Goal: Task Accomplishment & Management: Manage account settings

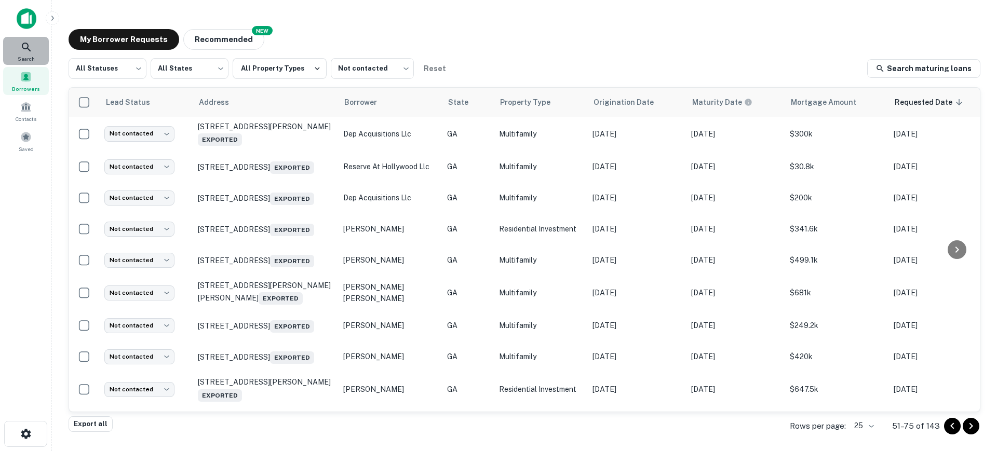
click at [34, 46] on div "Search" at bounding box center [26, 51] width 46 height 28
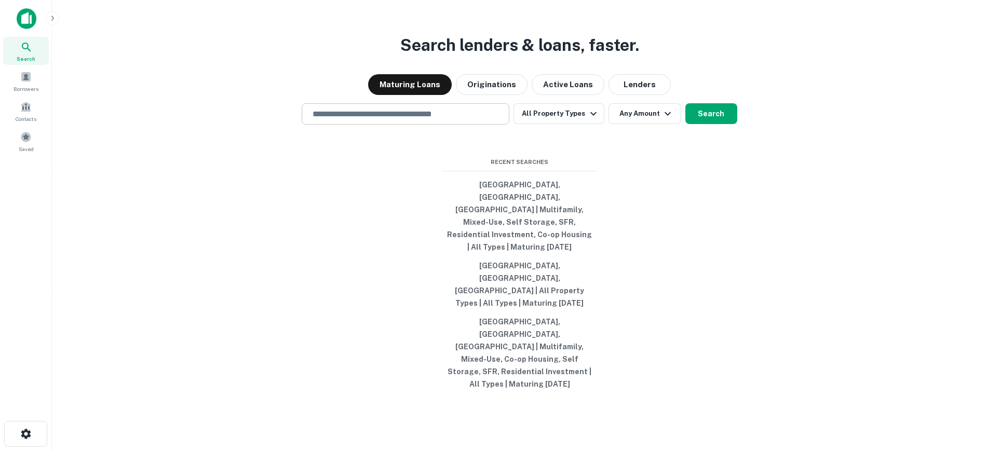
click at [458, 120] on input "text" at bounding box center [405, 114] width 198 height 12
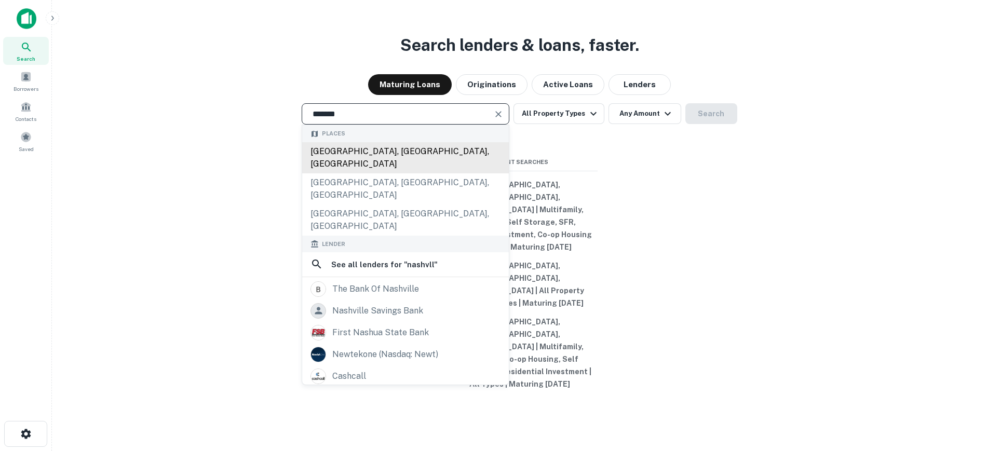
click at [422, 173] on div "Nashville, TN, USA" at bounding box center [405, 157] width 207 height 31
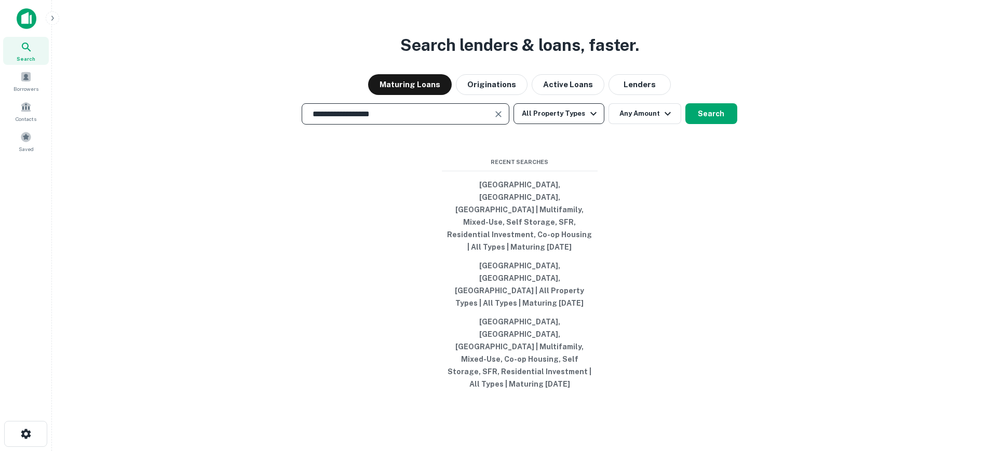
type input "**********"
click at [586, 124] on button "All Property Types" at bounding box center [558, 113] width 90 height 21
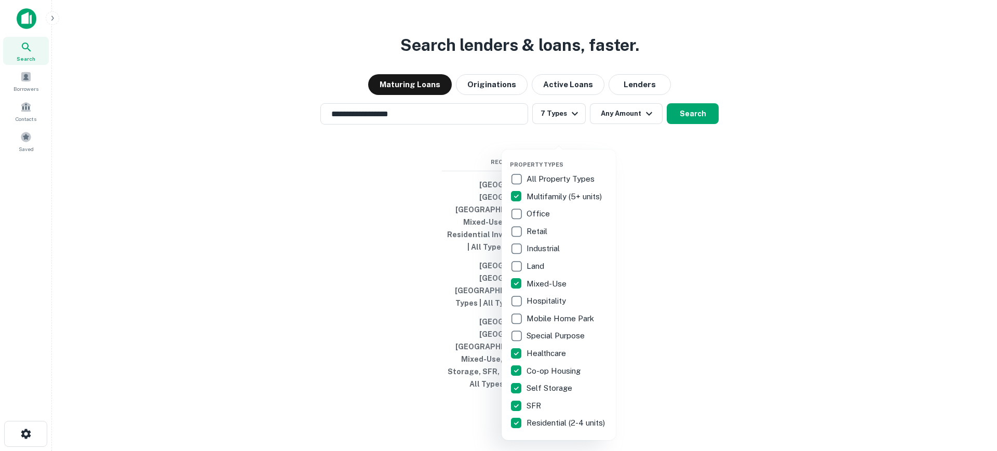
click at [527, 357] on p "Healthcare" at bounding box center [547, 353] width 42 height 12
click at [748, 232] on div at bounding box center [498, 225] width 997 height 451
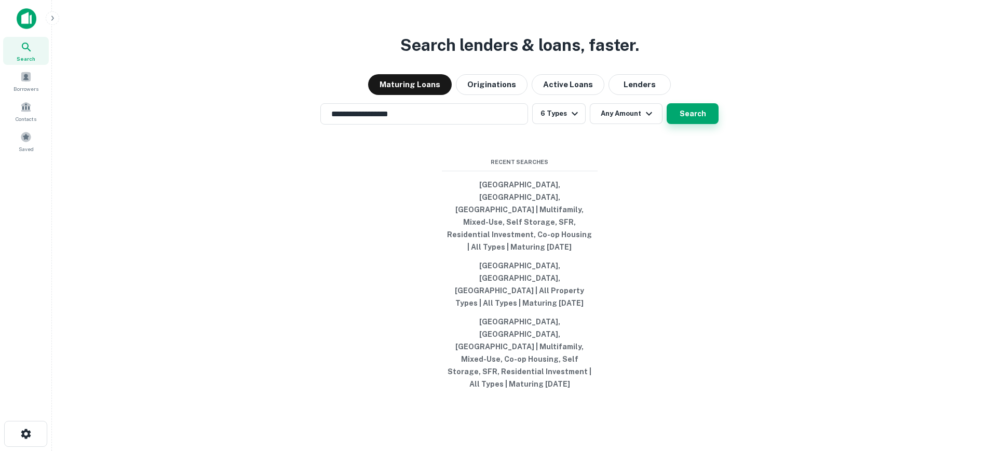
click at [705, 124] on button "Search" at bounding box center [693, 113] width 52 height 21
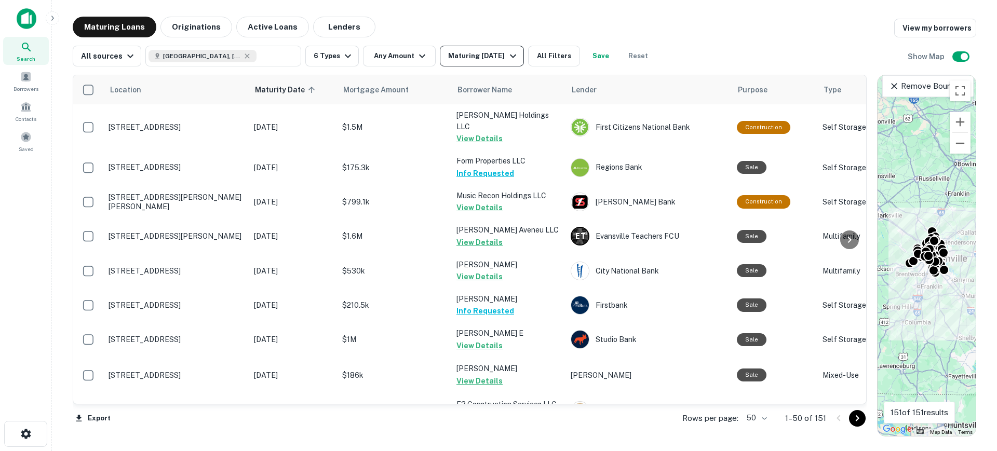
click at [471, 58] on div "Maturing In 1 Year" at bounding box center [483, 56] width 71 height 12
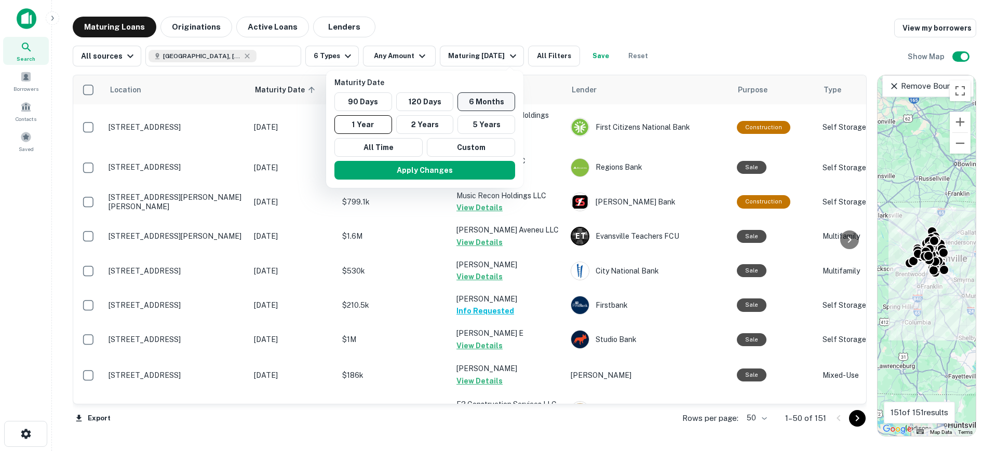
click at [481, 92] on button "6 Months" at bounding box center [486, 101] width 58 height 19
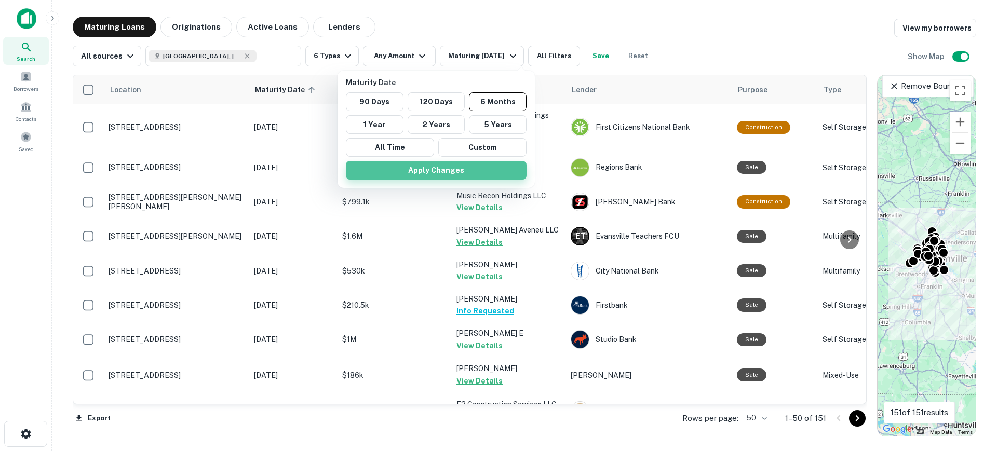
click at [469, 165] on button "Apply Changes" at bounding box center [436, 170] width 181 height 19
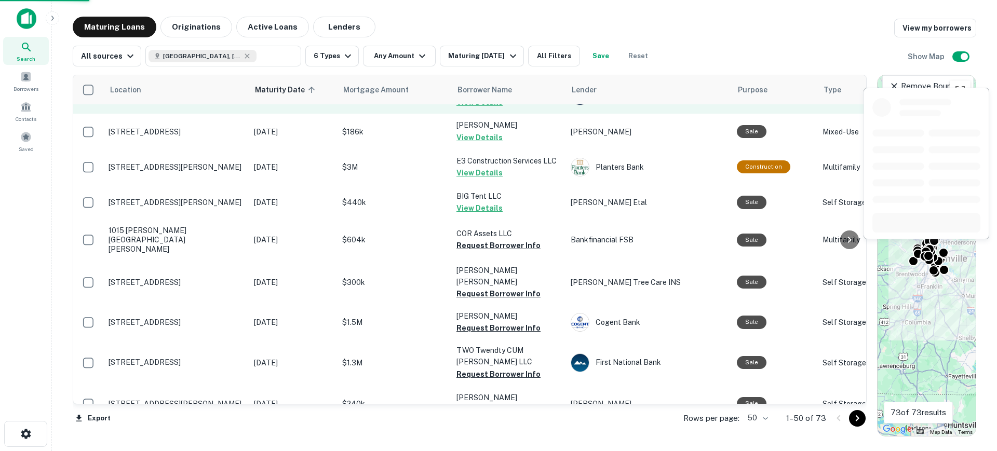
scroll to position [260, 0]
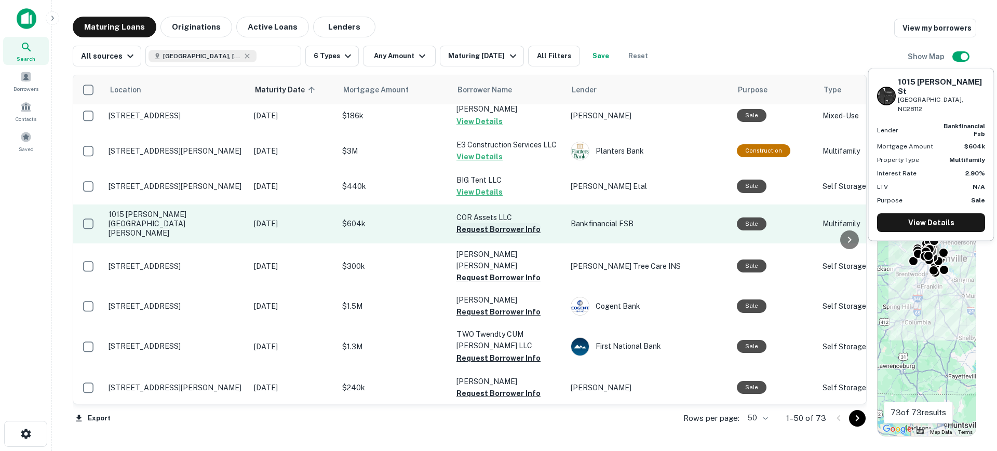
click at [532, 223] on button "Request Borrower Info" at bounding box center [498, 229] width 84 height 12
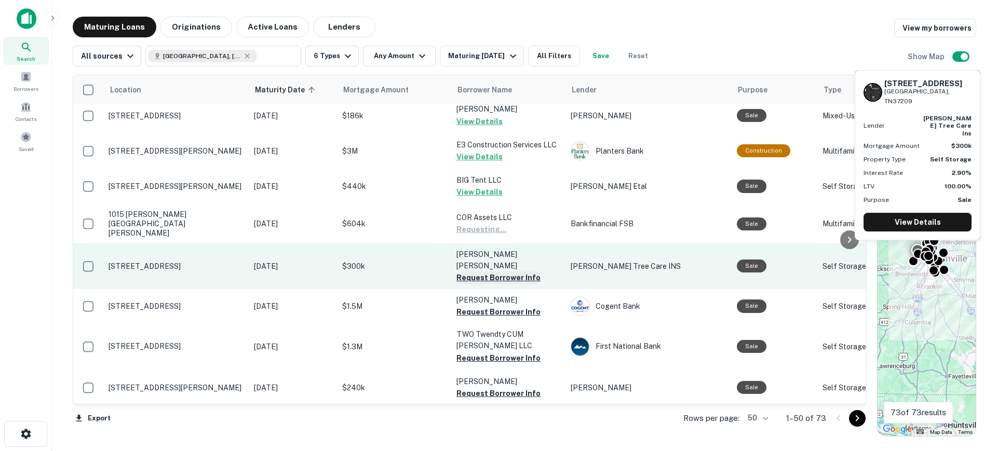
click at [510, 272] on button "Request Borrower Info" at bounding box center [498, 278] width 84 height 12
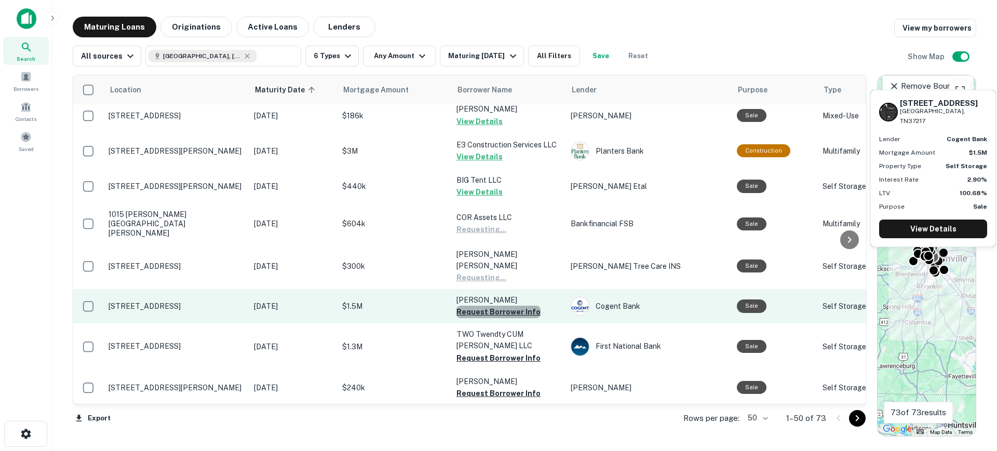
click at [504, 306] on button "Request Borrower Info" at bounding box center [498, 312] width 84 height 12
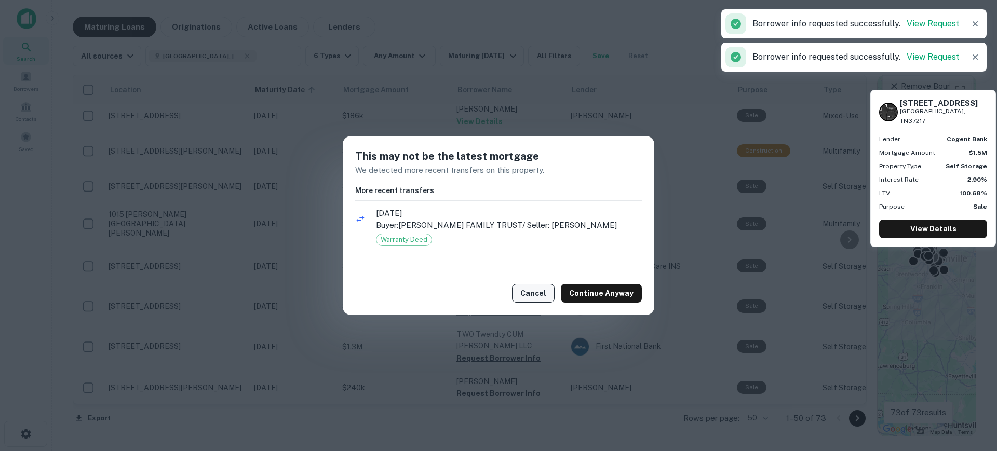
click at [540, 301] on button "Cancel" at bounding box center [533, 293] width 43 height 19
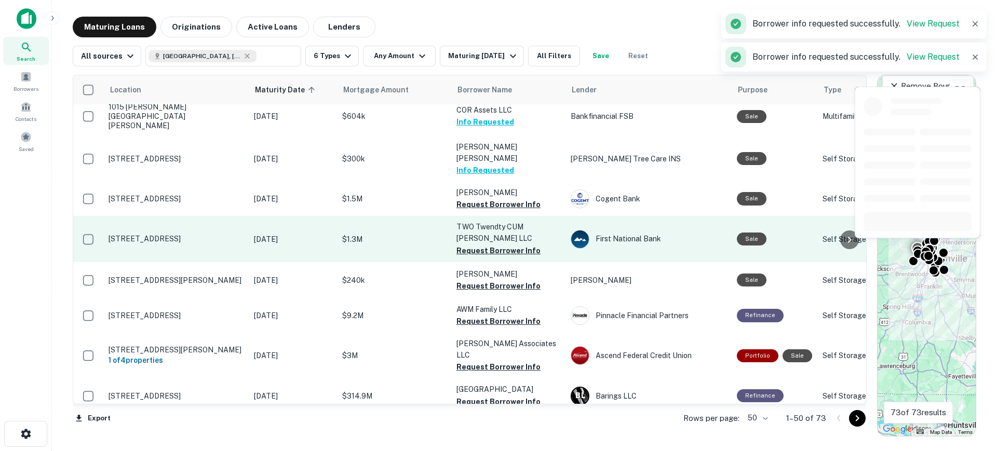
scroll to position [389, 0]
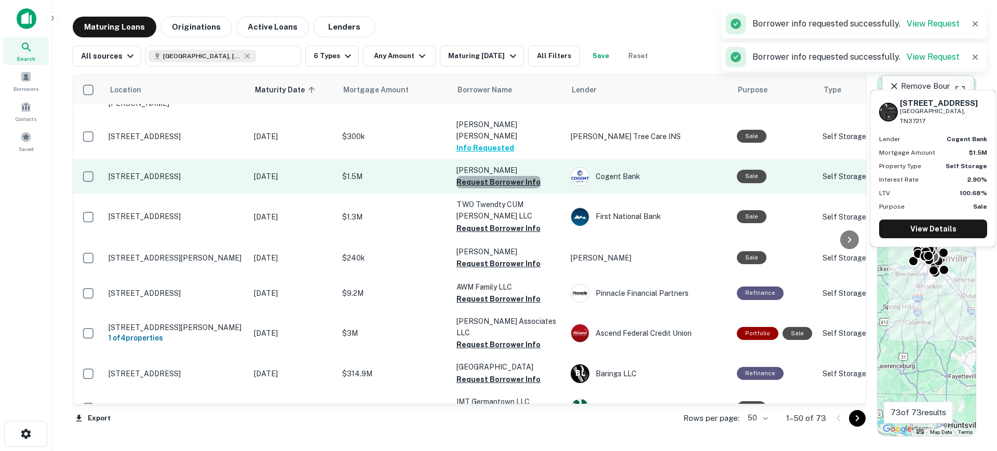
click at [519, 176] on button "Request Borrower Info" at bounding box center [498, 182] width 84 height 12
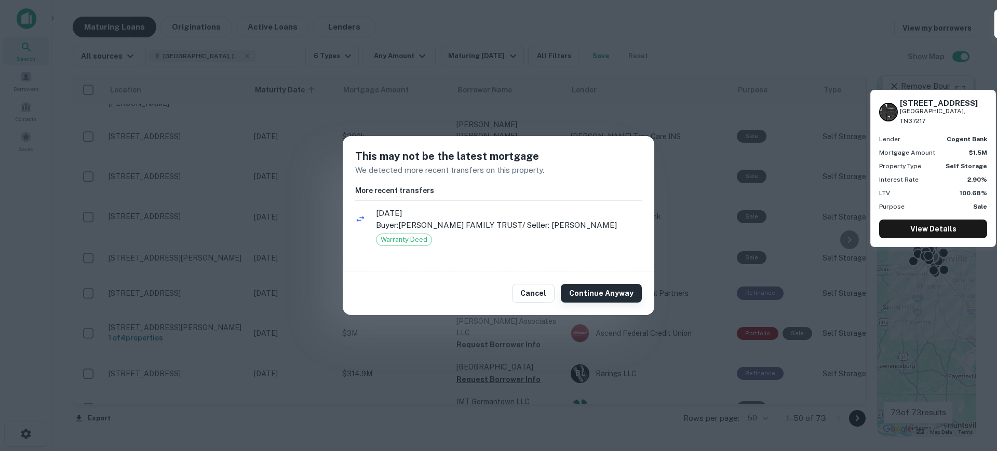
click at [590, 292] on button "Continue Anyway" at bounding box center [601, 293] width 81 height 19
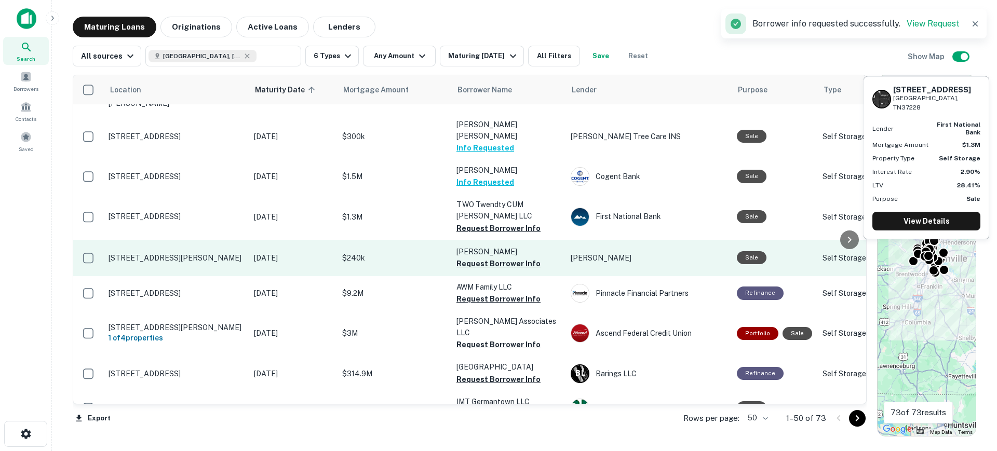
drag, startPoint x: 507, startPoint y: 207, endPoint x: 501, endPoint y: 248, distance: 42.0
click at [507, 222] on button "Request Borrower Info" at bounding box center [498, 228] width 84 height 12
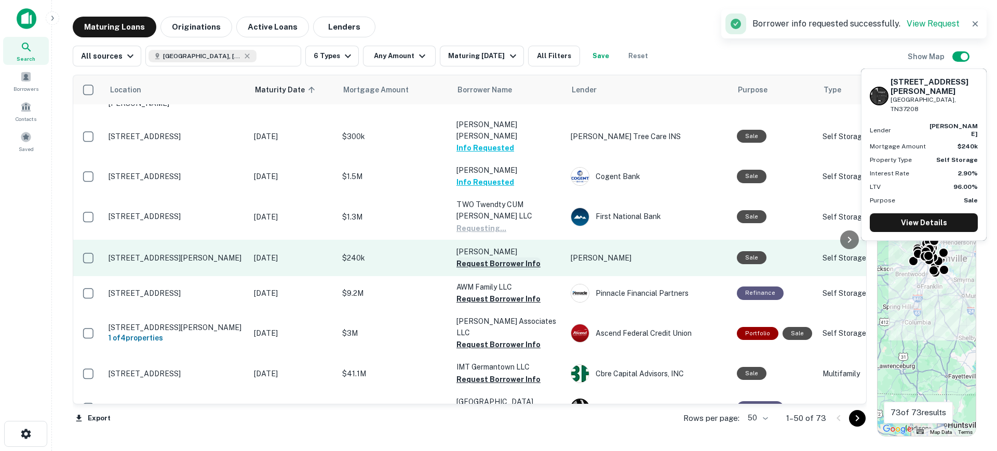
click at [498, 257] on button "Request Borrower Info" at bounding box center [498, 263] width 84 height 12
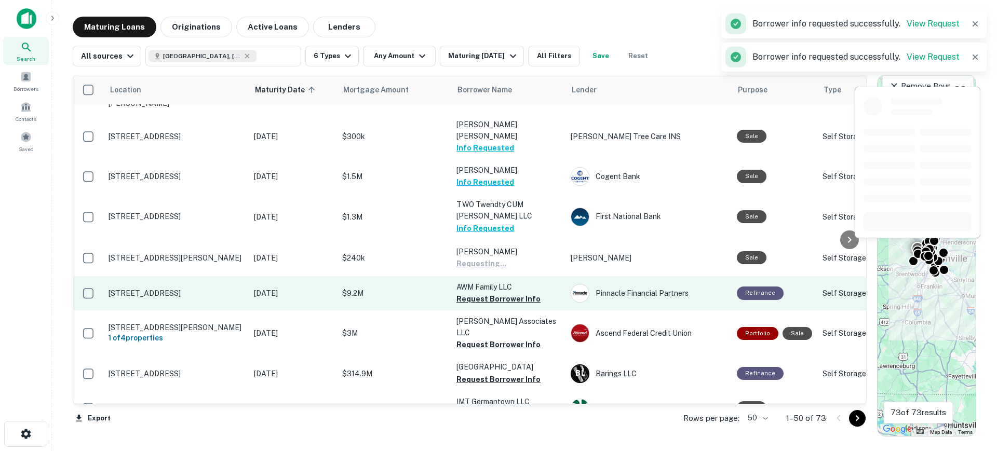
click at [501, 284] on td "AWM Family LLC Request Borrower Info" at bounding box center [508, 293] width 114 height 34
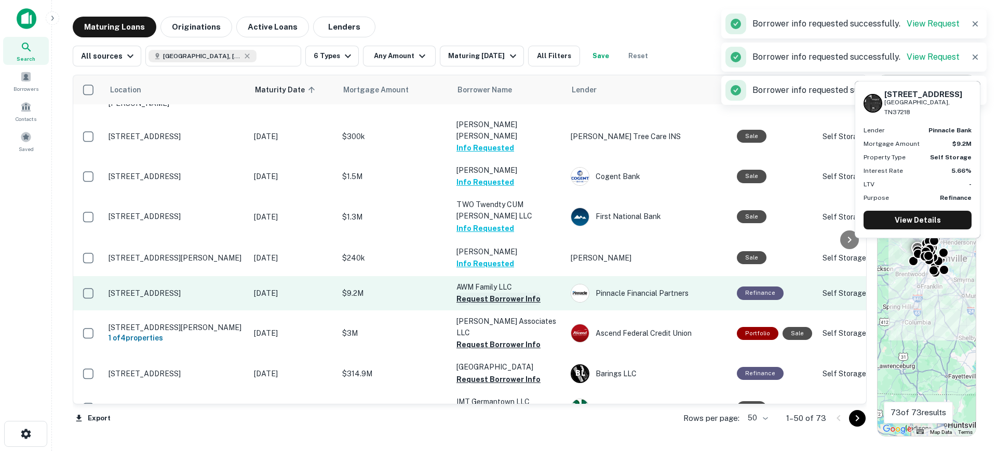
click at [496, 293] on button "Request Borrower Info" at bounding box center [498, 299] width 84 height 12
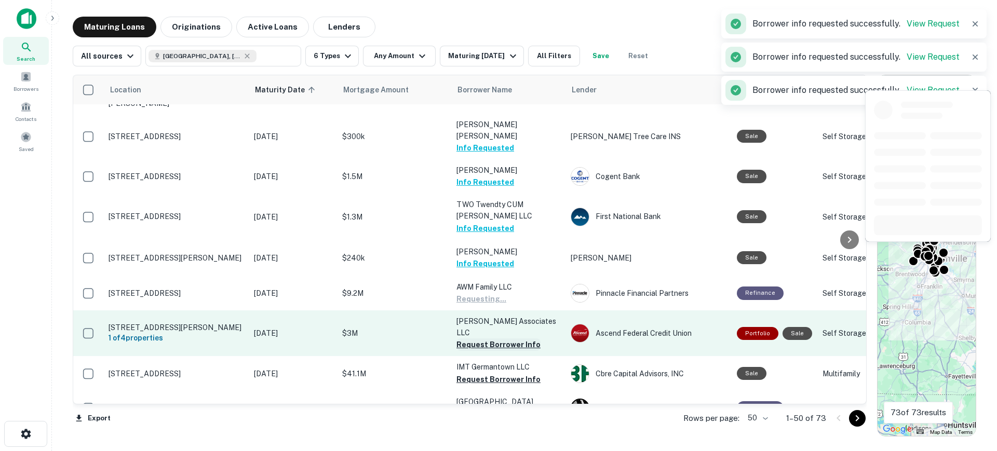
click at [497, 338] on button "Request Borrower Info" at bounding box center [498, 344] width 84 height 12
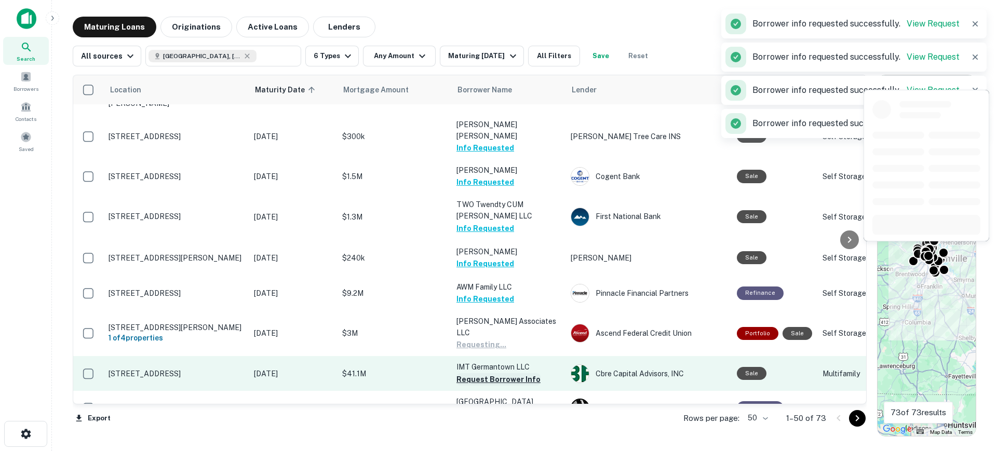
click at [495, 373] on button "Request Borrower Info" at bounding box center [498, 379] width 84 height 12
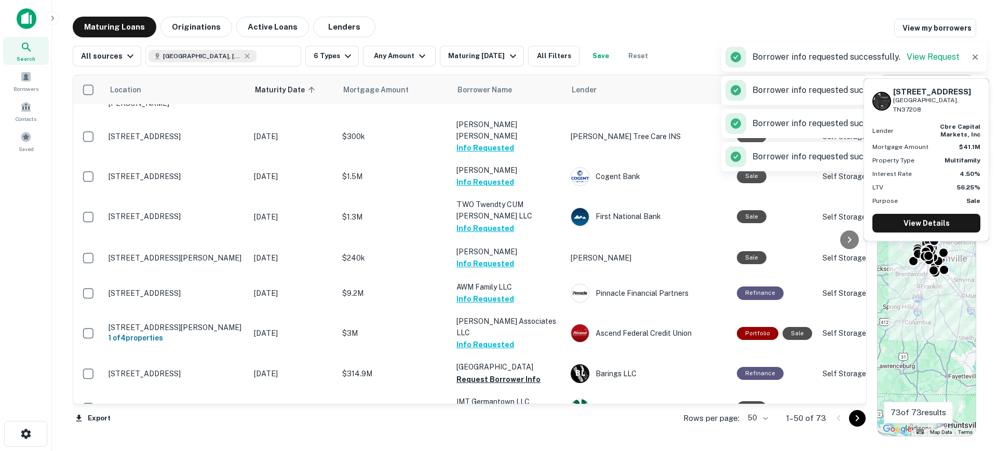
click at [498, 408] on button "Request Borrower Info" at bounding box center [498, 414] width 84 height 12
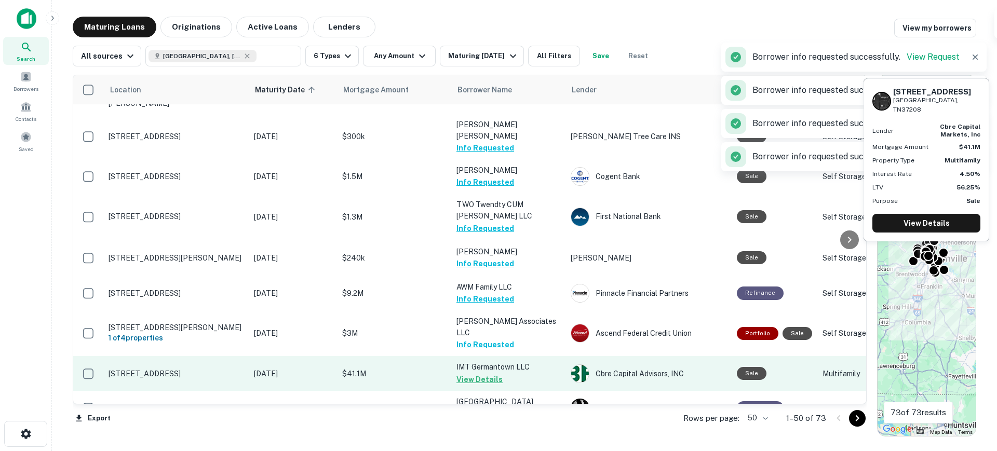
click at [492, 373] on button "View Details" at bounding box center [479, 379] width 46 height 12
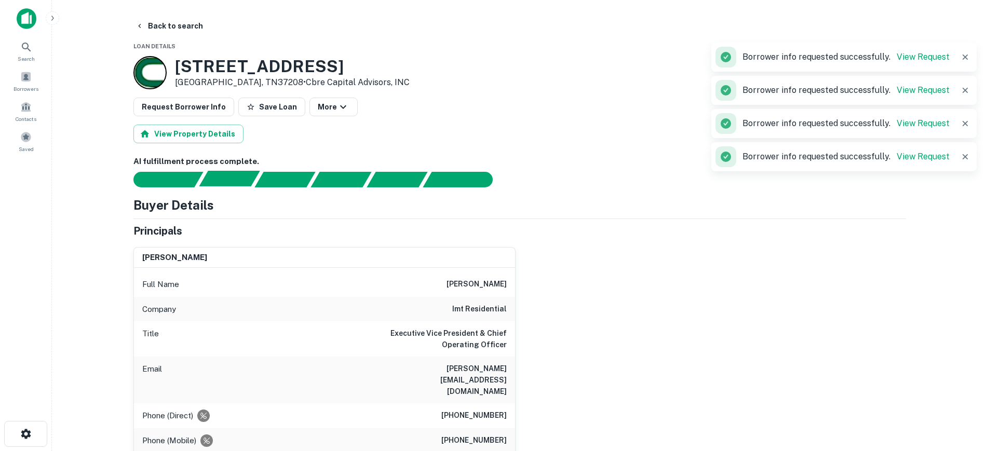
drag, startPoint x: 196, startPoint y: 170, endPoint x: 228, endPoint y: 171, distance: 32.7
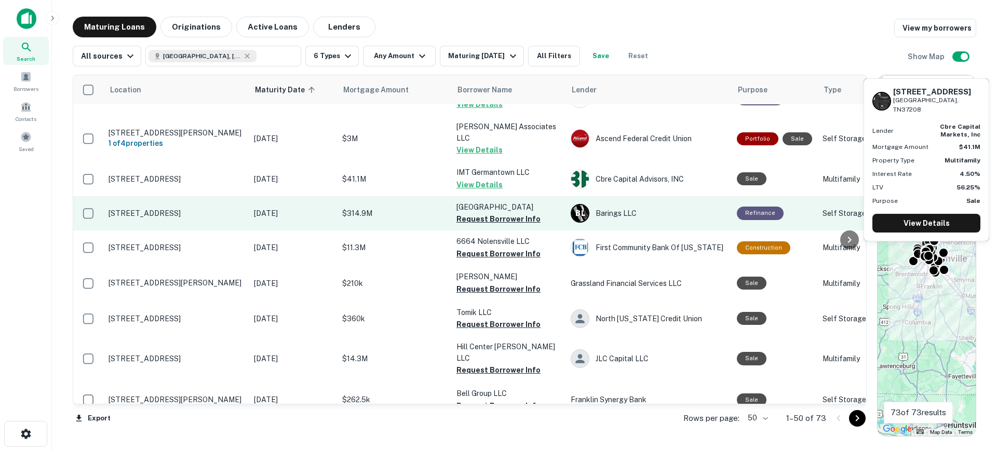
scroll to position [649, 0]
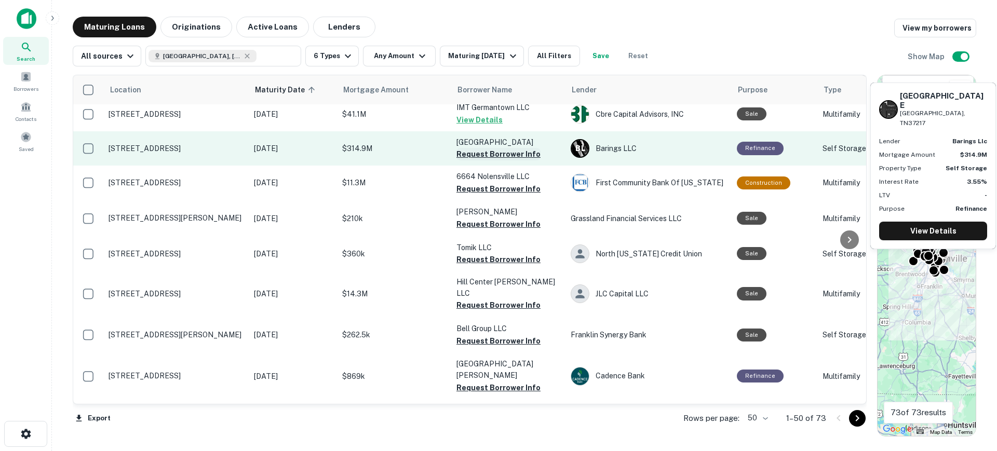
click at [514, 148] on button "Request Borrower Info" at bounding box center [498, 154] width 84 height 12
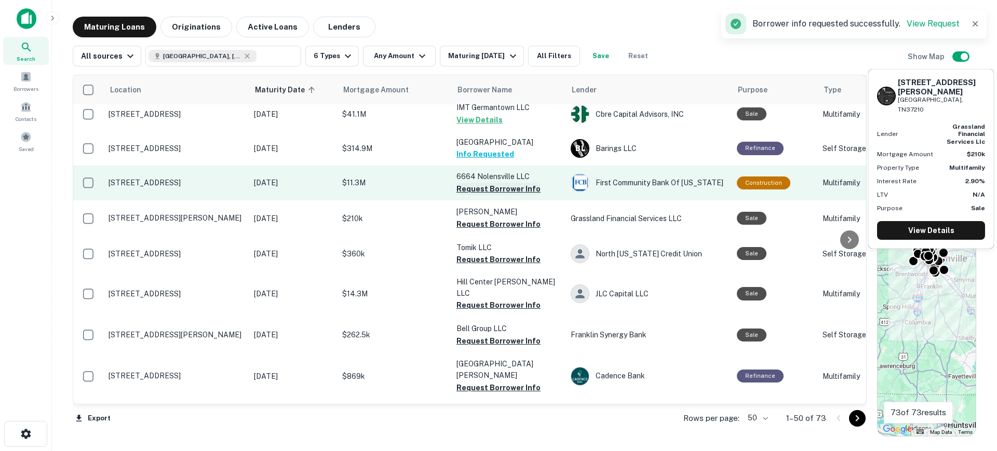
click at [511, 183] on button "Request Borrower Info" at bounding box center [498, 189] width 84 height 12
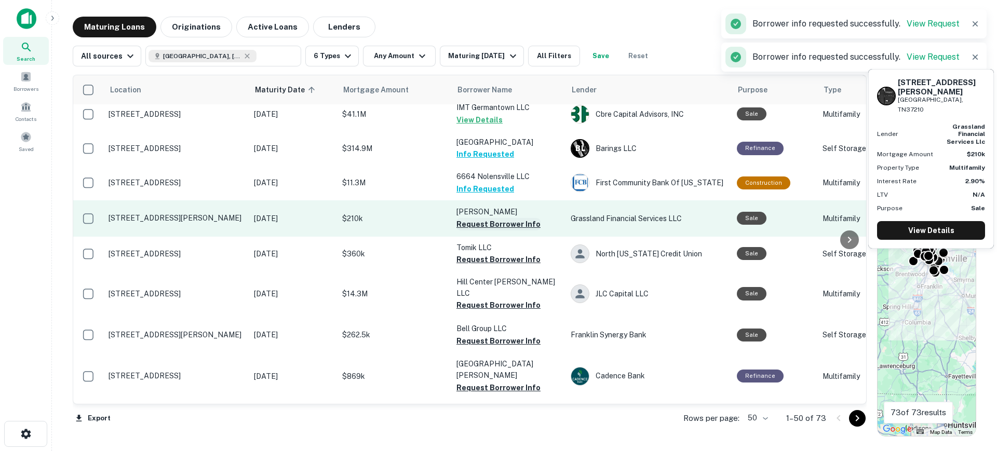
click at [508, 218] on button "Request Borrower Info" at bounding box center [498, 224] width 84 height 12
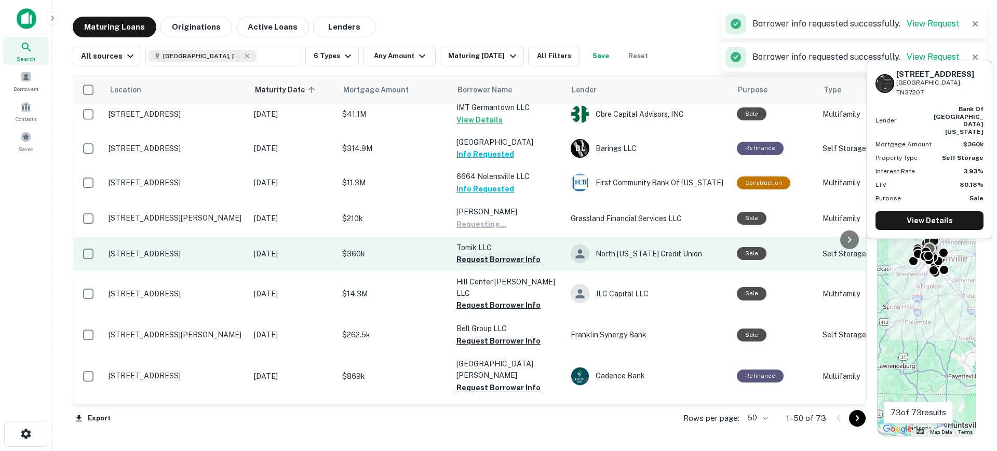
click at [504, 253] on button "Request Borrower Info" at bounding box center [498, 259] width 84 height 12
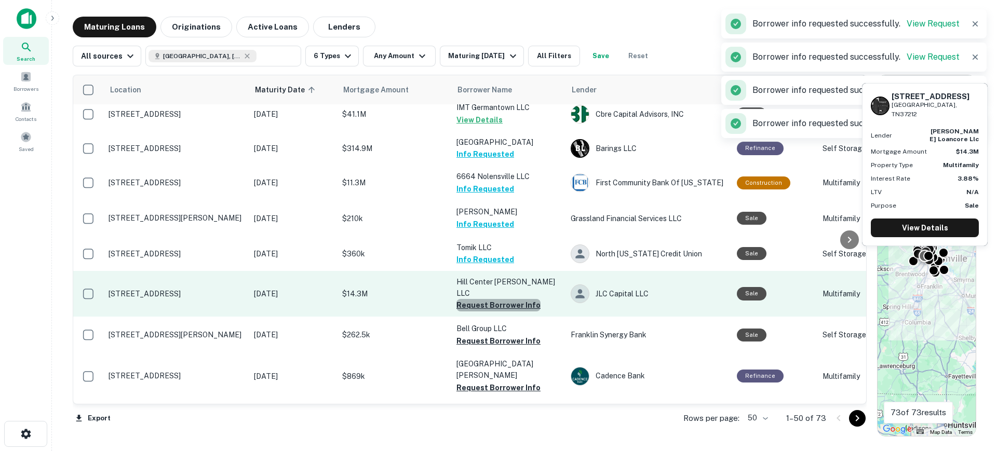
click at [506, 299] on button "Request Borrower Info" at bounding box center [498, 305] width 84 height 12
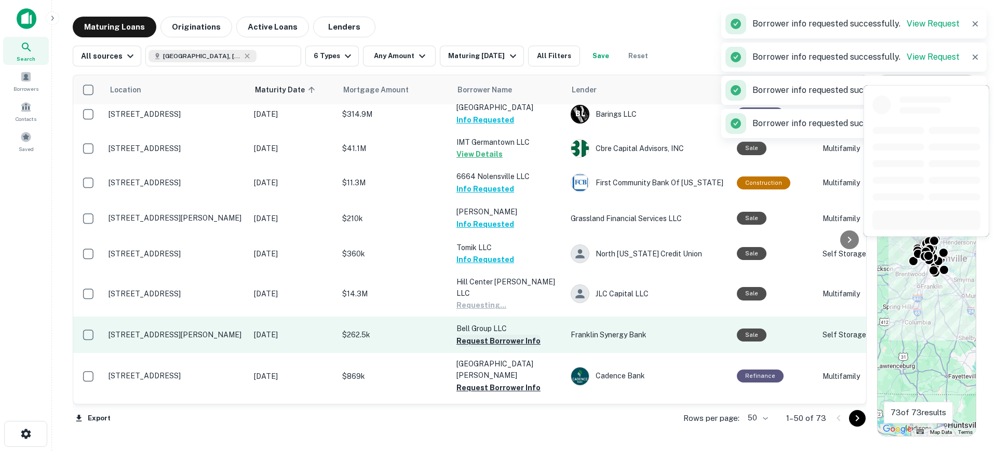
click at [503, 335] on button "Request Borrower Info" at bounding box center [498, 341] width 84 height 12
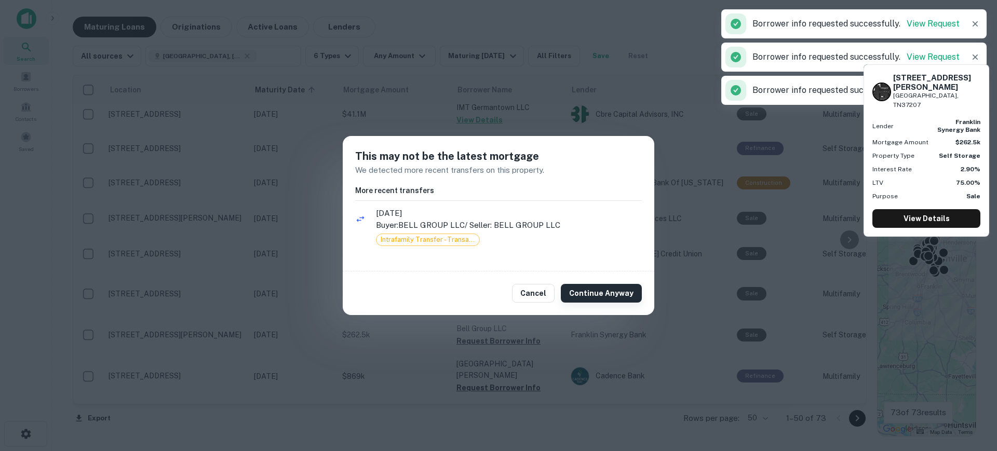
click at [601, 296] on button "Continue Anyway" at bounding box center [601, 293] width 81 height 19
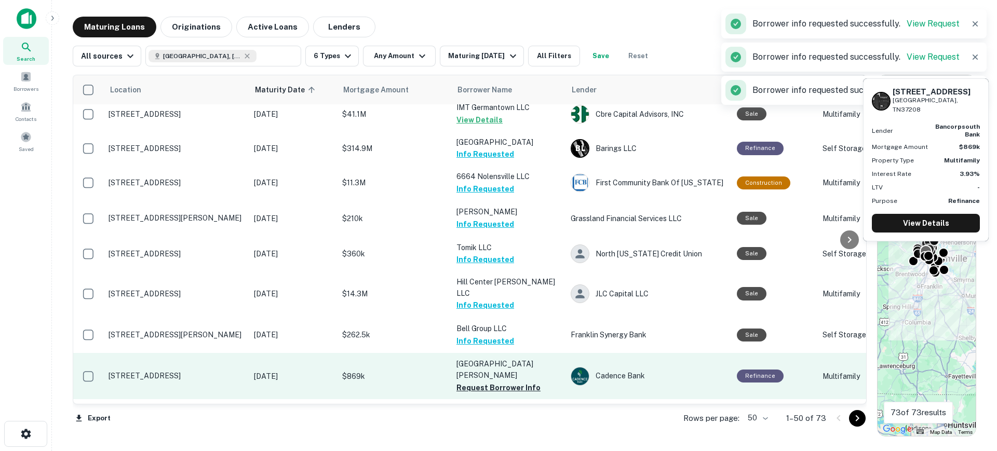
click at [481, 353] on td "Forty Rutledge Street Request Borrower Info" at bounding box center [508, 376] width 114 height 46
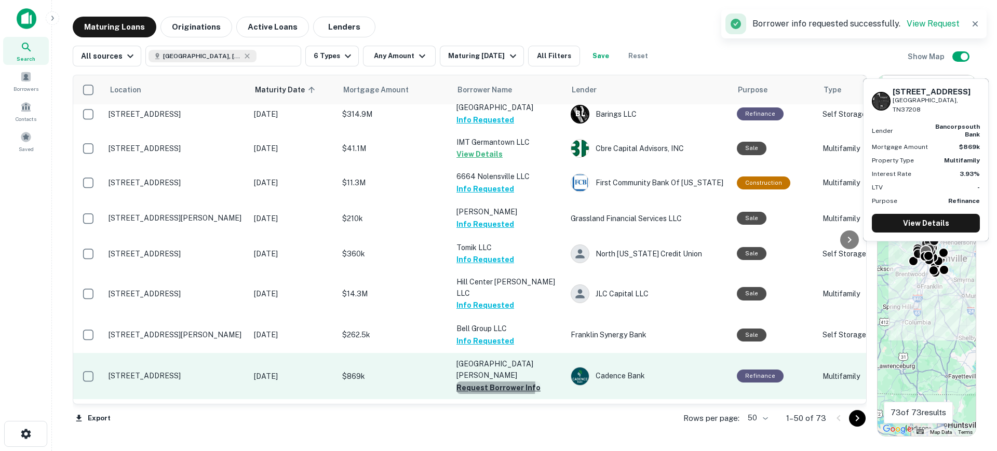
click at [474, 382] on button "Request Borrower Info" at bounding box center [498, 388] width 84 height 12
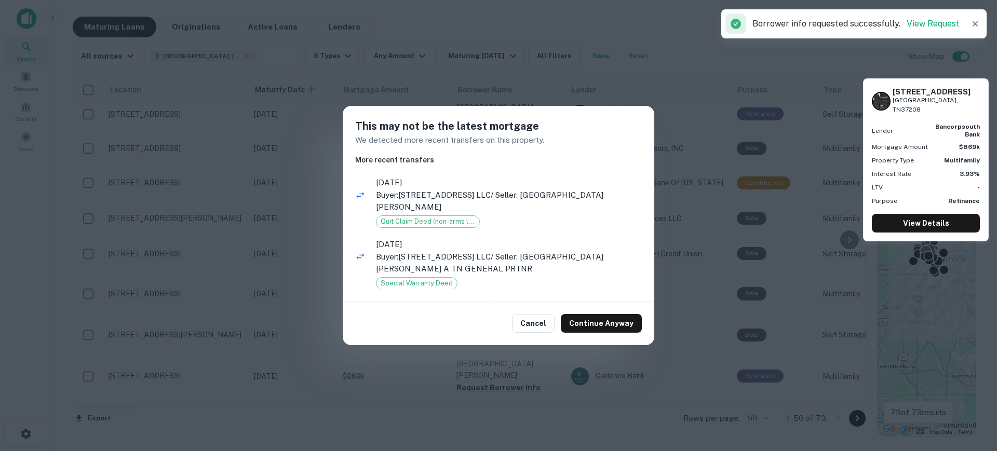
click at [587, 192] on p "Buyer: 1320 5TH AVENUE NORTH LLC / Seller: FORTY RUTLEDGE STREET" at bounding box center [509, 201] width 266 height 24
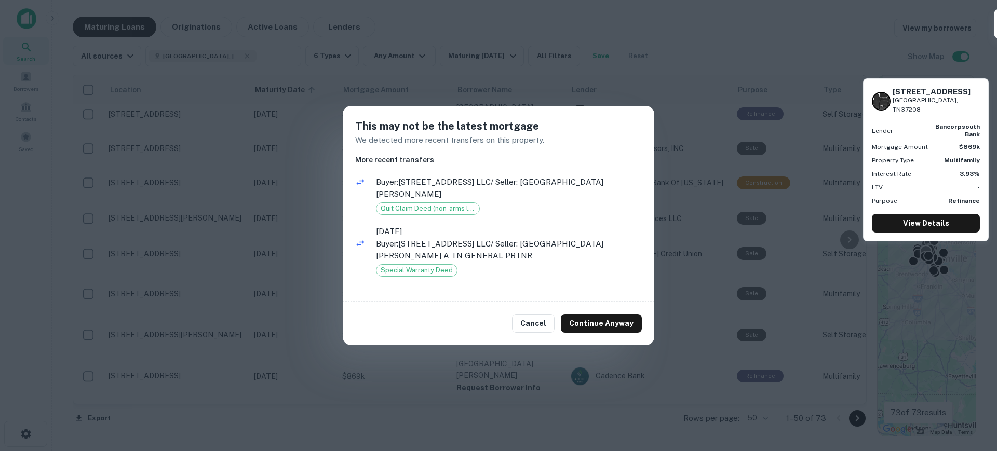
scroll to position [0, 0]
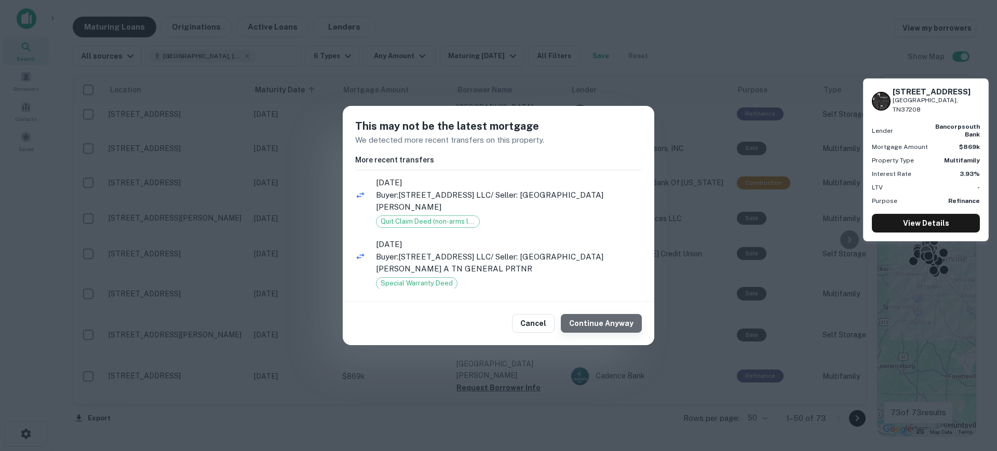
click at [608, 323] on button "Continue Anyway" at bounding box center [601, 323] width 81 height 19
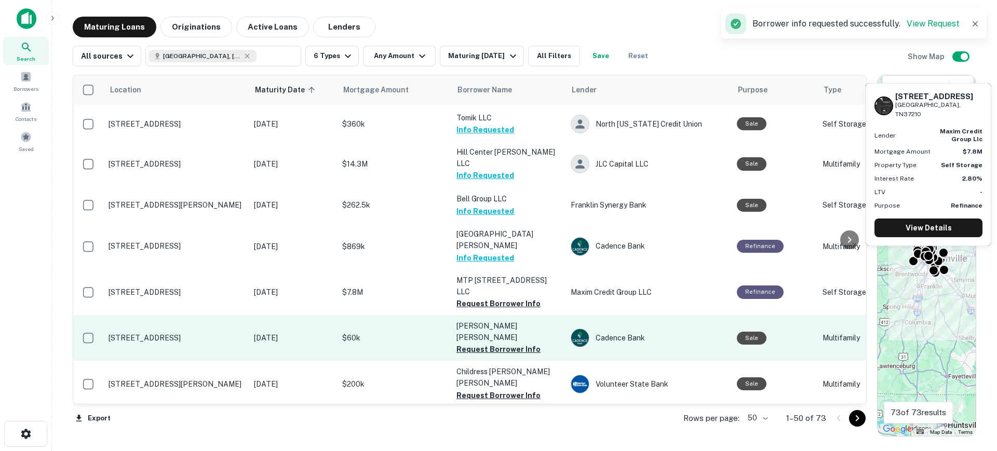
scroll to position [844, 0]
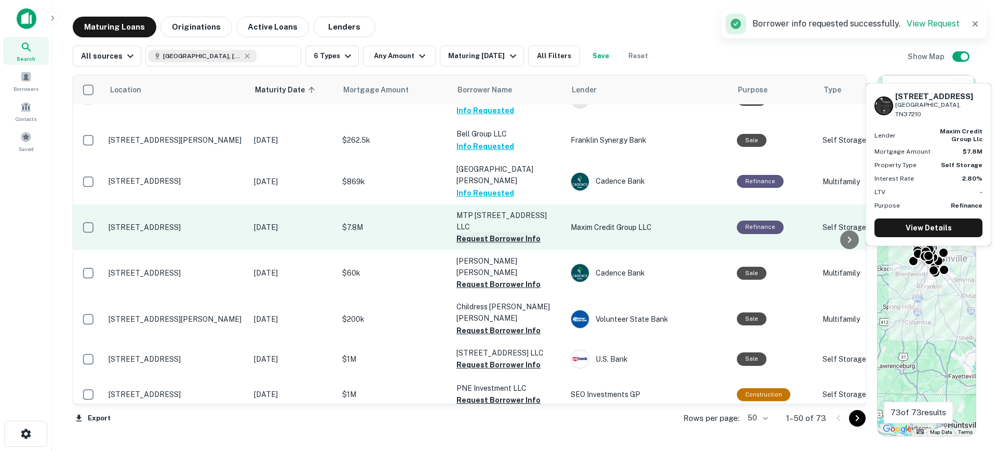
click at [514, 233] on button "Request Borrower Info" at bounding box center [498, 239] width 84 height 12
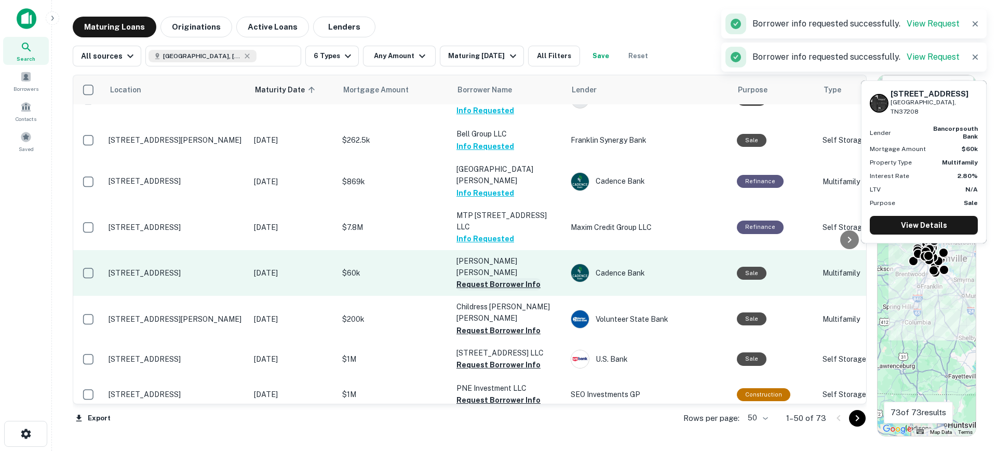
click at [508, 278] on button "Request Borrower Info" at bounding box center [498, 284] width 84 height 12
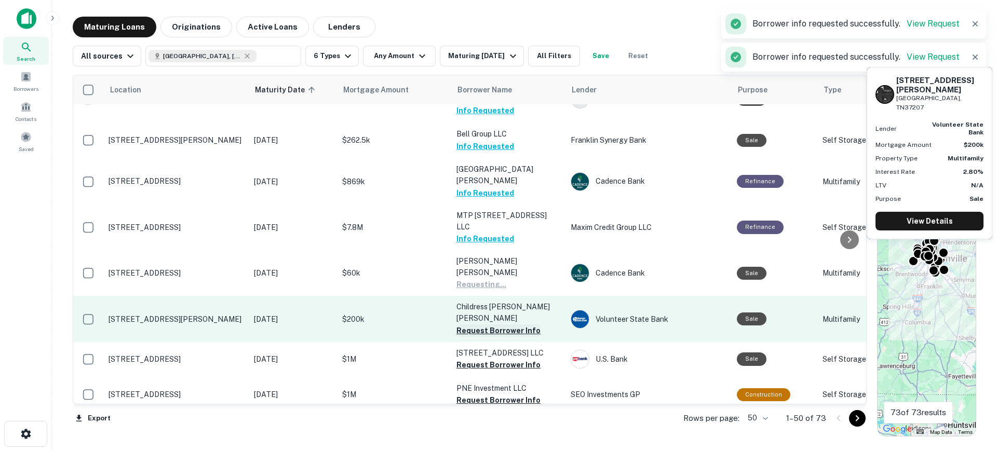
click at [509, 324] on button "Request Borrower Info" at bounding box center [498, 330] width 84 height 12
click at [509, 296] on td "Childress Sandra Elaine Requesting..." at bounding box center [508, 319] width 114 height 46
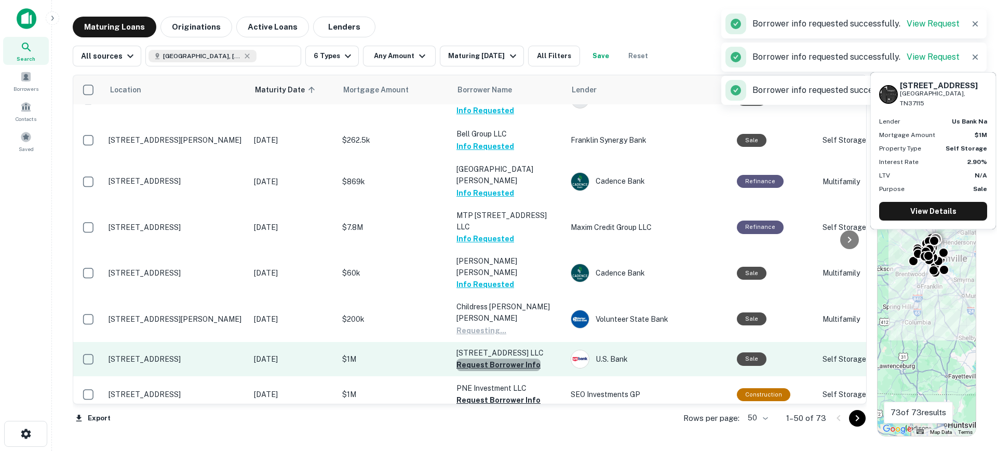
click at [507, 359] on button "Request Borrower Info" at bounding box center [498, 365] width 84 height 12
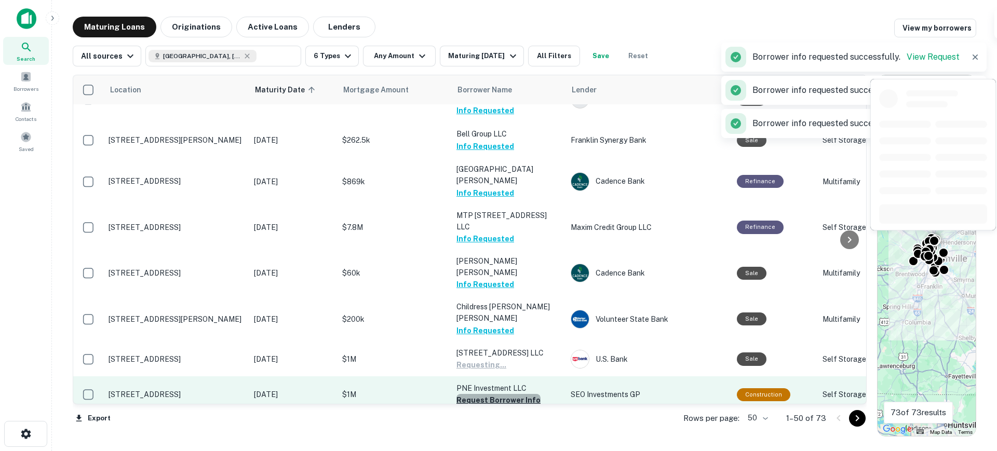
click at [512, 394] on button "Request Borrower Info" at bounding box center [498, 400] width 84 height 12
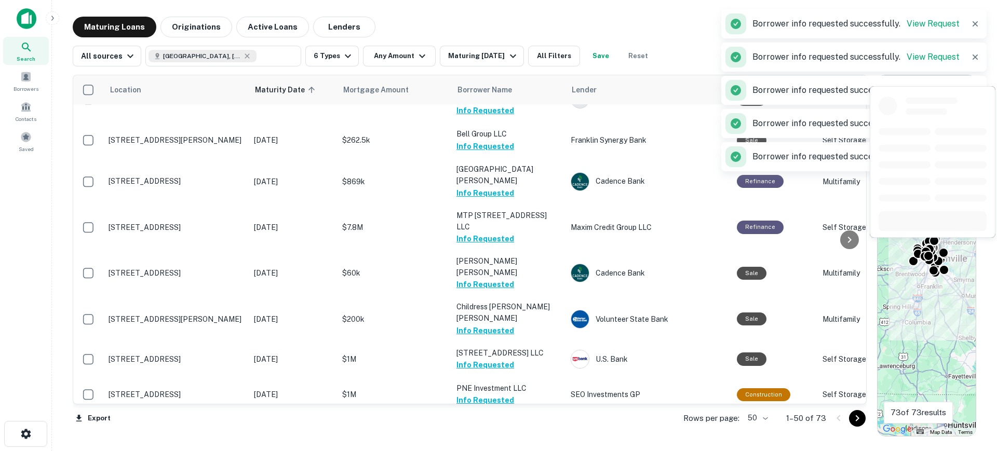
click at [511, 430] on button "Request Borrower Info" at bounding box center [498, 436] width 84 height 12
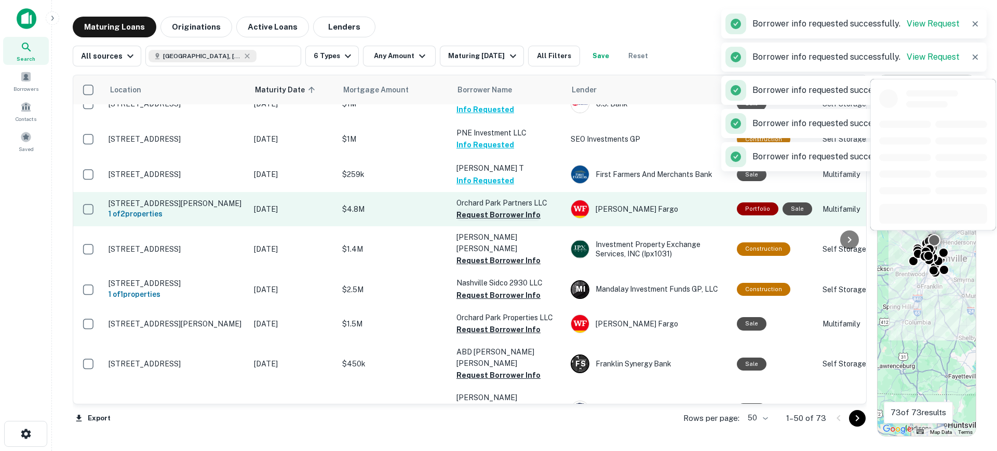
scroll to position [1103, 0]
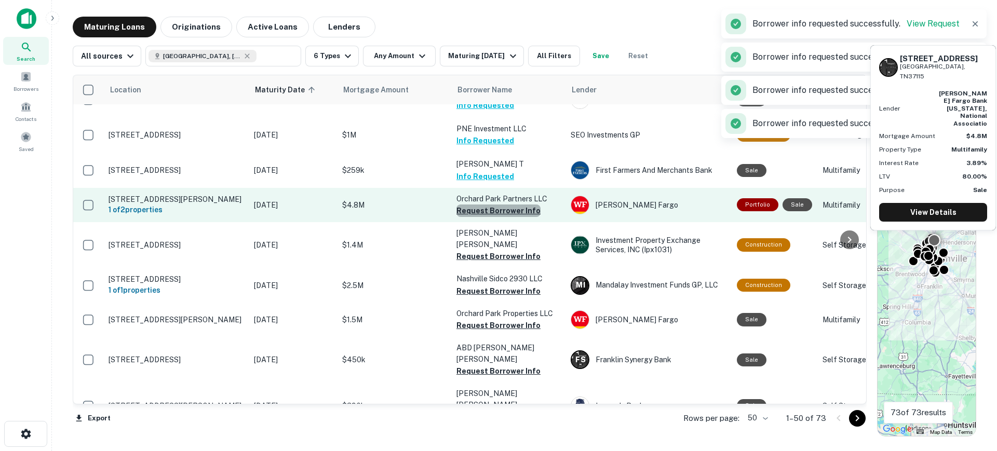
click at [518, 205] on button "Request Borrower Info" at bounding box center [498, 211] width 84 height 12
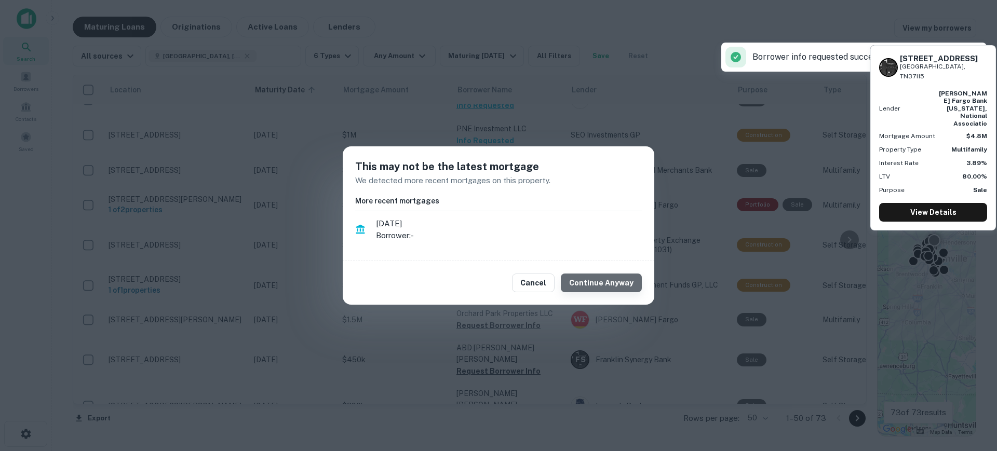
click at [611, 283] on button "Continue Anyway" at bounding box center [601, 283] width 81 height 19
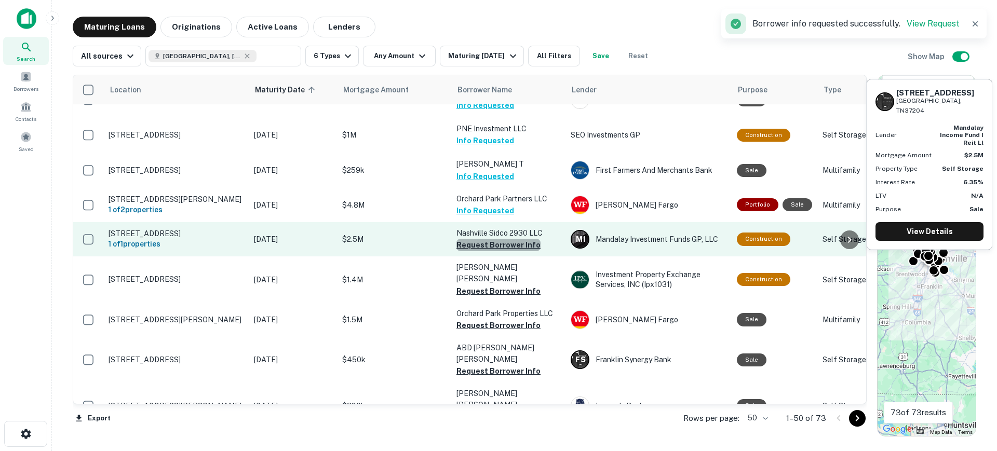
click at [507, 239] on button "Request Borrower Info" at bounding box center [498, 245] width 84 height 12
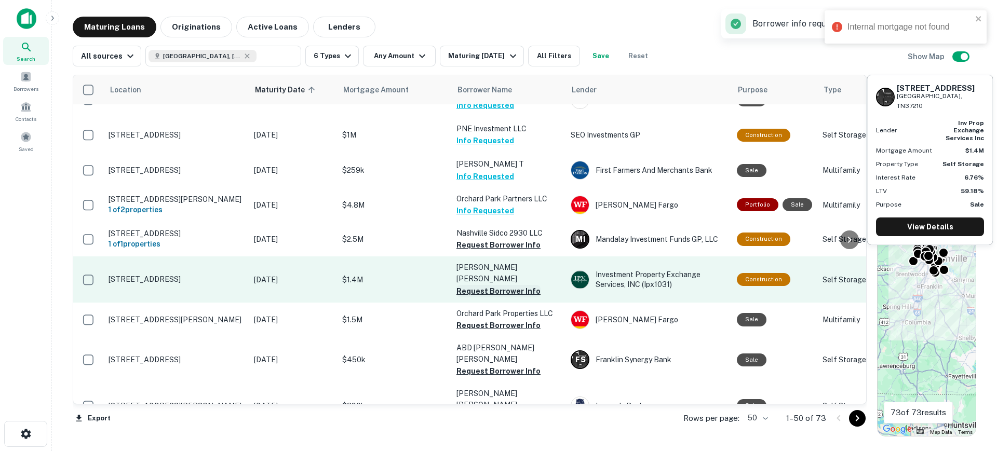
click at [479, 285] on button "Request Borrower Info" at bounding box center [498, 291] width 84 height 12
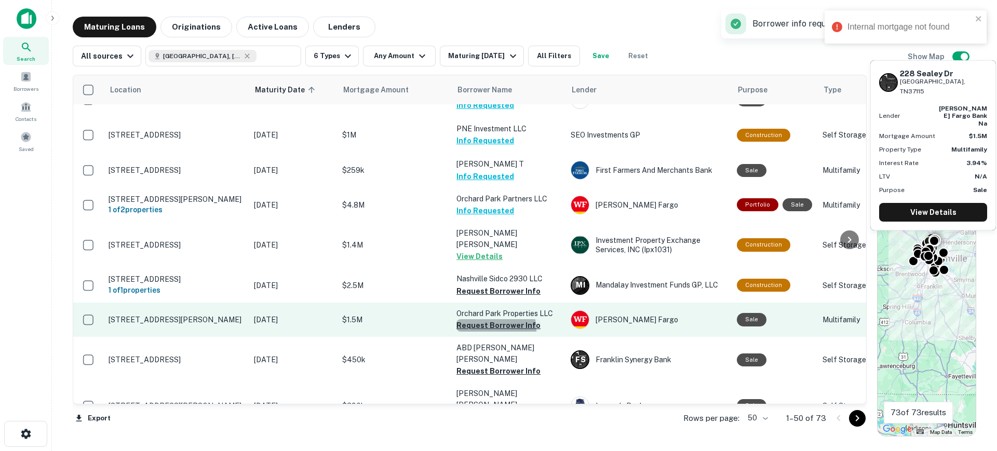
click at [494, 319] on button "Request Borrower Info" at bounding box center [498, 325] width 84 height 12
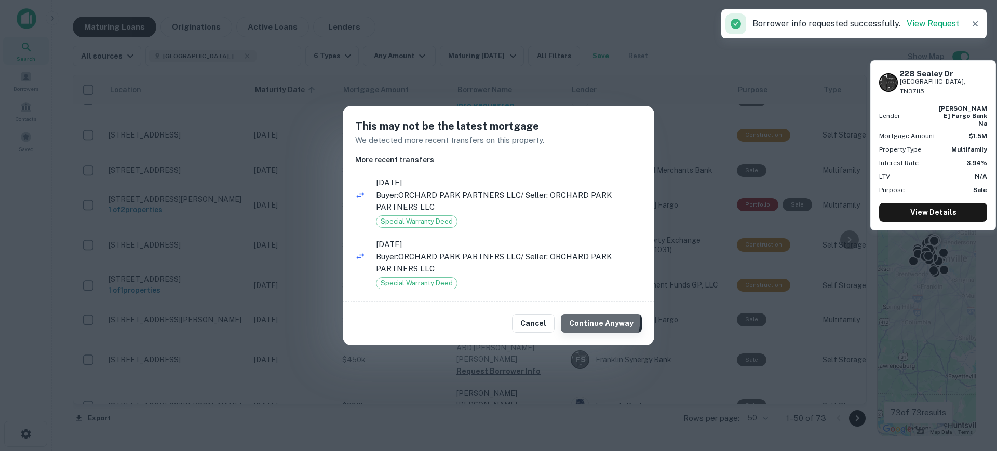
click at [601, 319] on button "Continue Anyway" at bounding box center [601, 323] width 81 height 19
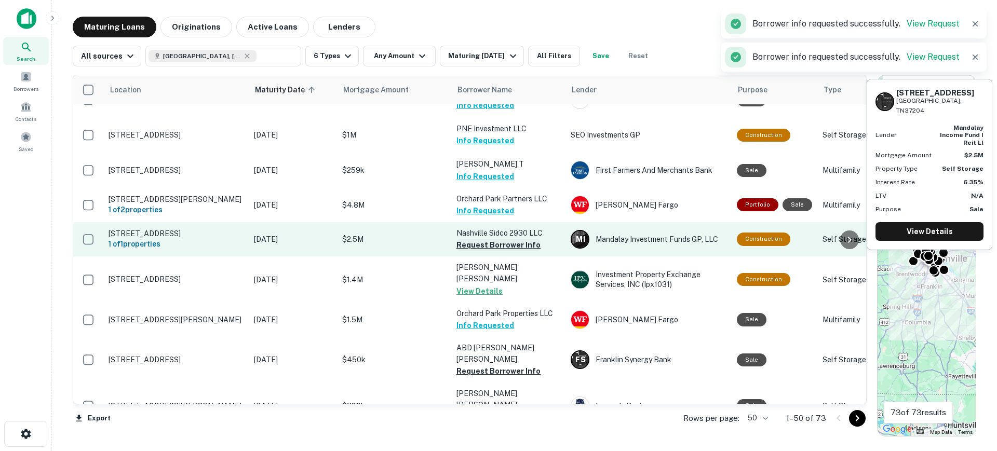
click at [522, 239] on button "Request Borrower Info" at bounding box center [498, 245] width 84 height 12
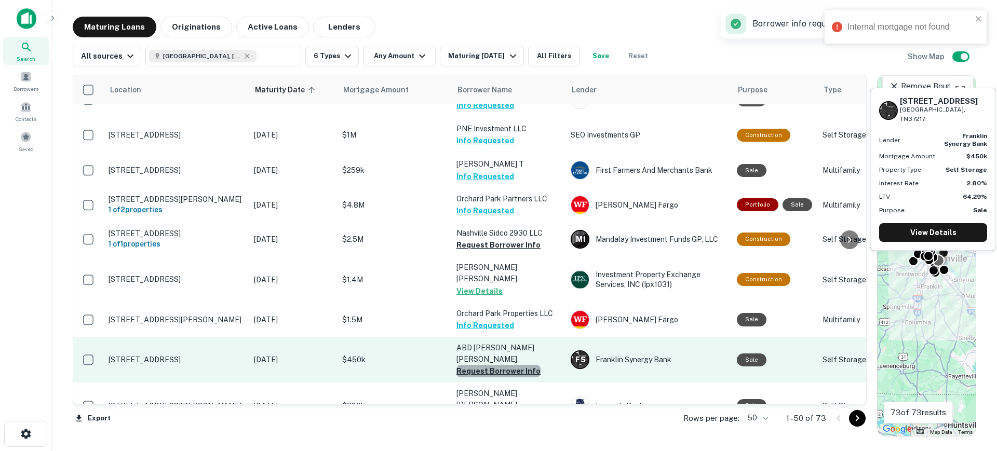
click at [509, 365] on button "Request Borrower Info" at bounding box center [498, 371] width 84 height 12
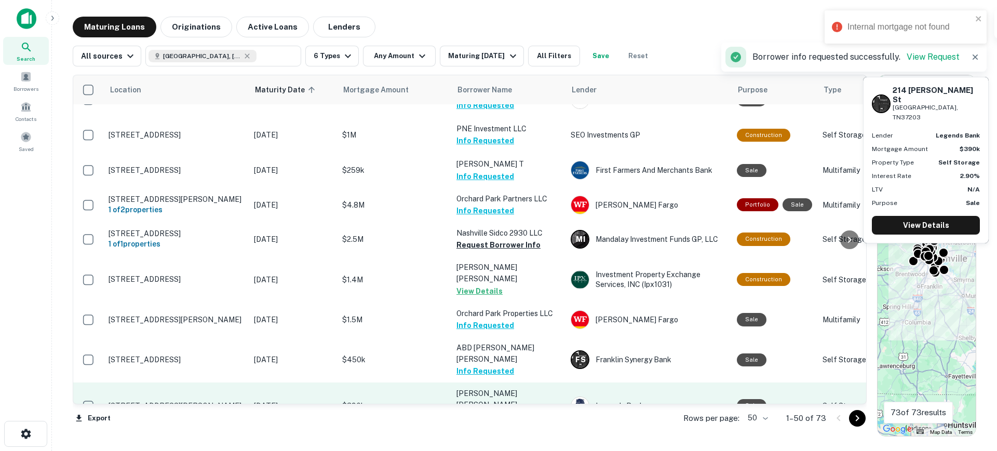
click at [506, 411] on button "Request Borrower Info" at bounding box center [498, 417] width 84 height 12
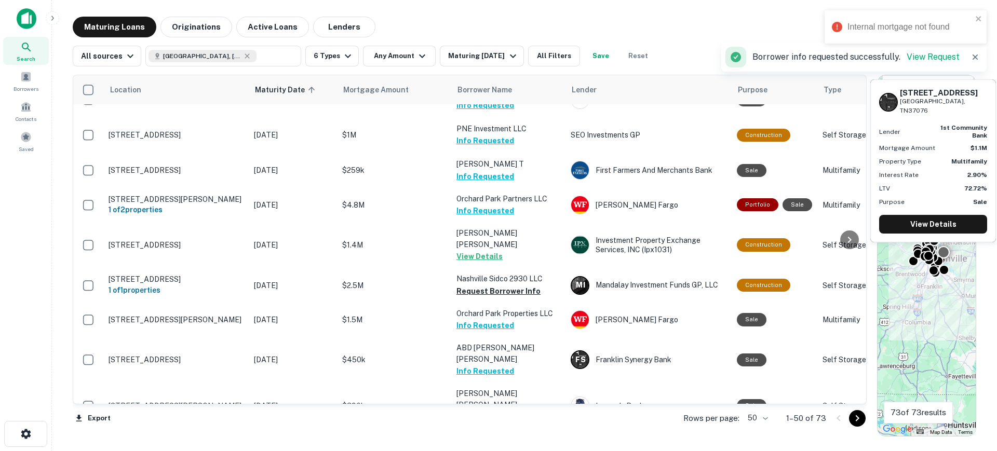
click at [509, 445] on button "Request Borrower Info" at bounding box center [498, 451] width 84 height 12
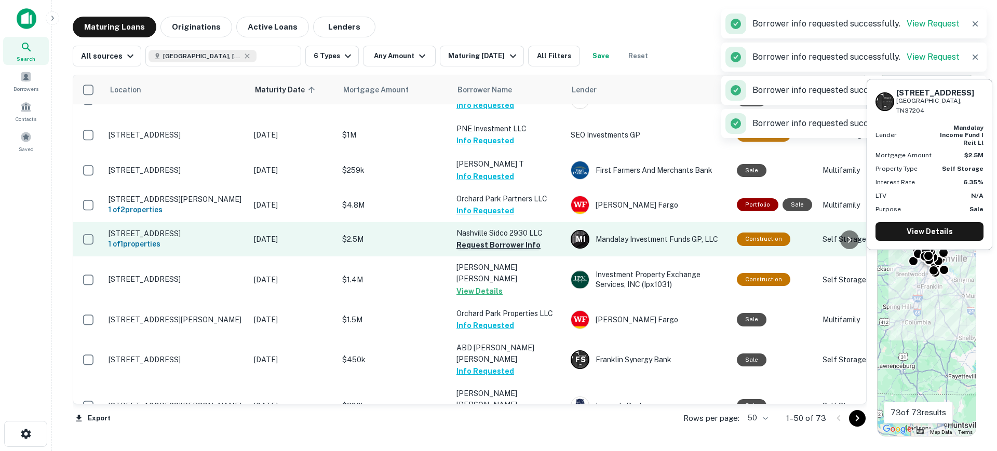
click at [505, 239] on button "Request Borrower Info" at bounding box center [498, 245] width 84 height 12
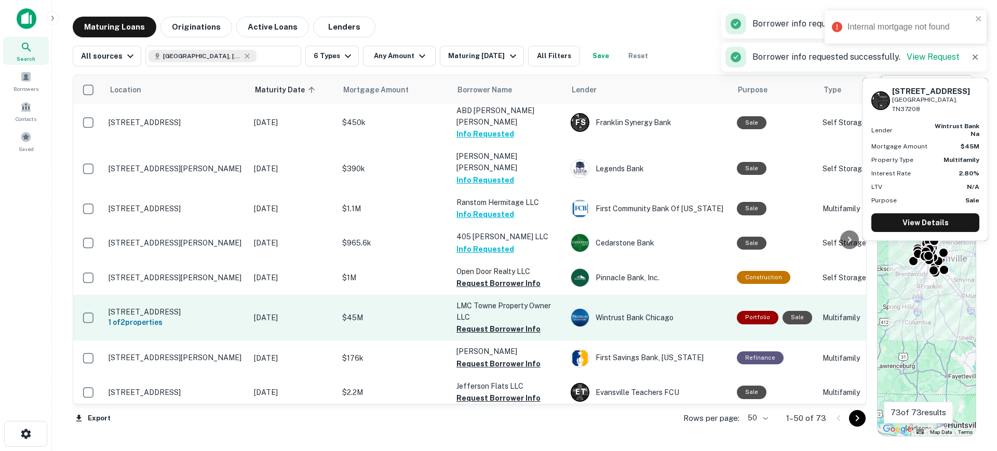
scroll to position [1363, 0]
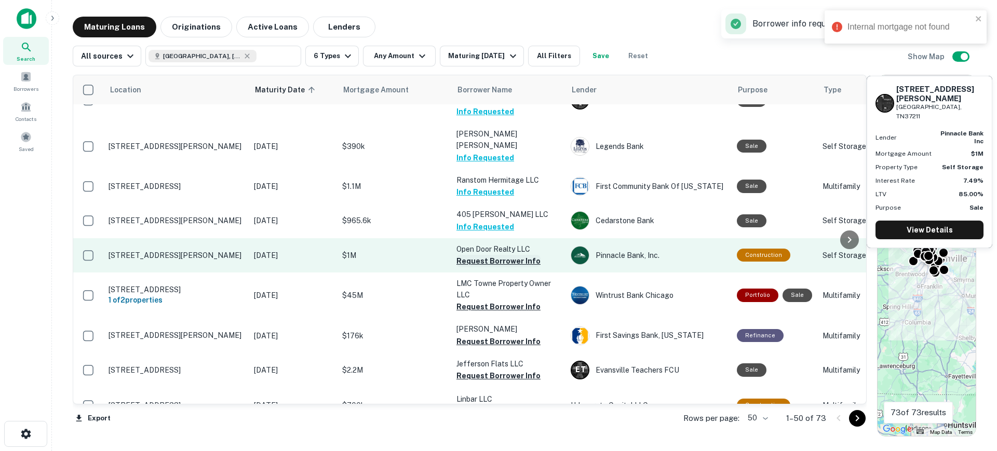
click at [513, 255] on button "Request Borrower Info" at bounding box center [498, 261] width 84 height 12
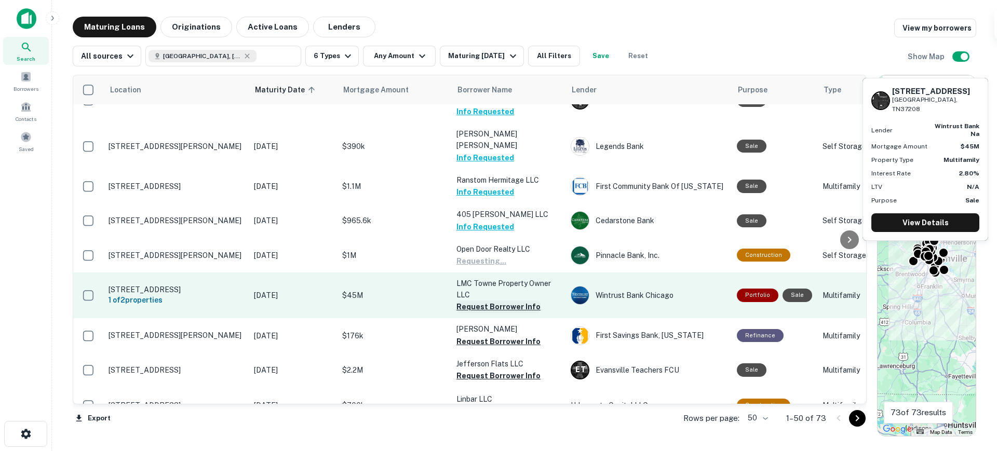
click at [513, 301] on button "Request Borrower Info" at bounding box center [498, 307] width 84 height 12
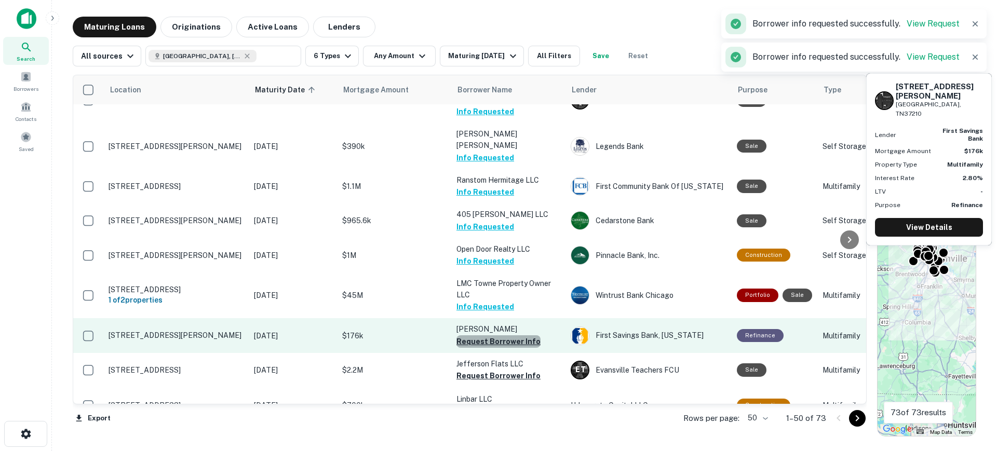
click at [498, 335] on button "Request Borrower Info" at bounding box center [498, 341] width 84 height 12
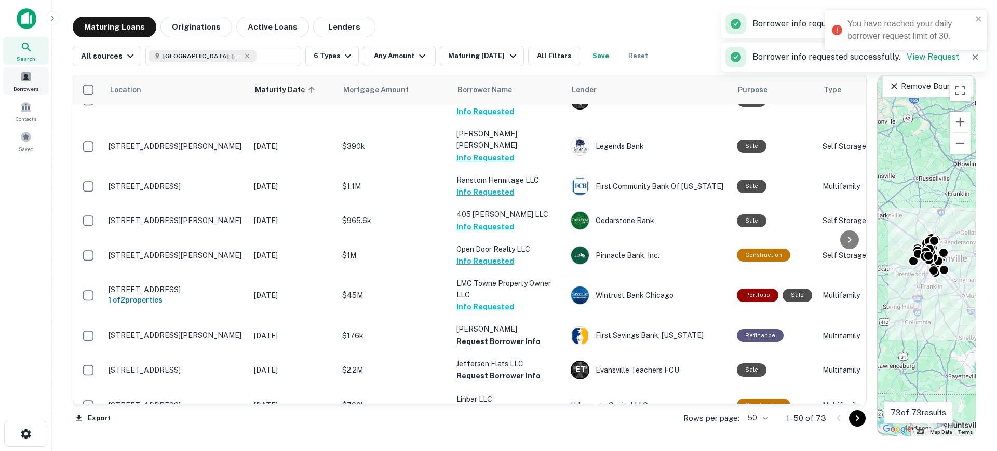
click at [31, 75] on span at bounding box center [25, 76] width 11 height 11
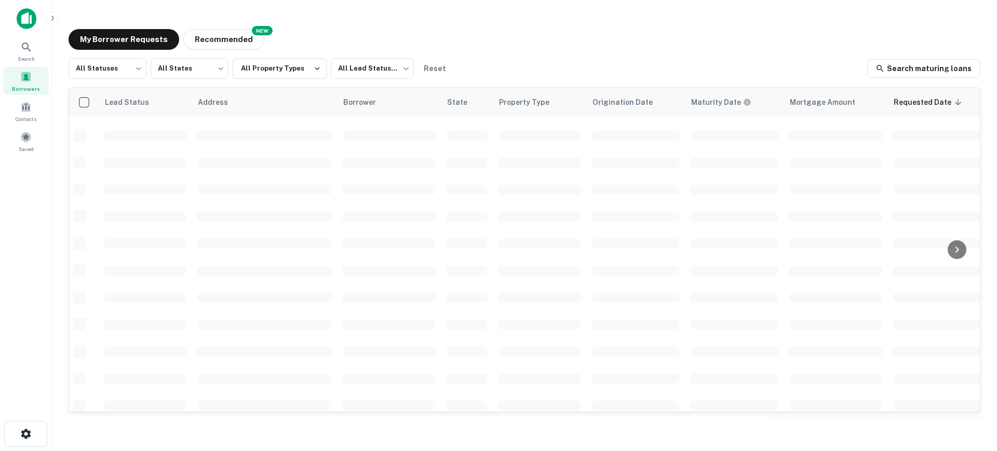
scroll to position [390, 0]
click at [95, 61] on body "Search Borrowers Contacts Saved My Borrower Requests NEW Recommended All Status…" at bounding box center [498, 225] width 997 height 451
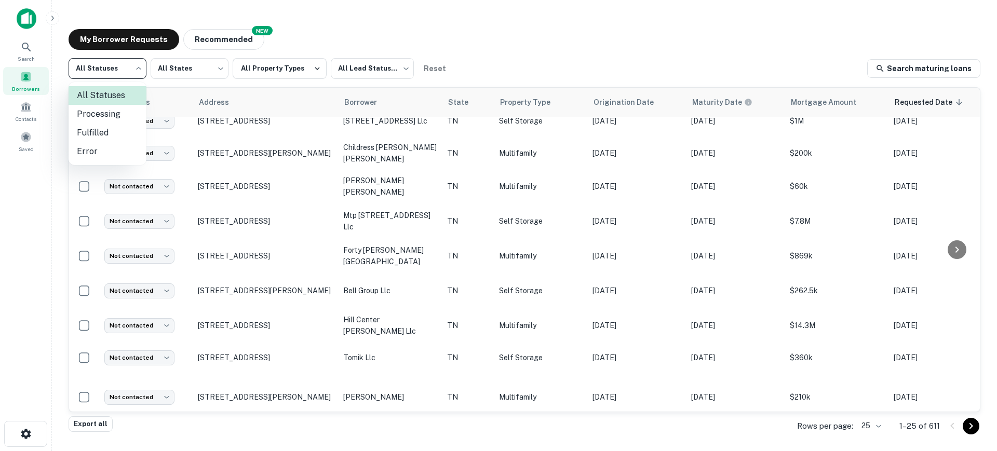
drag, startPoint x: 300, startPoint y: 25, endPoint x: 310, endPoint y: 31, distance: 12.1
click at [301, 25] on div at bounding box center [498, 225] width 997 height 451
click at [361, 72] on body "Search Borrowers Contacts Saved My Borrower Requests NEW Recommended All Status…" at bounding box center [498, 225] width 997 height 451
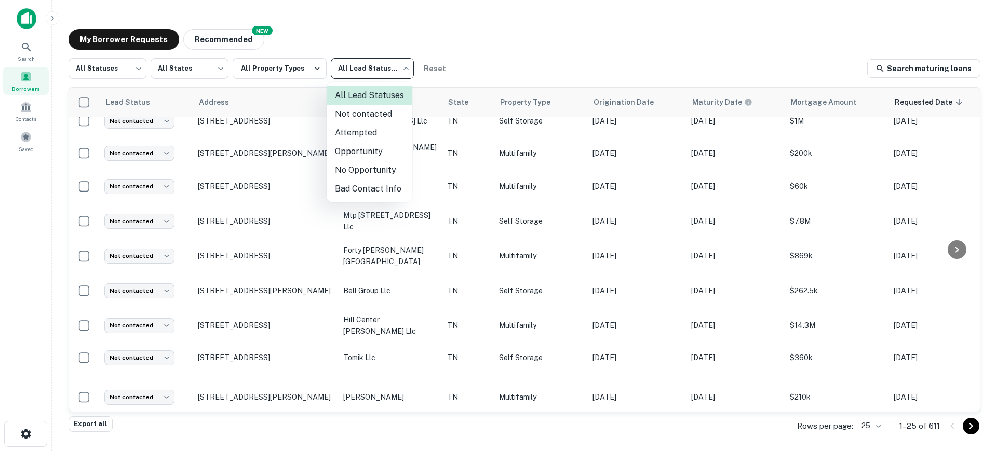
click at [356, 115] on li "Not contacted" at bounding box center [370, 114] width 86 height 19
type input "****"
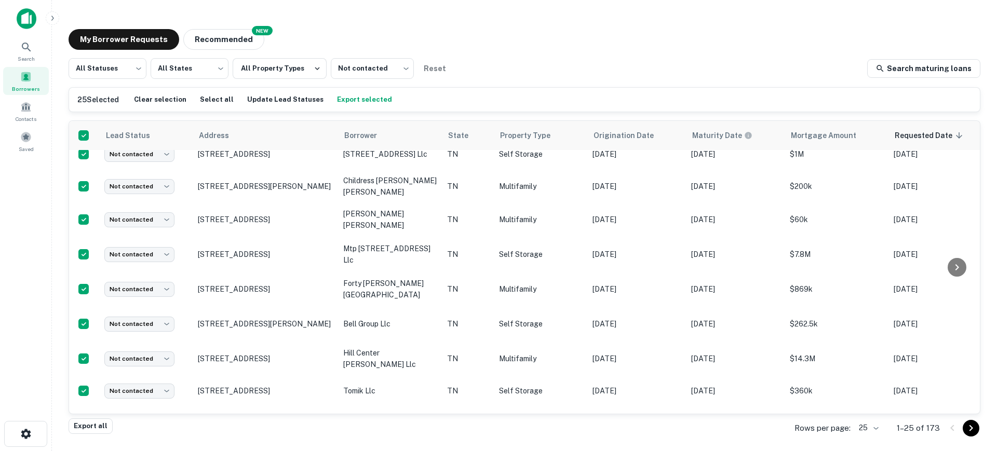
click at [878, 427] on body "Search Borrowers Contacts Saved My Borrower Requests NEW Recommended All Status…" at bounding box center [498, 225] width 997 height 451
click at [871, 388] on li "250" at bounding box center [869, 392] width 35 height 19
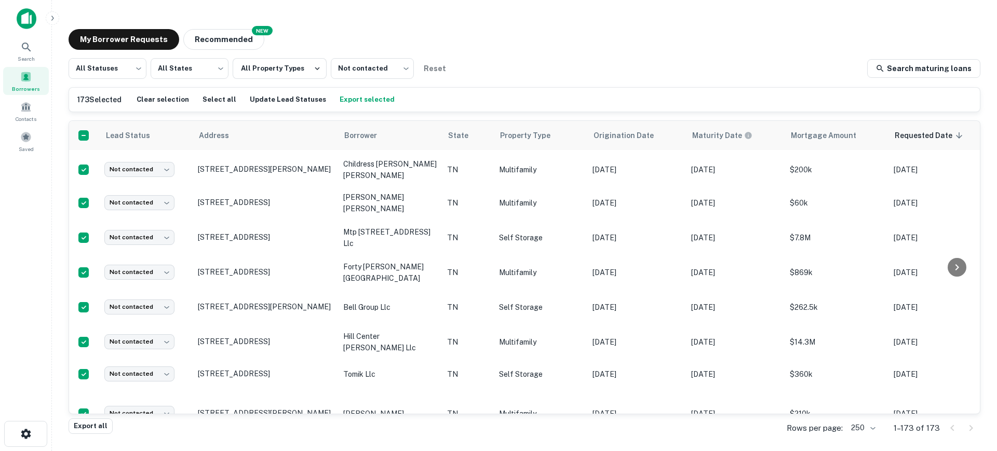
click at [358, 102] on button "Export selected" at bounding box center [367, 100] width 60 height 16
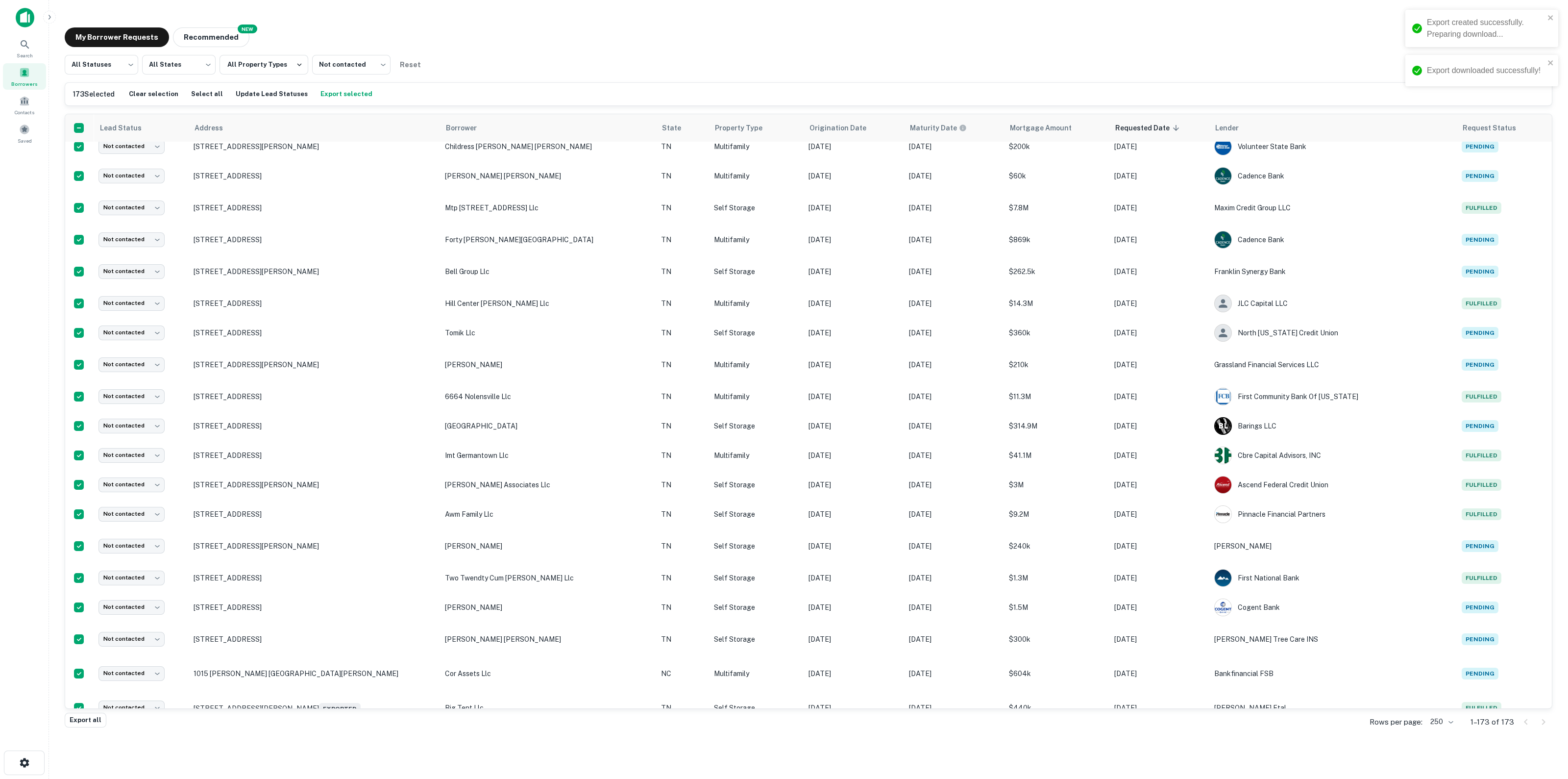
scroll to position [350, 0]
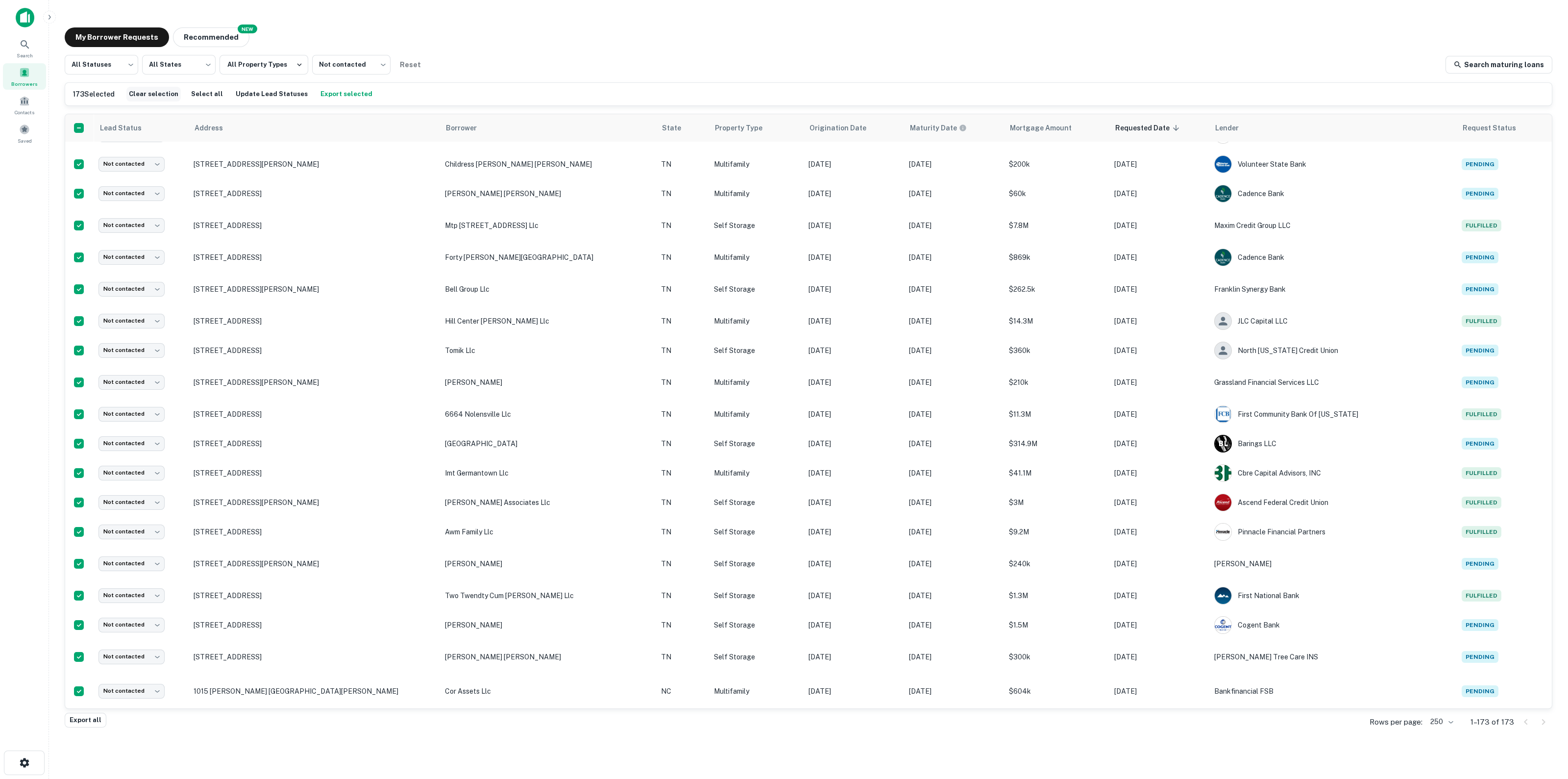
click at [138, 93] on button "Clear selection" at bounding box center [154, 94] width 55 height 15
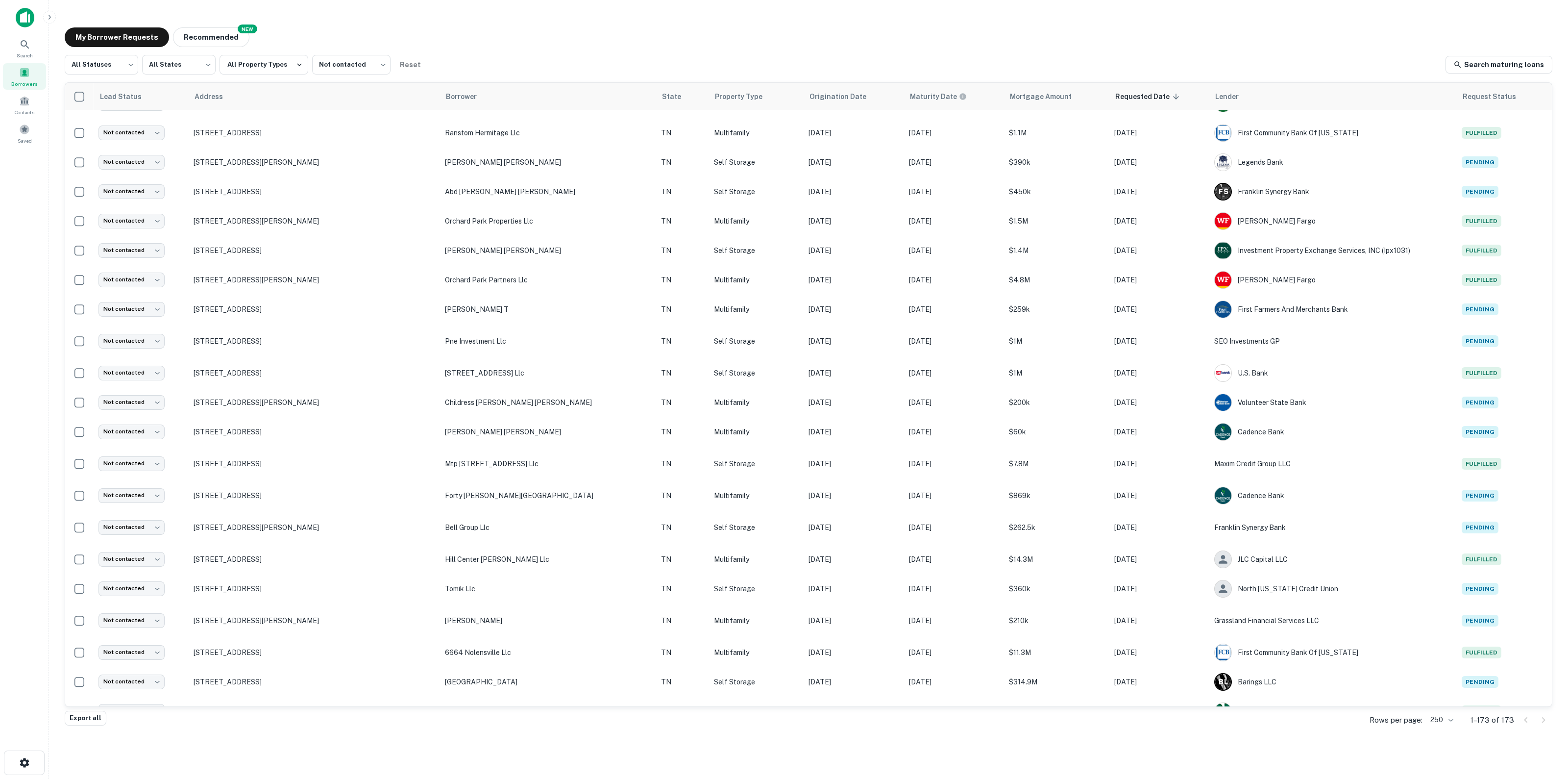
scroll to position [0, 0]
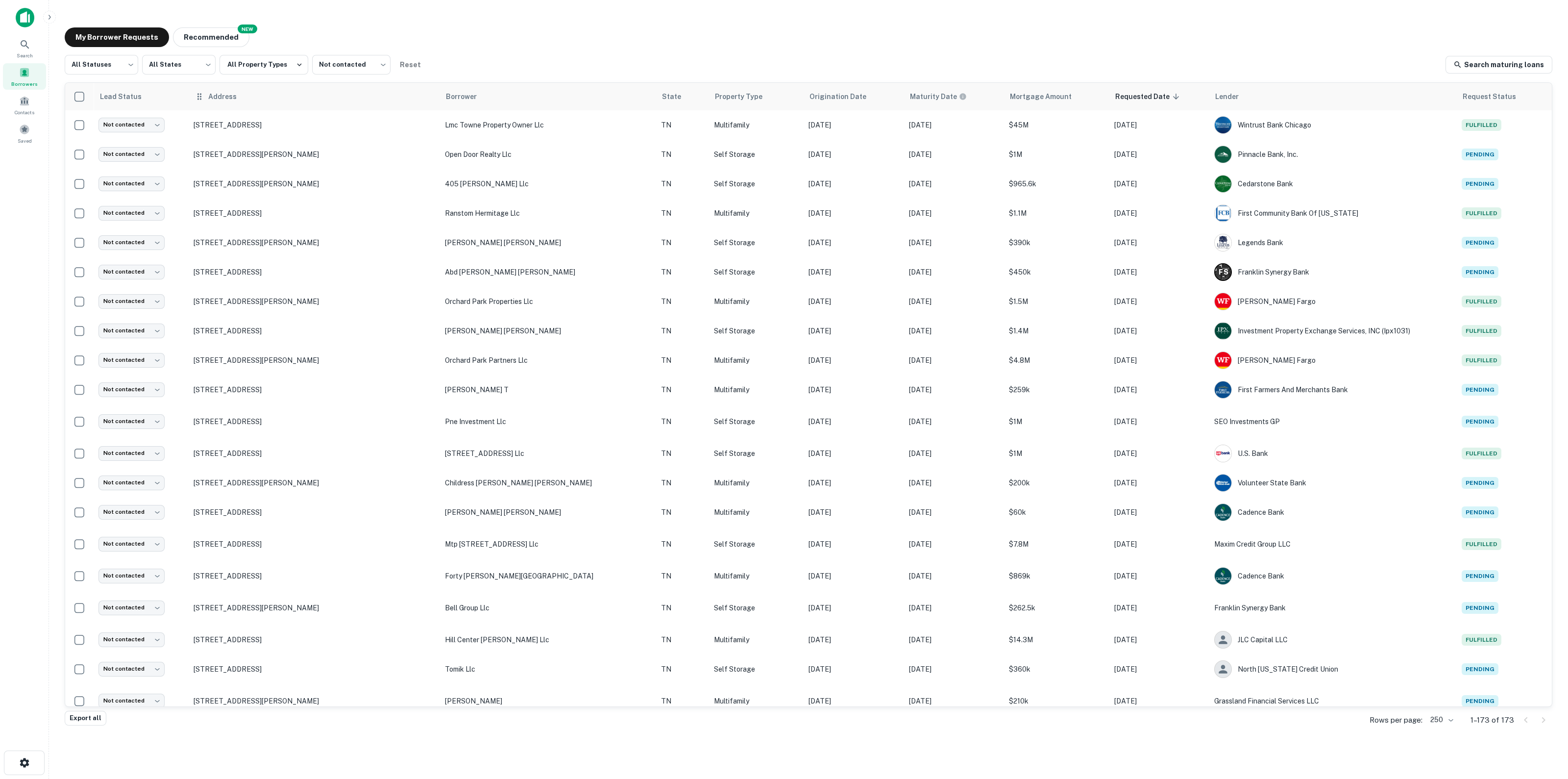
click at [229, 103] on th "Address" at bounding box center [314, 96] width 252 height 27
click at [247, 93] on icon at bounding box center [243, 96] width 8 height 8
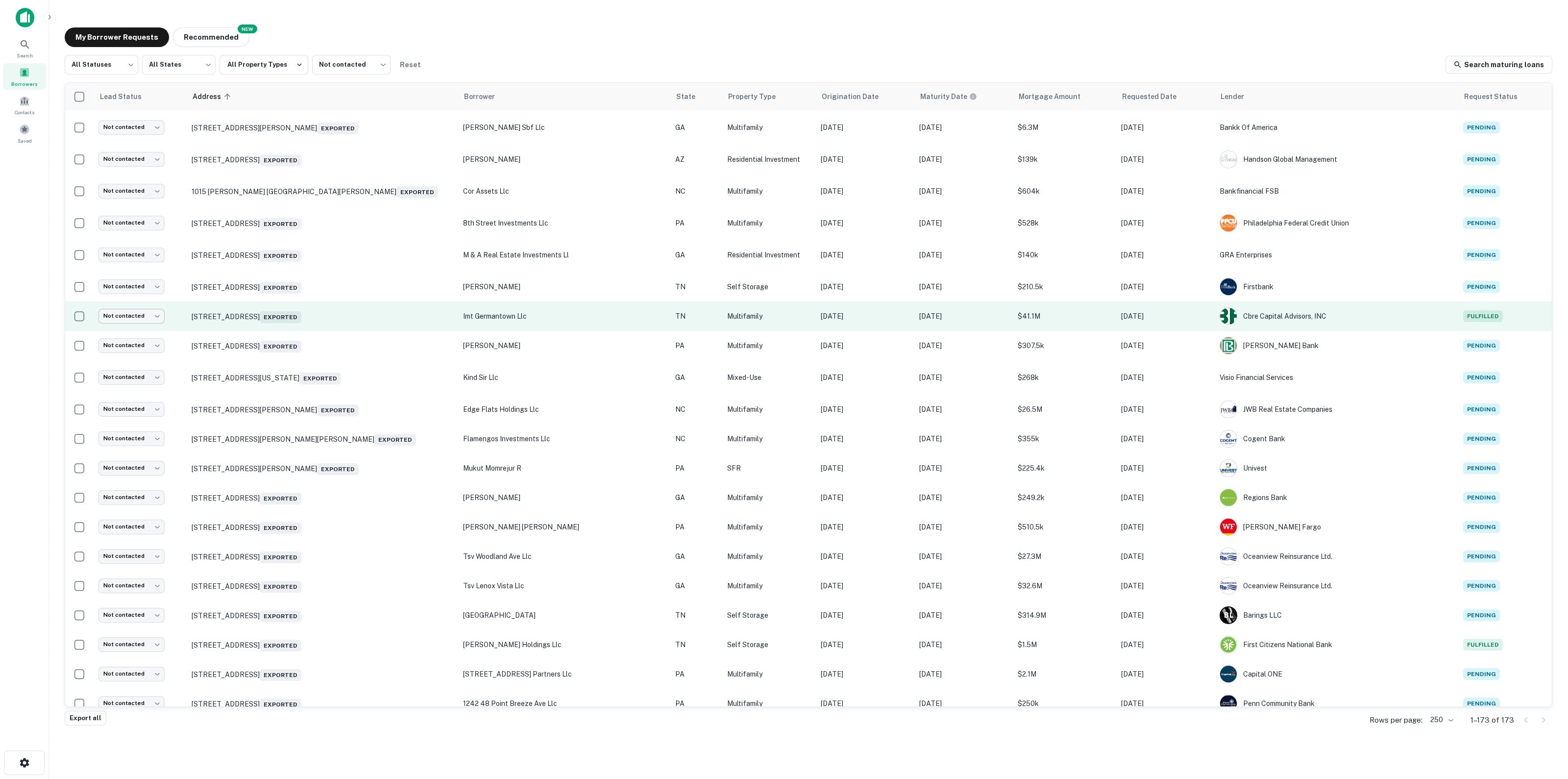
click at [111, 317] on body "Search Borrowers Contacts Saved My Borrower Requests NEW Recommended All Status…" at bounding box center [784, 389] width 1568 height 779
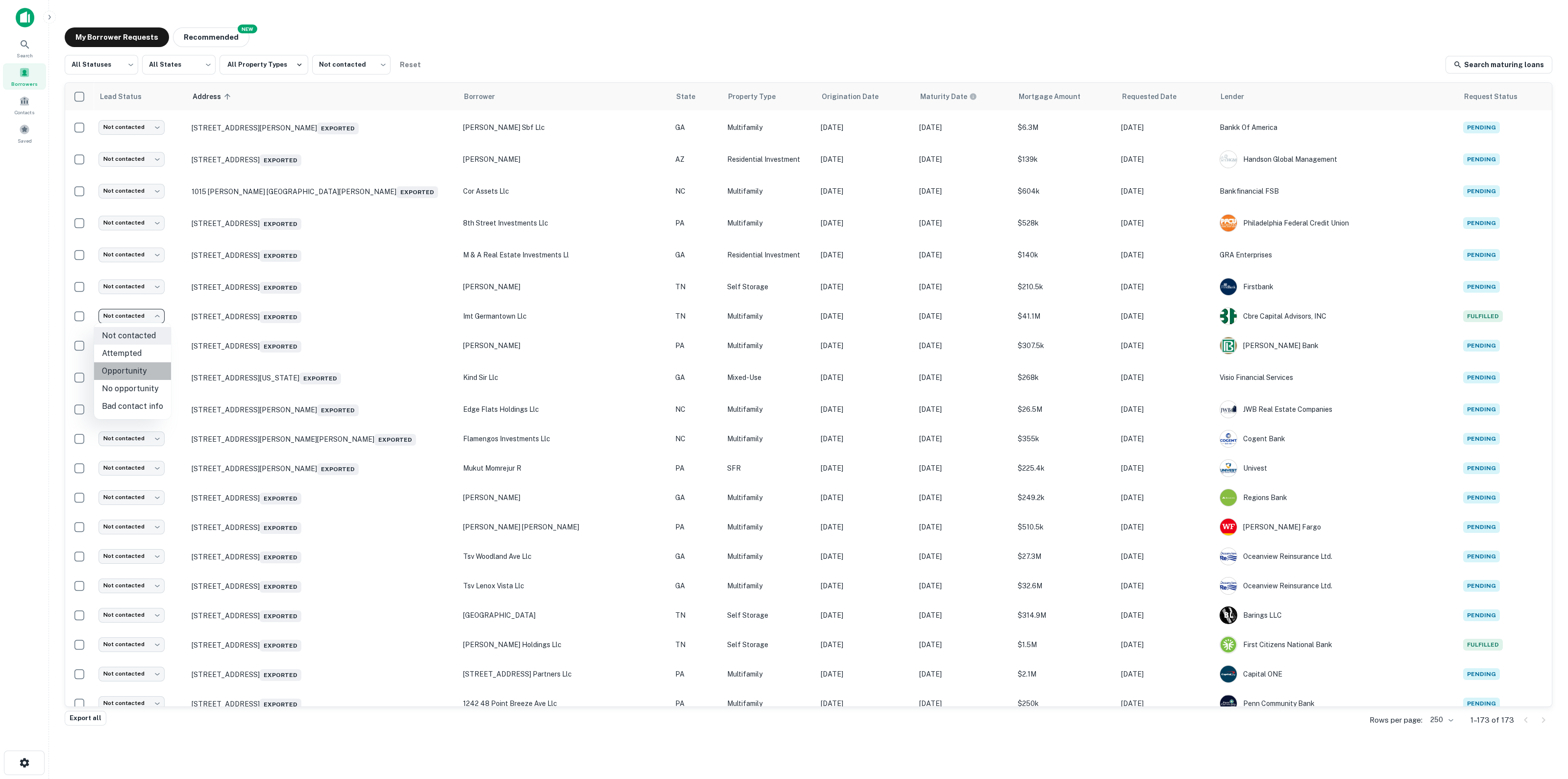
click at [140, 376] on li "Opportunity" at bounding box center [133, 371] width 77 height 18
type input "**********"
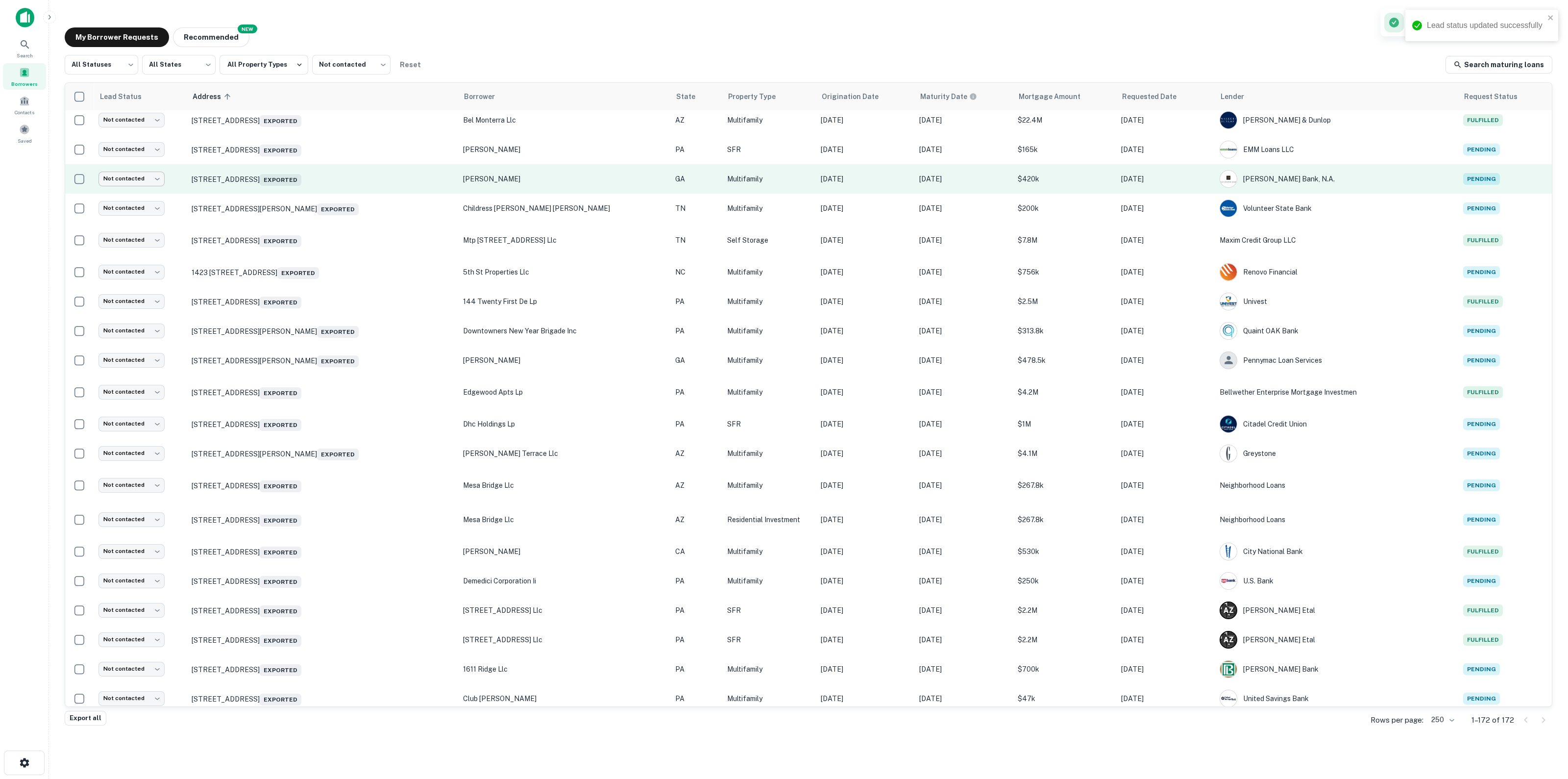
scroll to position [706, 0]
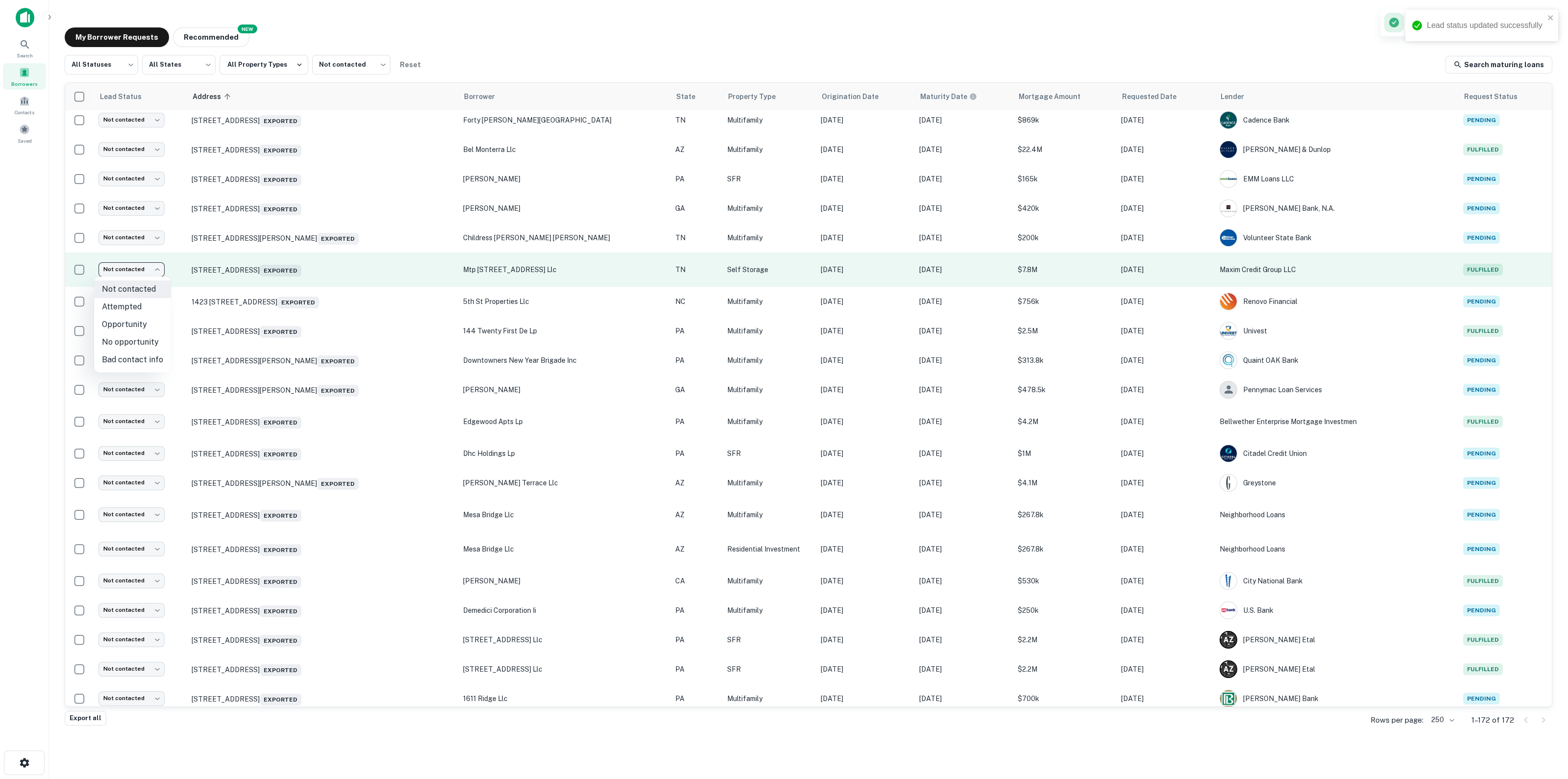
click at [143, 268] on body "Lead status updated successfully Search Borrowers Contacts Saved My Borrower Re…" at bounding box center [784, 389] width 1568 height 779
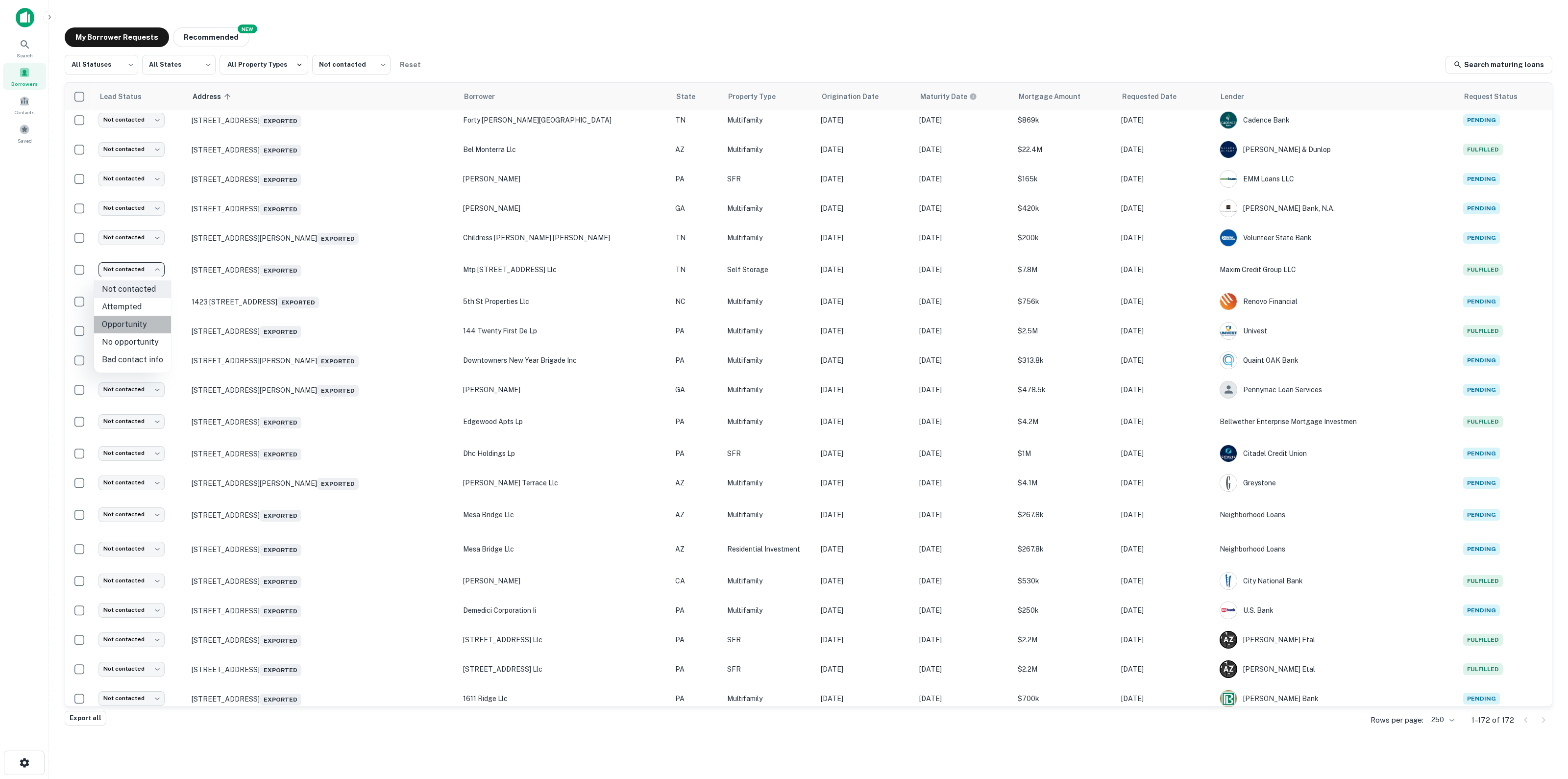
click at [143, 326] on li "Opportunity" at bounding box center [133, 324] width 77 height 18
type input "**********"
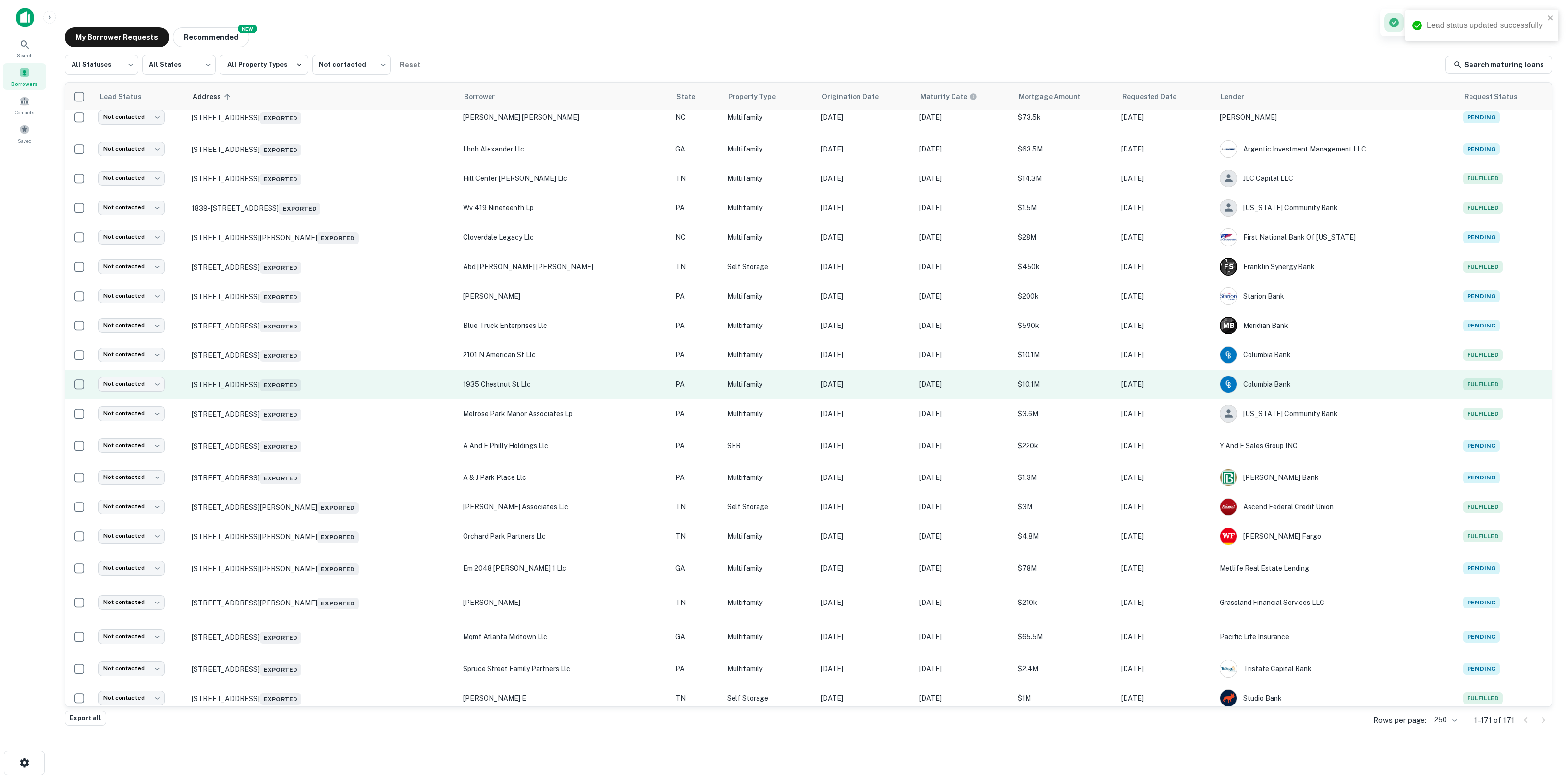
scroll to position [1502, 0]
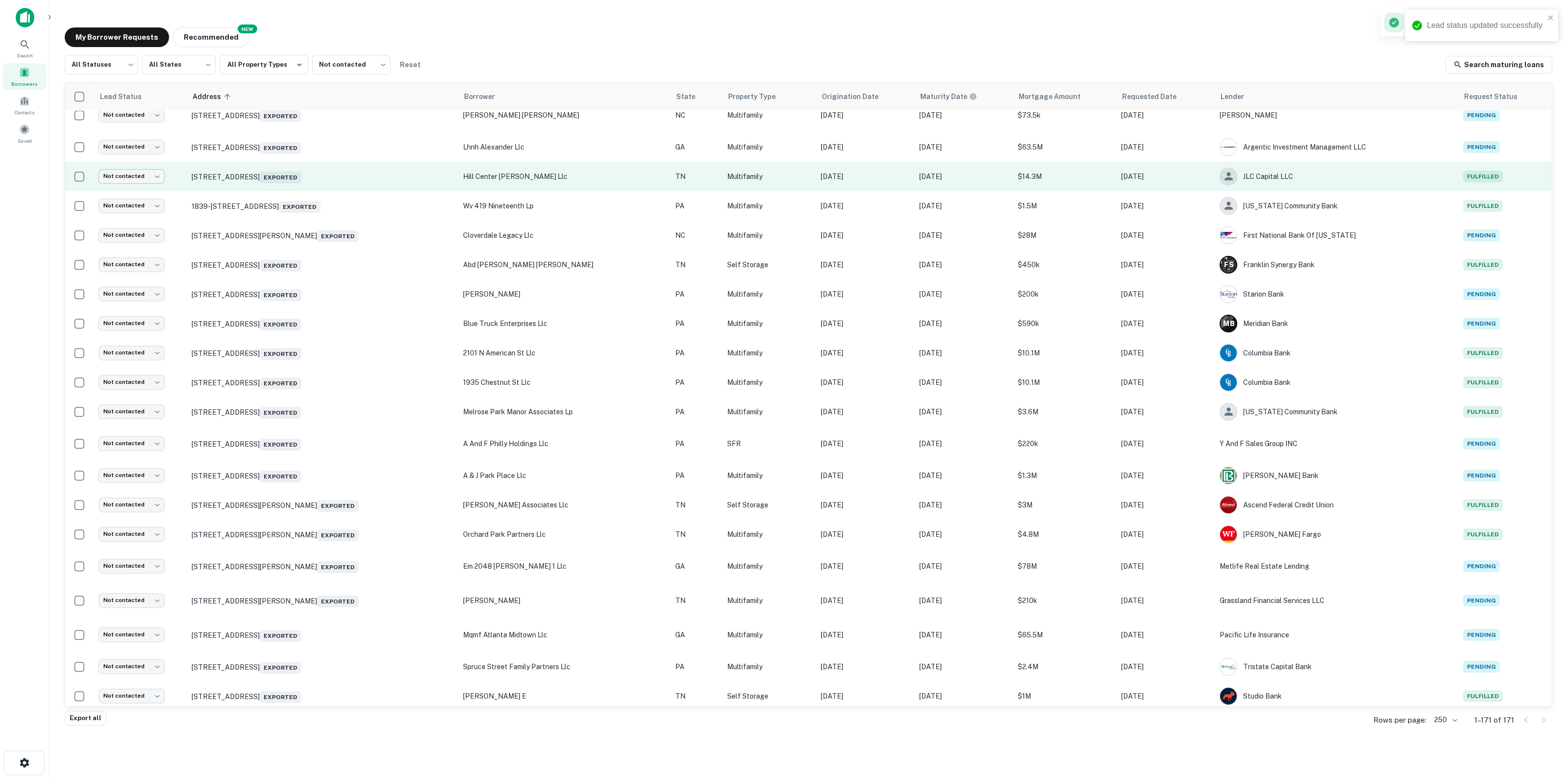
click at [148, 173] on body "Lead status updated successfully Search Borrowers Contacts Saved My Borrower Re…" at bounding box center [784, 389] width 1568 height 779
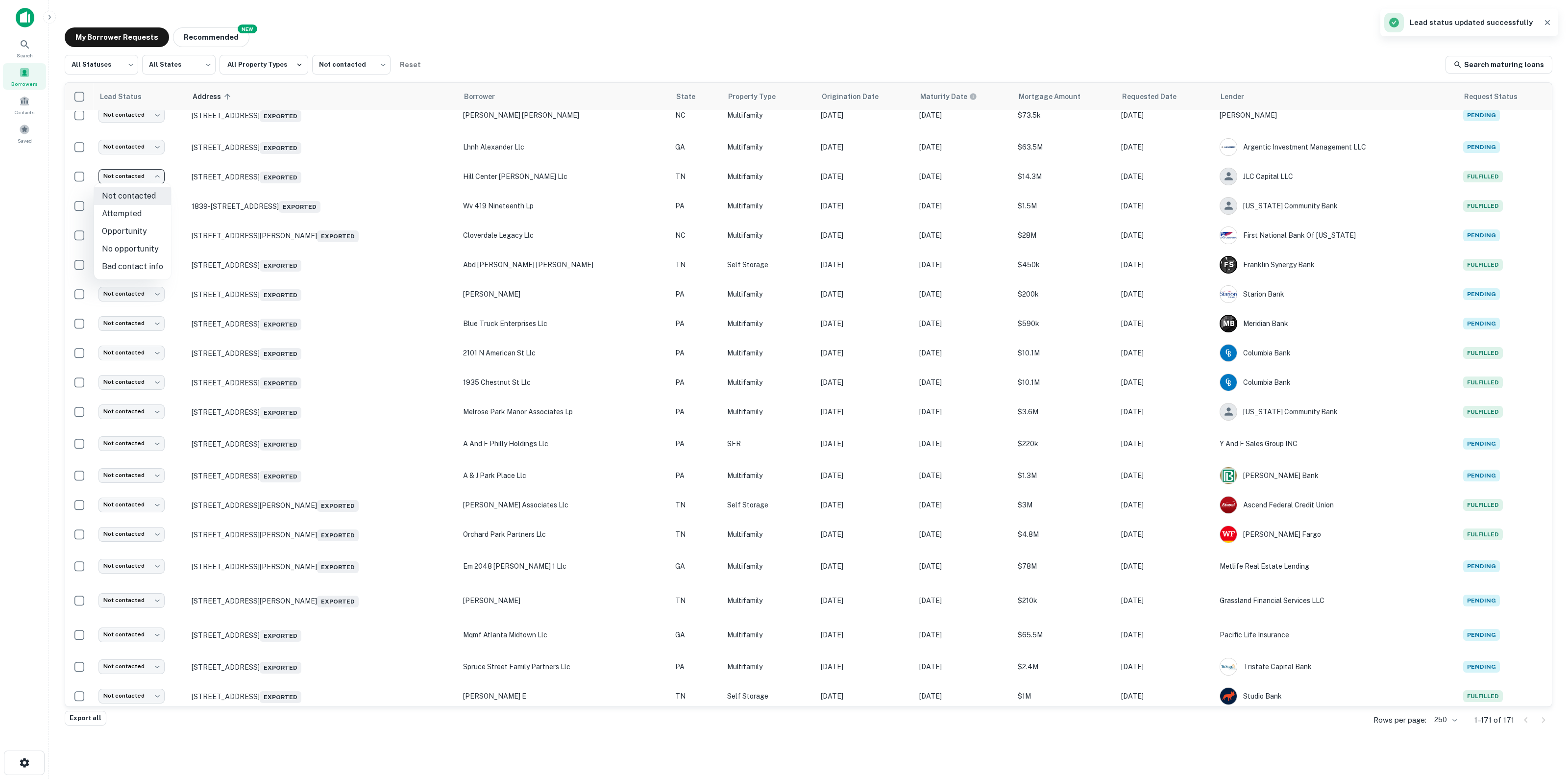
click at [125, 227] on li "Opportunity" at bounding box center [133, 231] width 77 height 18
type input "**********"
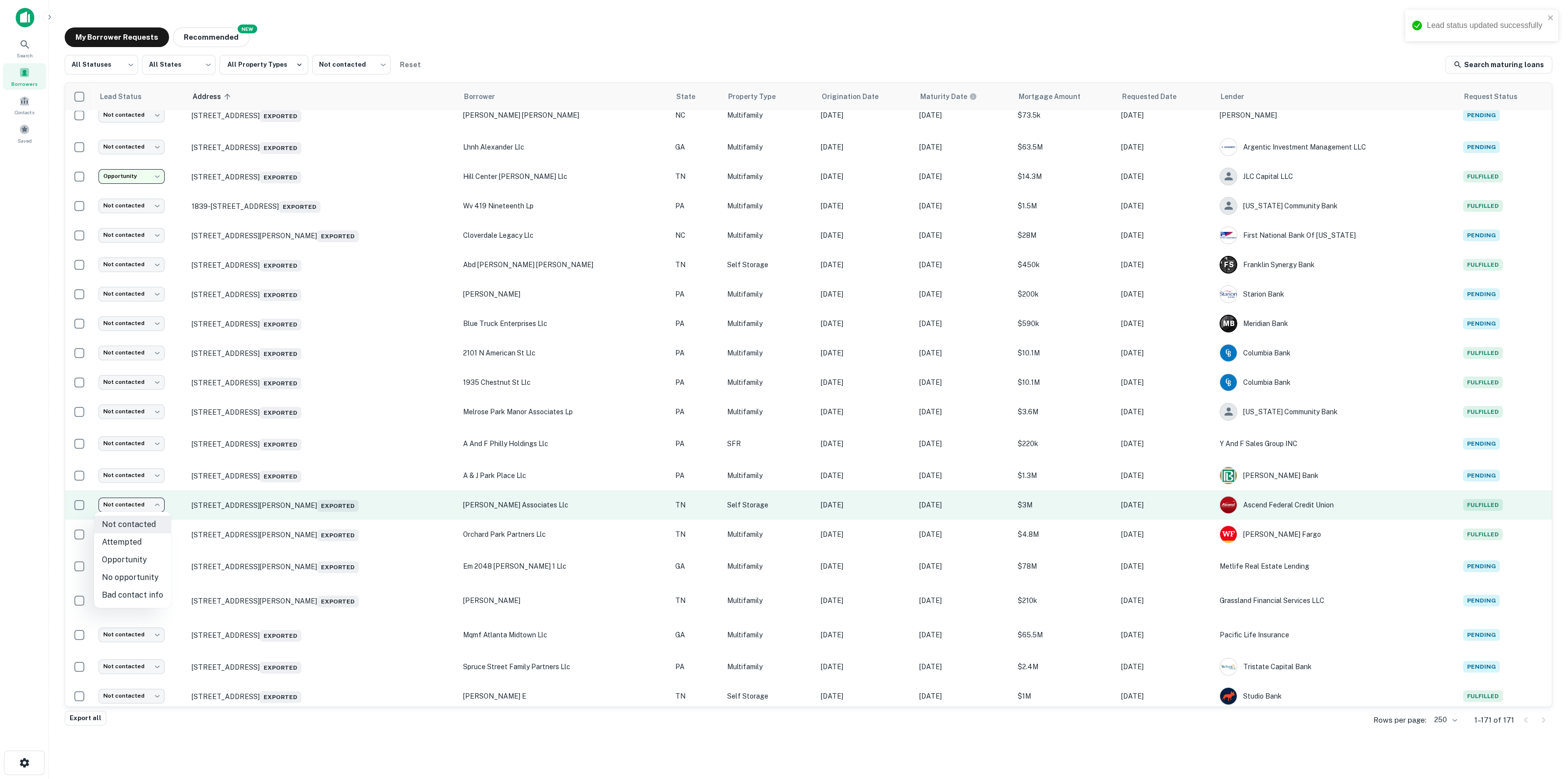
click at [147, 426] on body "Lead status updated successfully Search Borrowers Contacts Saved My Borrower Re…" at bounding box center [784, 389] width 1568 height 779
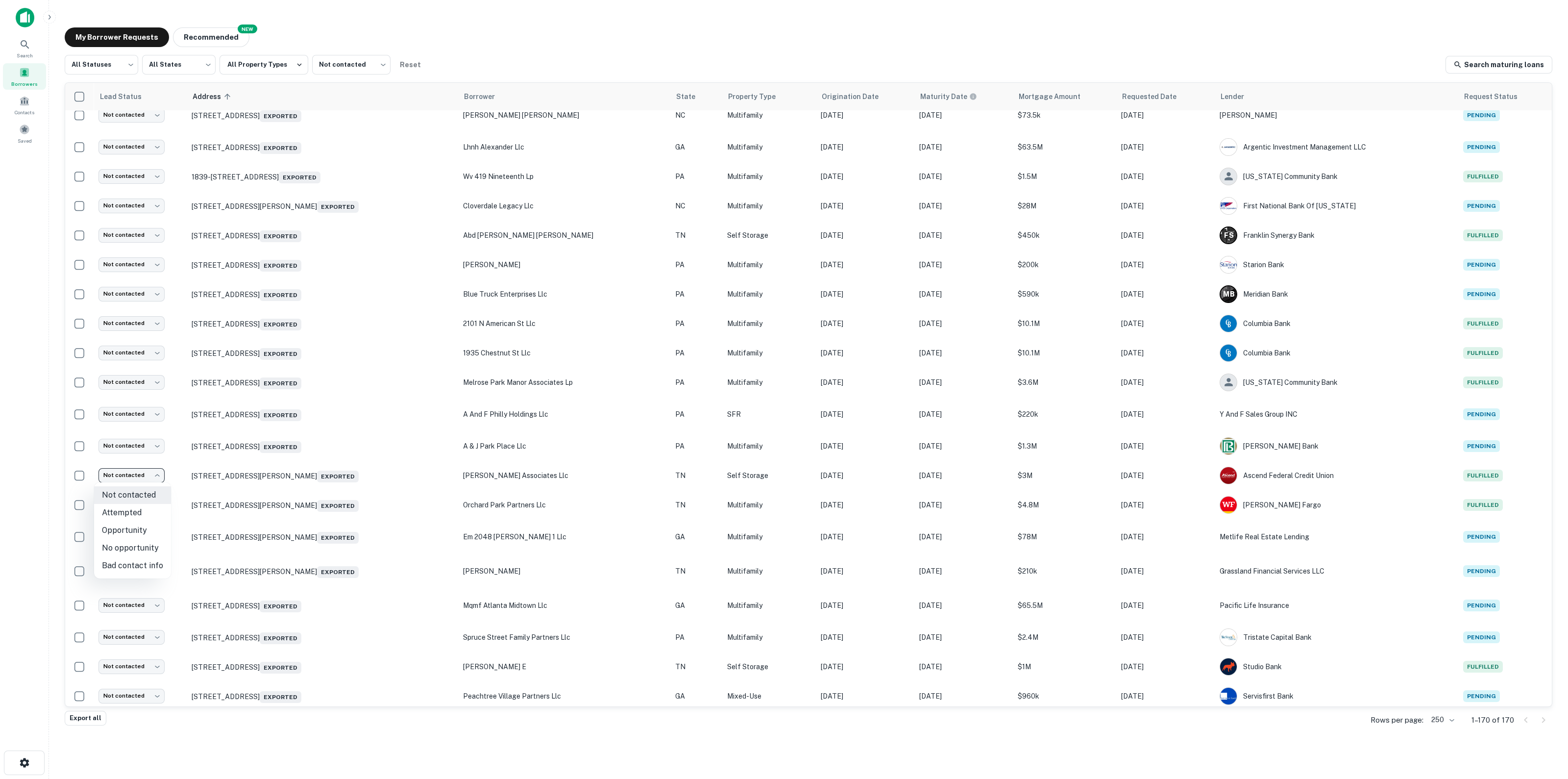
click at [284, 426] on div at bounding box center [784, 389] width 1568 height 779
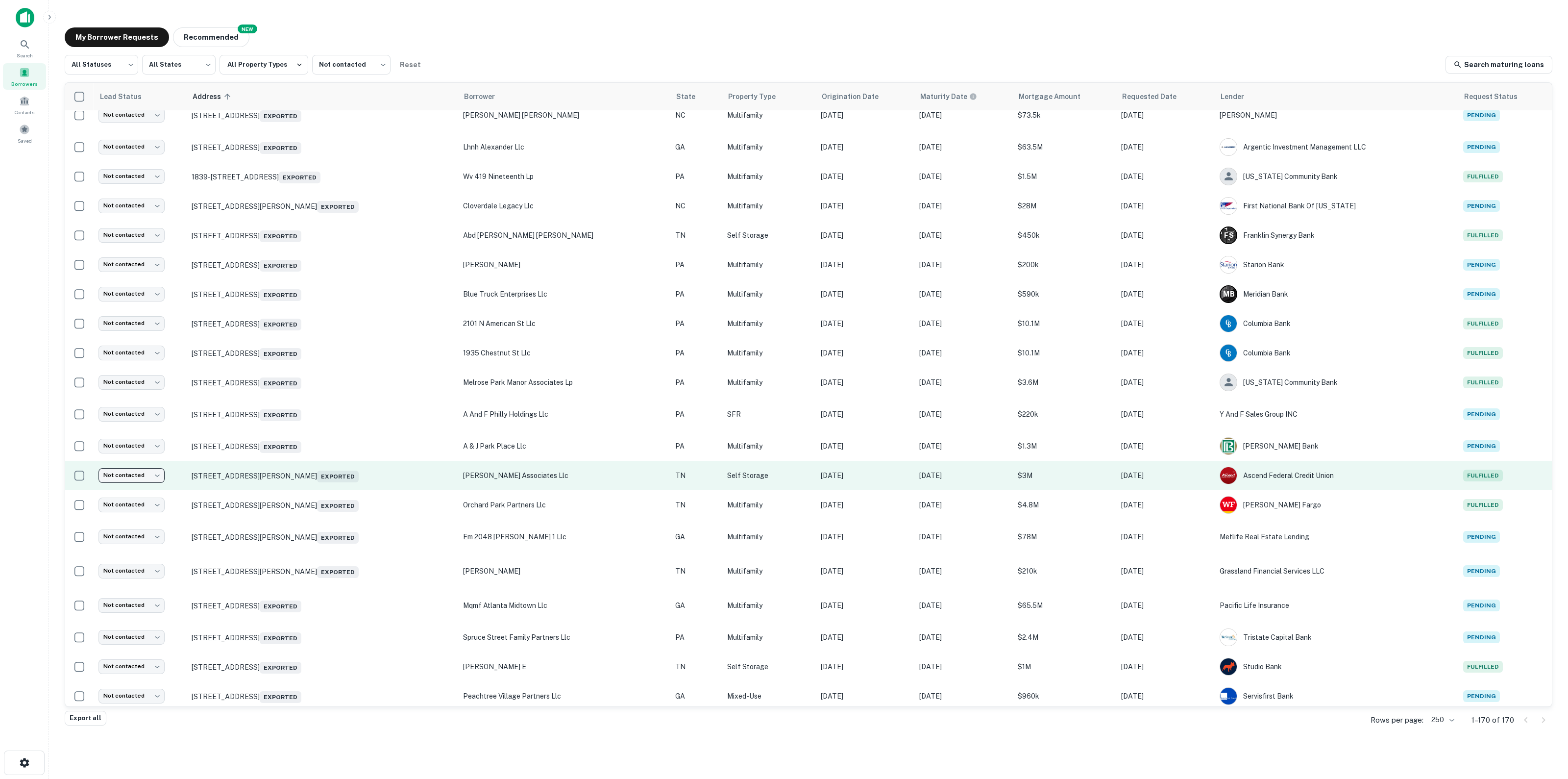
click at [136, 426] on body "Search Borrowers Contacts Saved My Borrower Requests NEW Recommended All Status…" at bounding box center [784, 389] width 1568 height 779
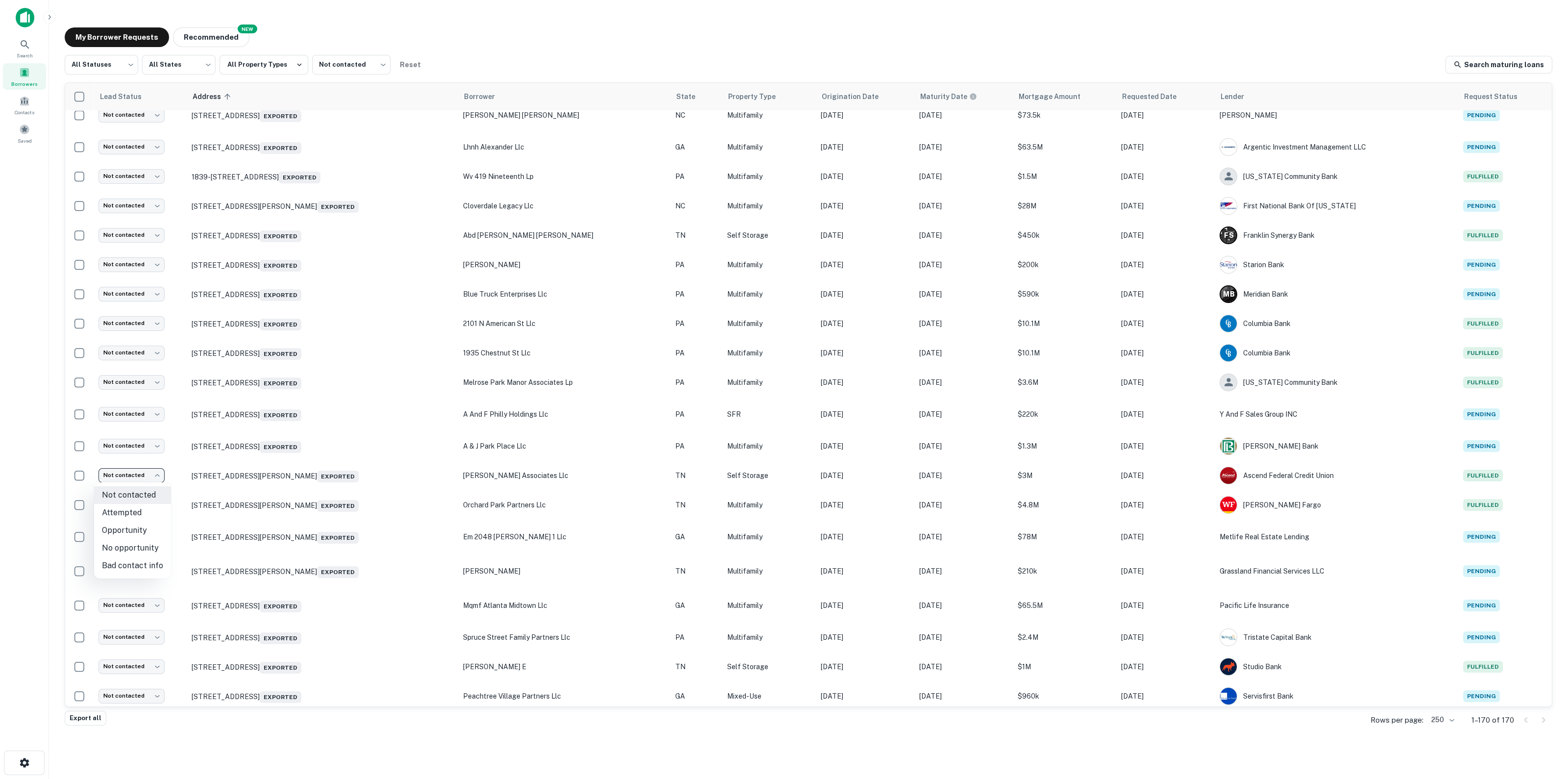
click at [148, 426] on li "Opportunity" at bounding box center [133, 530] width 77 height 18
type input "**********"
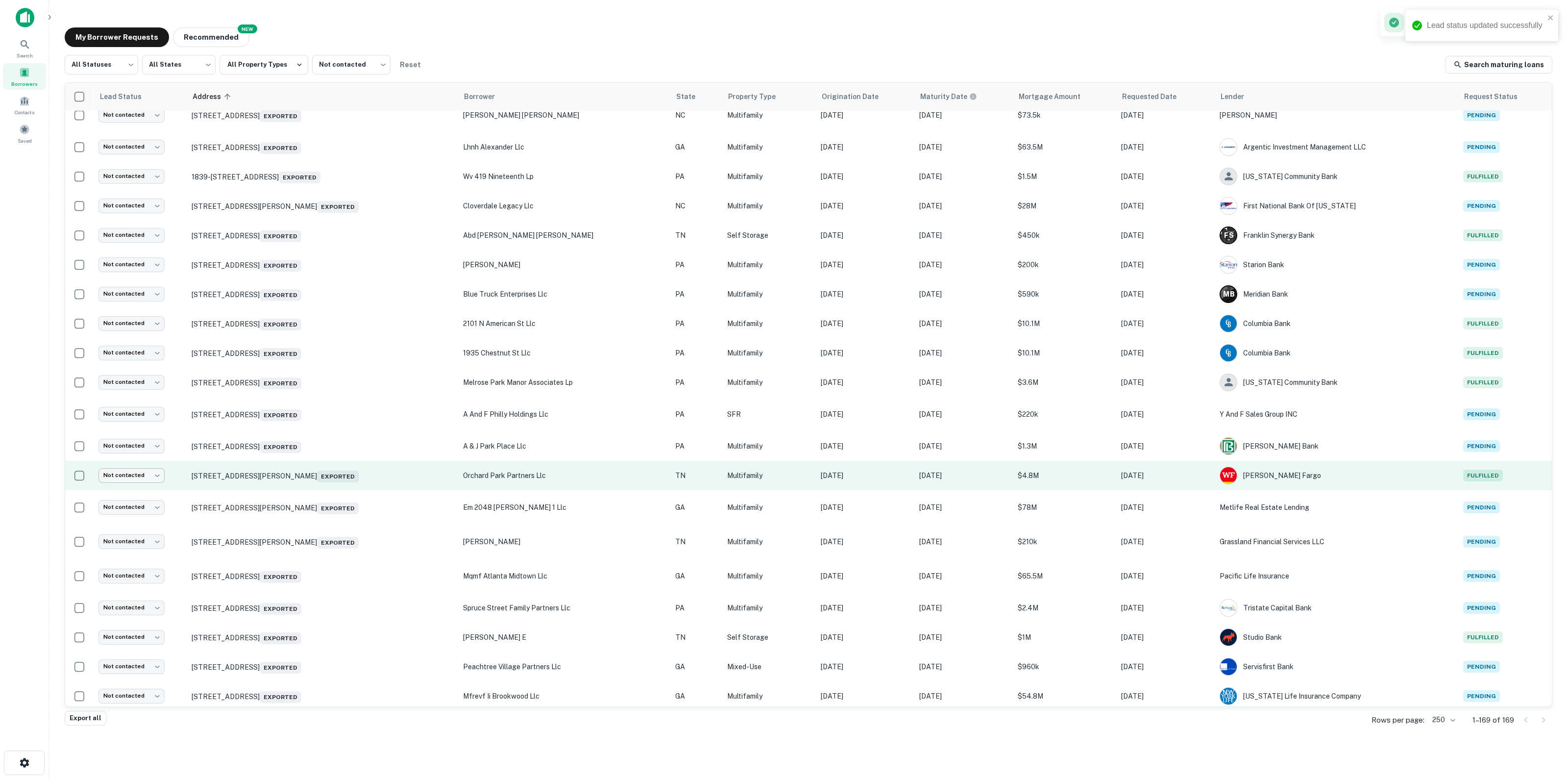
click at [111, 426] on body "Lead status updated successfully Search Borrowers Contacts Saved My Borrower Re…" at bounding box center [784, 389] width 1568 height 779
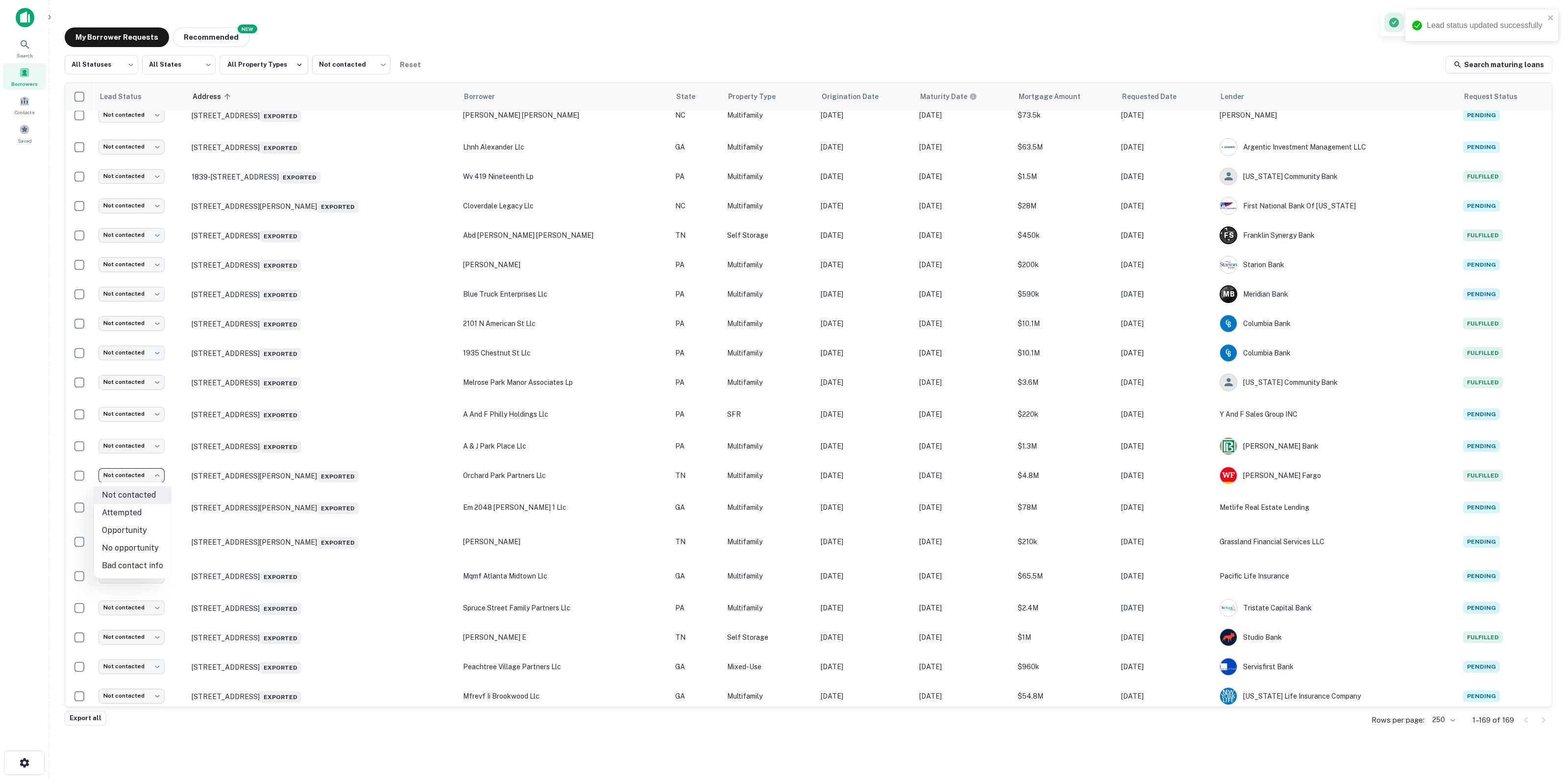
click at [132, 426] on li "Opportunity" at bounding box center [133, 530] width 77 height 18
type input "**********"
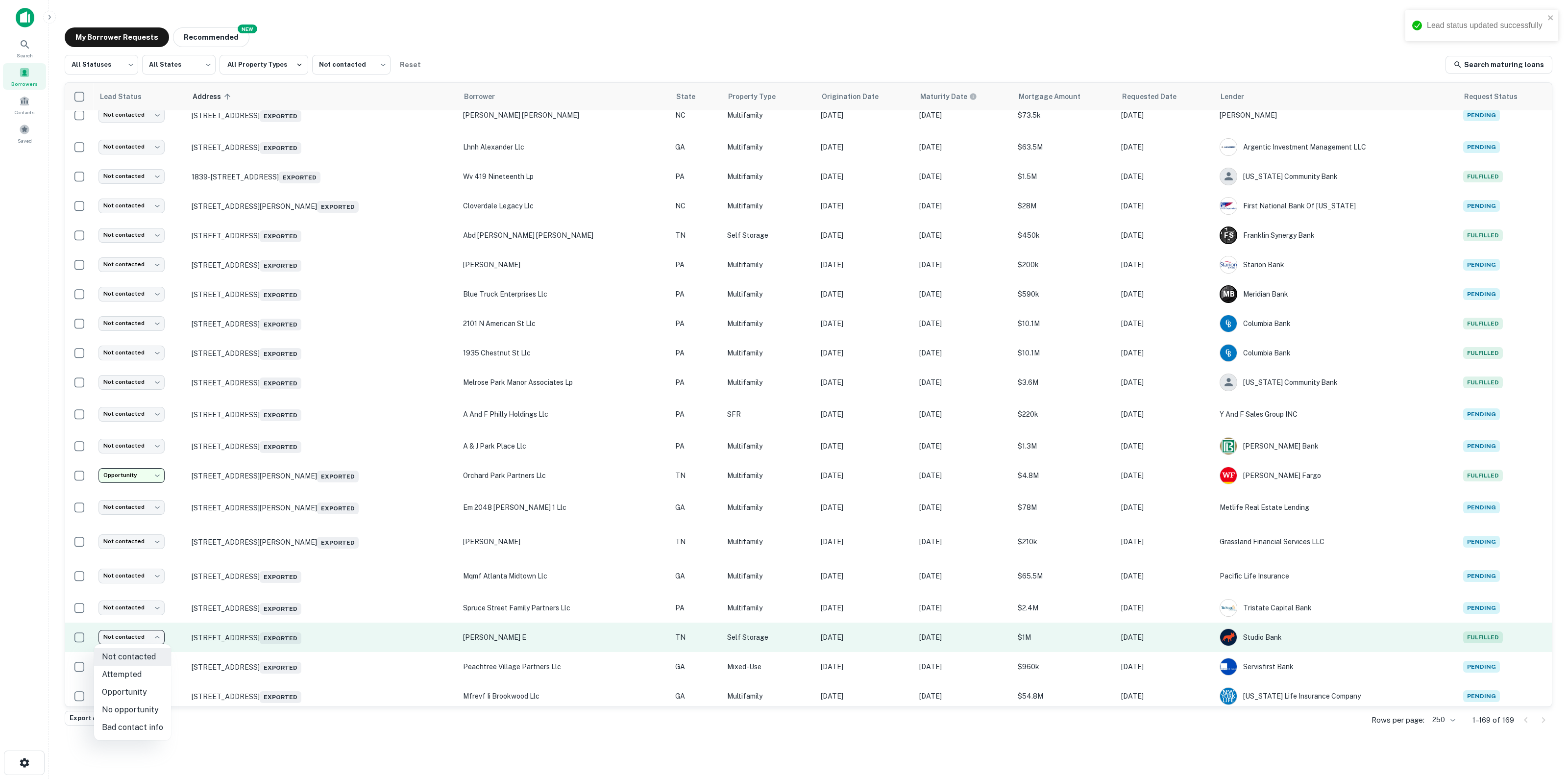
click at [144, 426] on body "Lead status updated successfully Search Borrowers Contacts Saved My Borrower Re…" at bounding box center [784, 389] width 1568 height 779
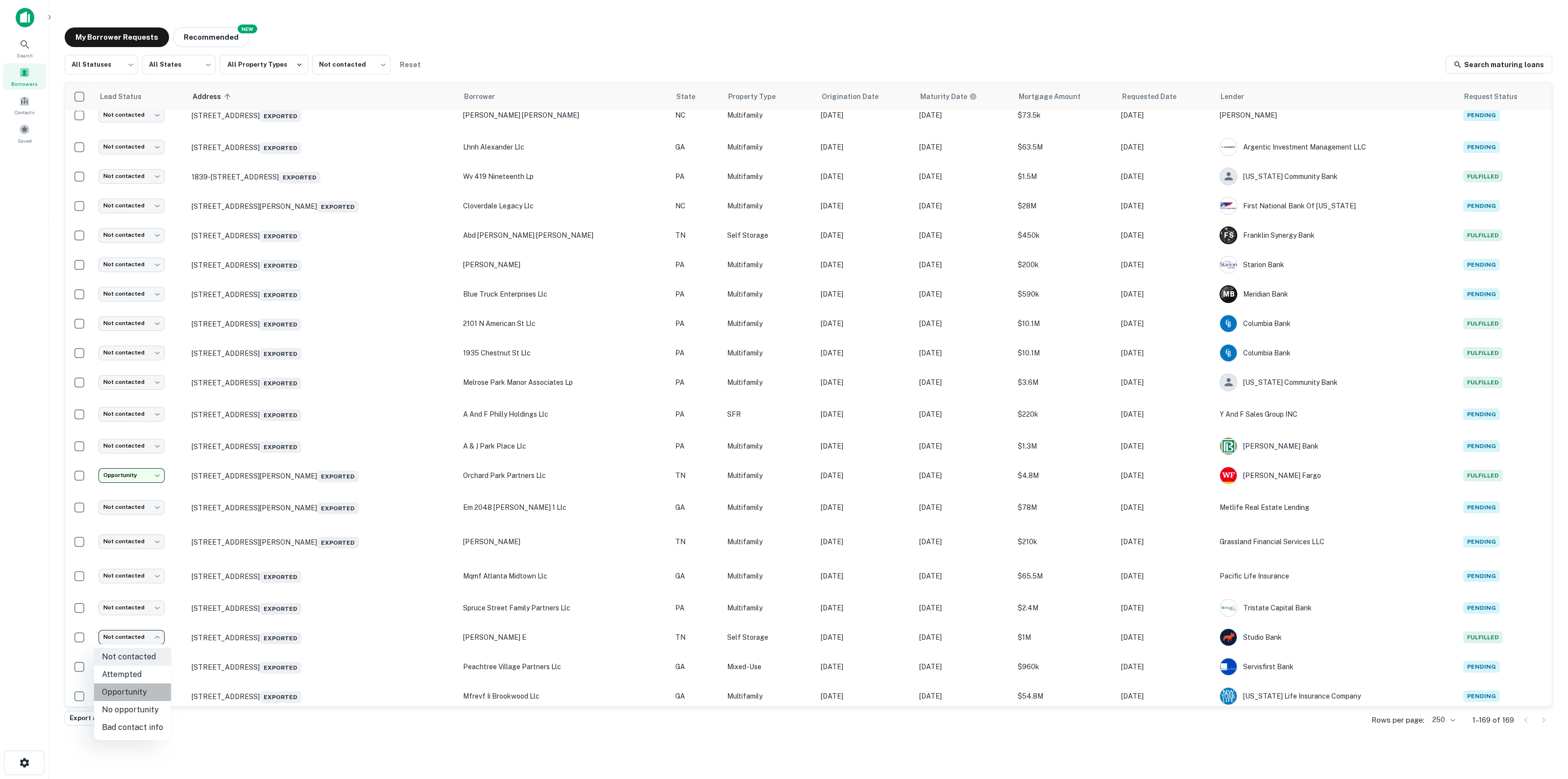
click at [134, 426] on li "Opportunity" at bounding box center [133, 692] width 77 height 18
type input "**********"
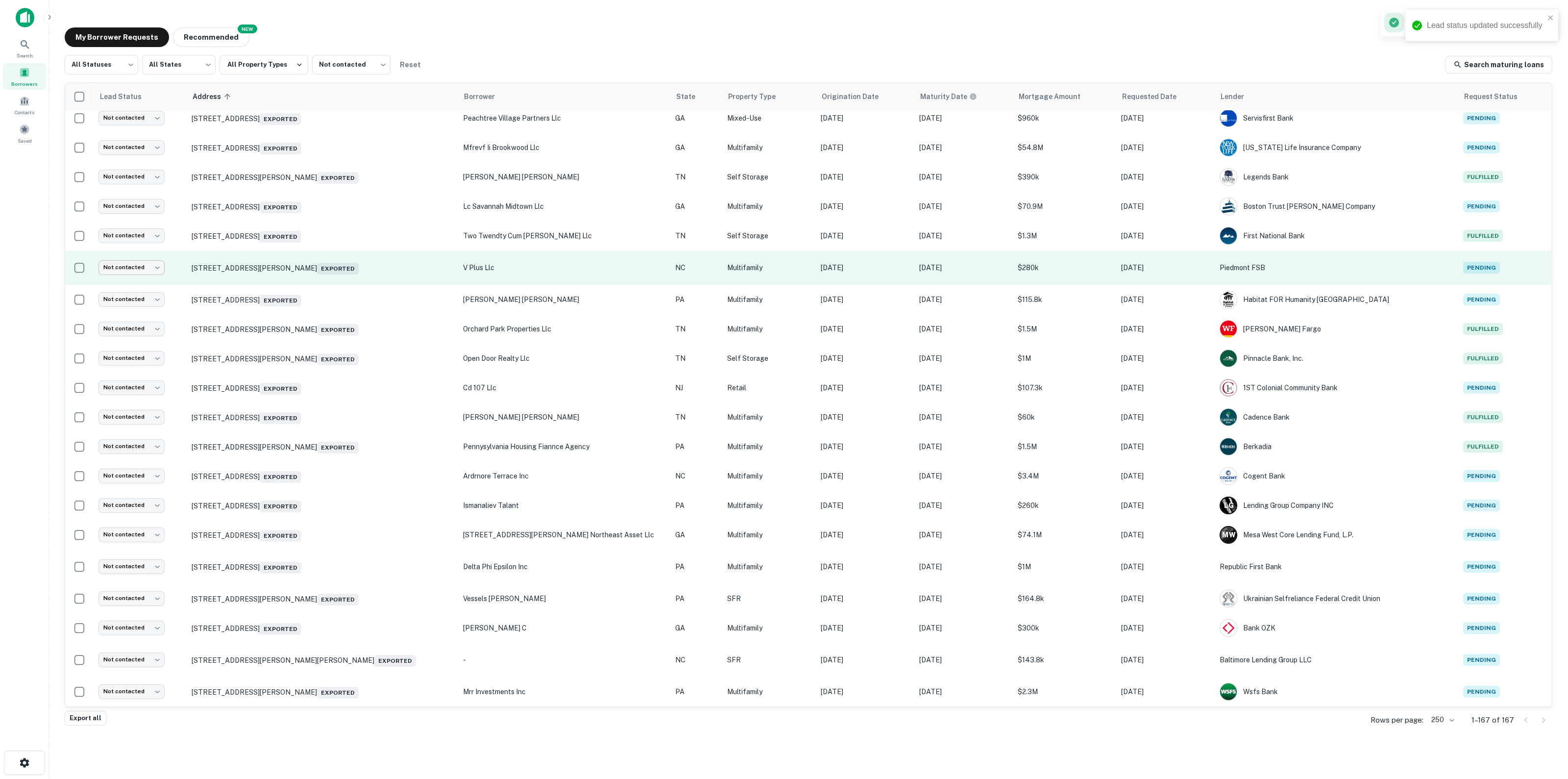
scroll to position [1963, 0]
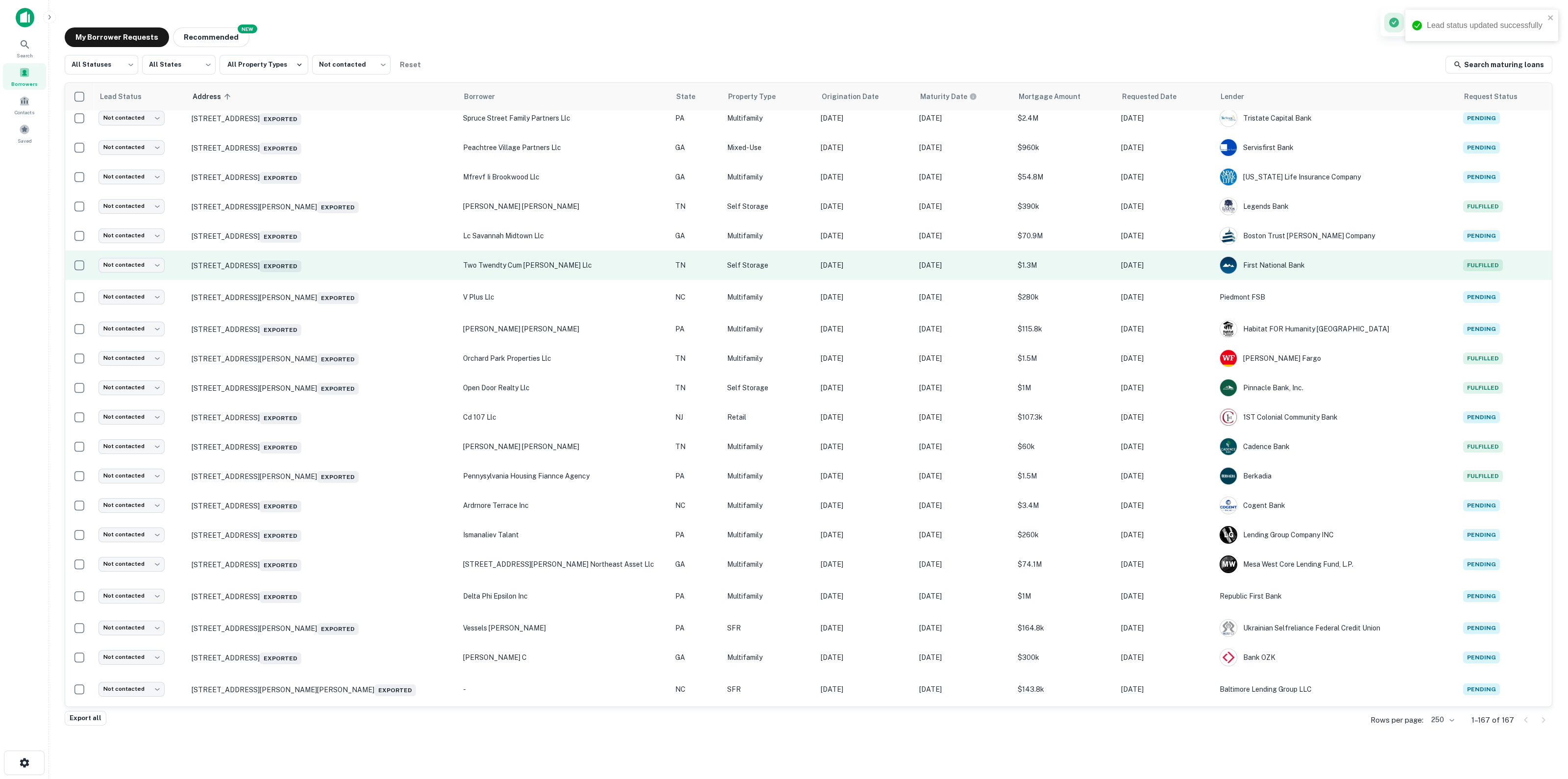
click at [120, 275] on td "Not contacted **** ​" at bounding box center [140, 264] width 93 height 29
click at [122, 266] on body "Lead status updated successfully Search Borrowers Contacts Saved My Borrower Re…" at bounding box center [784, 389] width 1568 height 779
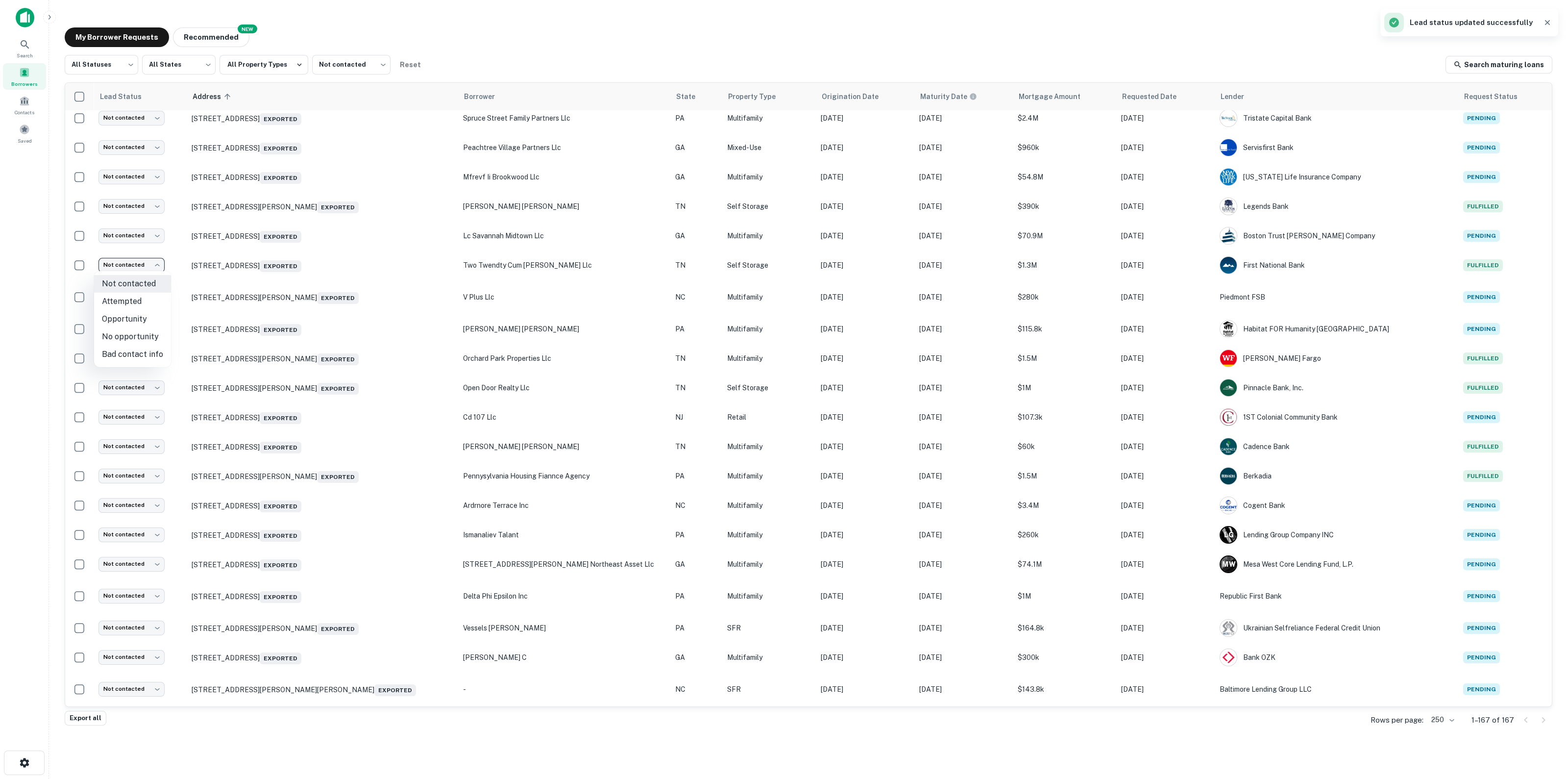
click at [136, 325] on li "Opportunity" at bounding box center [133, 319] width 77 height 18
type input "**********"
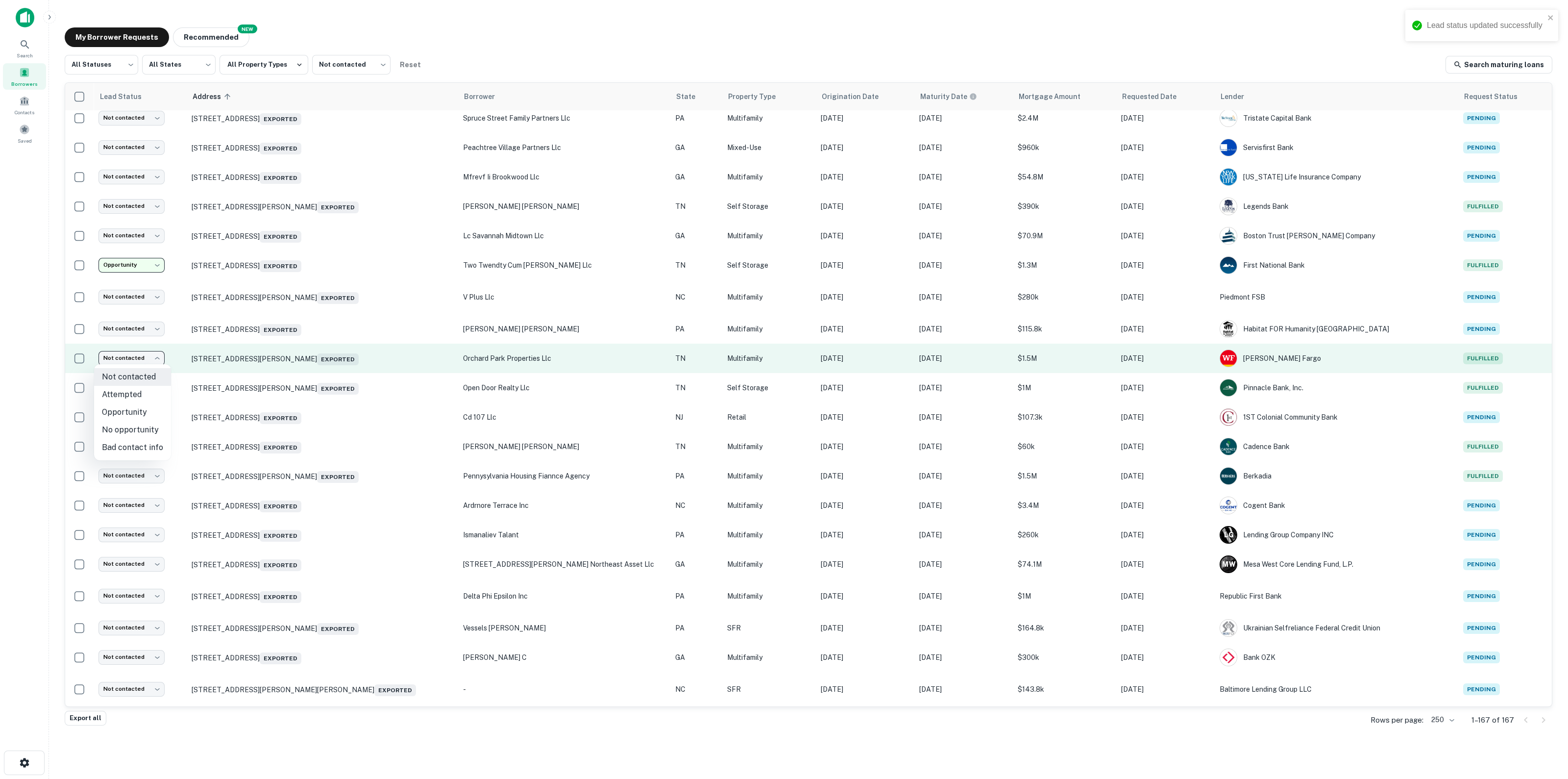
click at [140, 364] on div at bounding box center [784, 389] width 1568 height 779
drag, startPoint x: 140, startPoint y: 364, endPoint x: 102, endPoint y: 365, distance: 38.0
click at [102, 365] on td "Not contacted **** ​" at bounding box center [140, 358] width 93 height 29
click at [142, 353] on body "Search Borrowers Contacts Saved My Borrower Requests NEW Recommended All Status…" at bounding box center [784, 389] width 1568 height 779
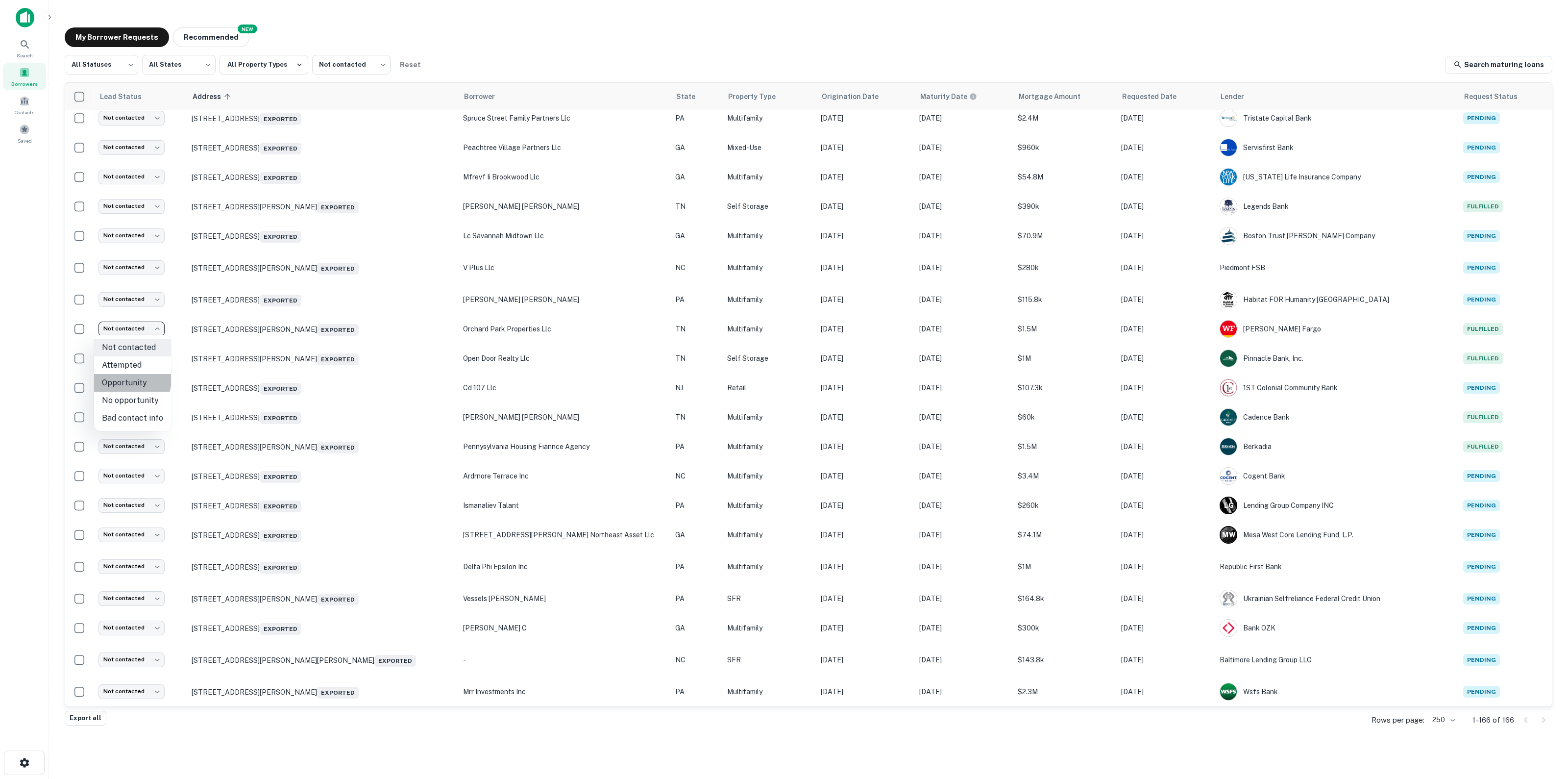
click at [118, 378] on li "Opportunity" at bounding box center [133, 382] width 77 height 18
type input "**********"
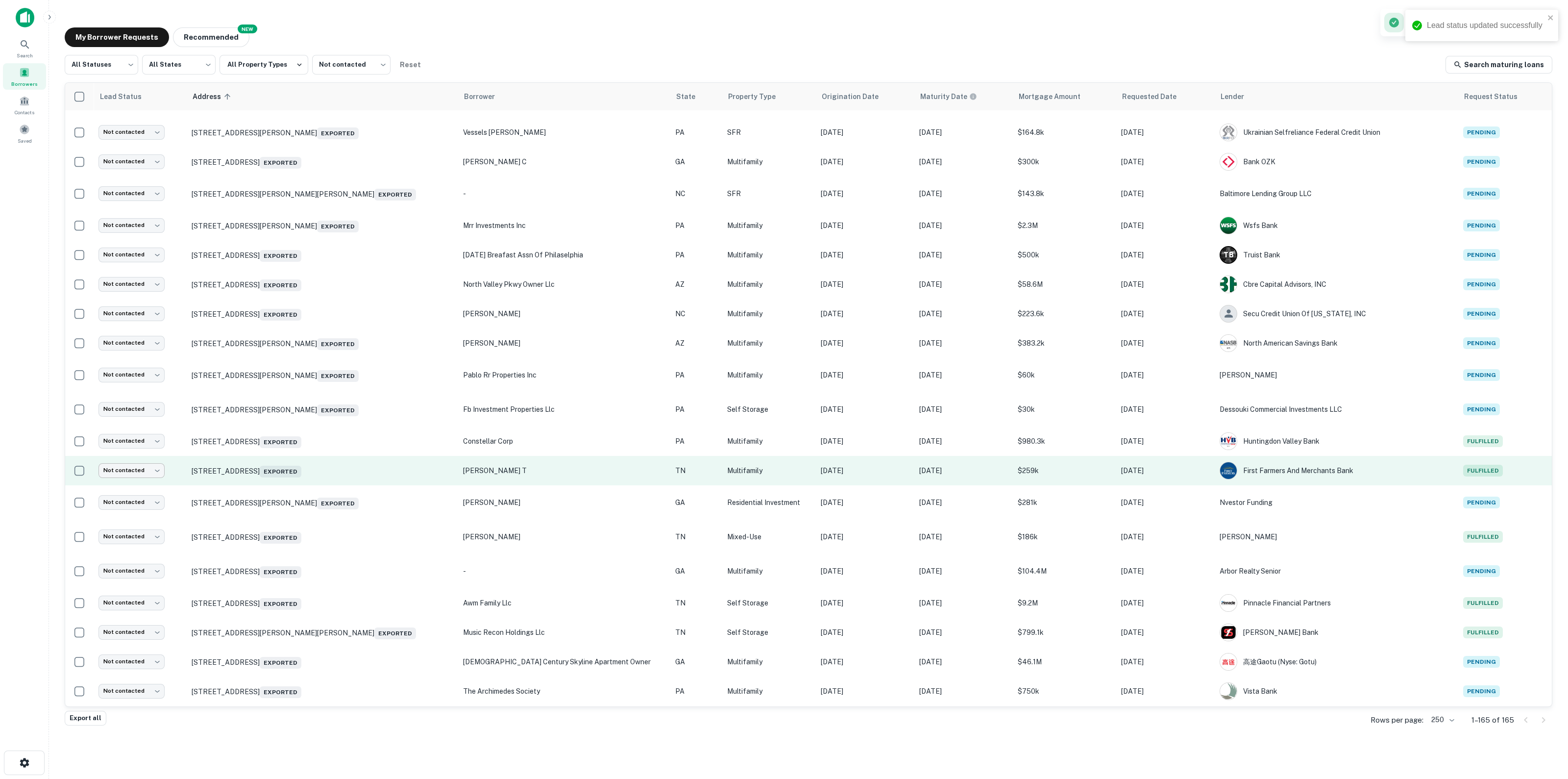
scroll to position [2453, 0]
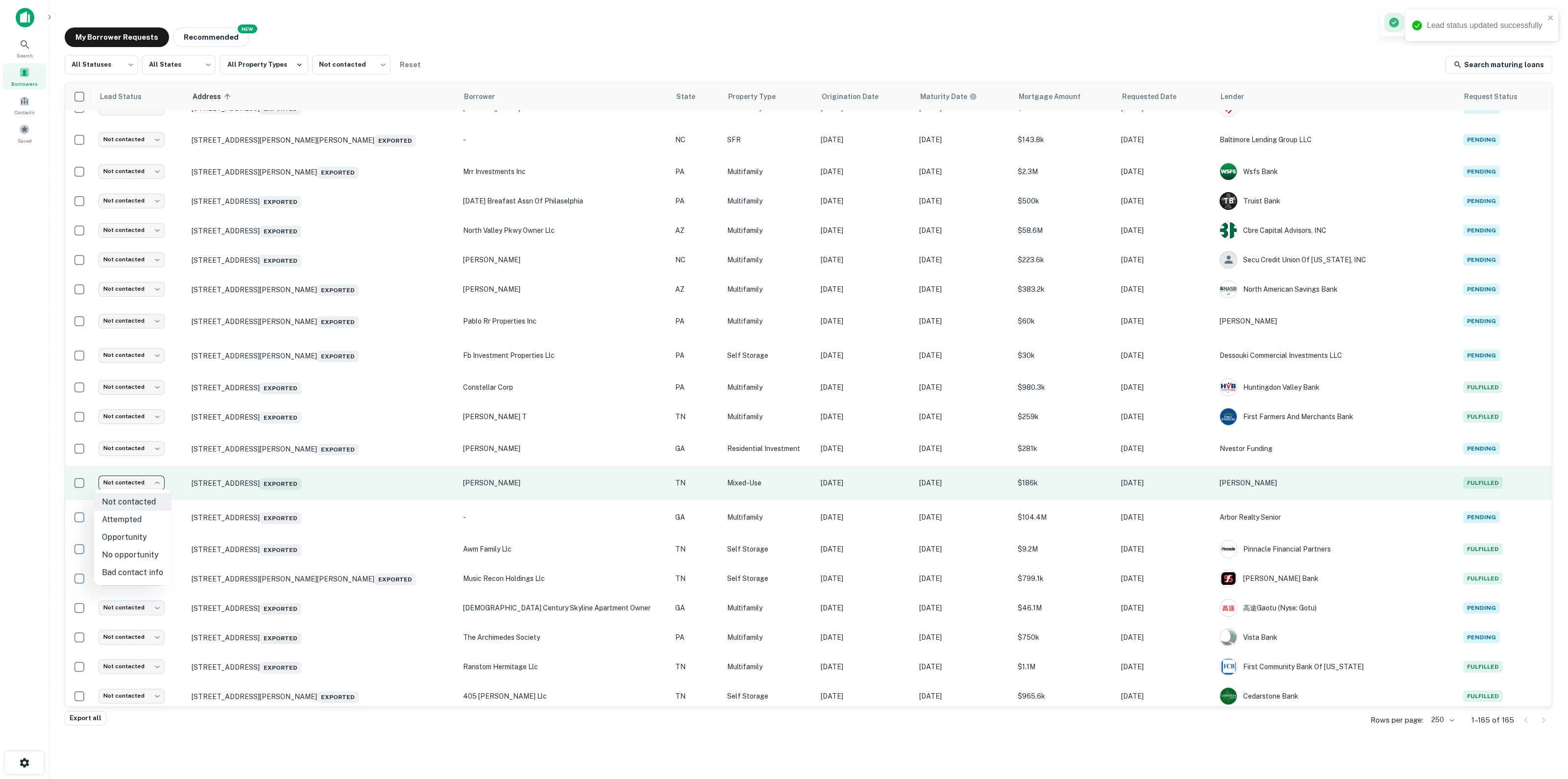
click at [137, 426] on body "Lead status updated successfully Search Borrowers Contacts Saved My Borrower Re…" at bounding box center [784, 389] width 1568 height 779
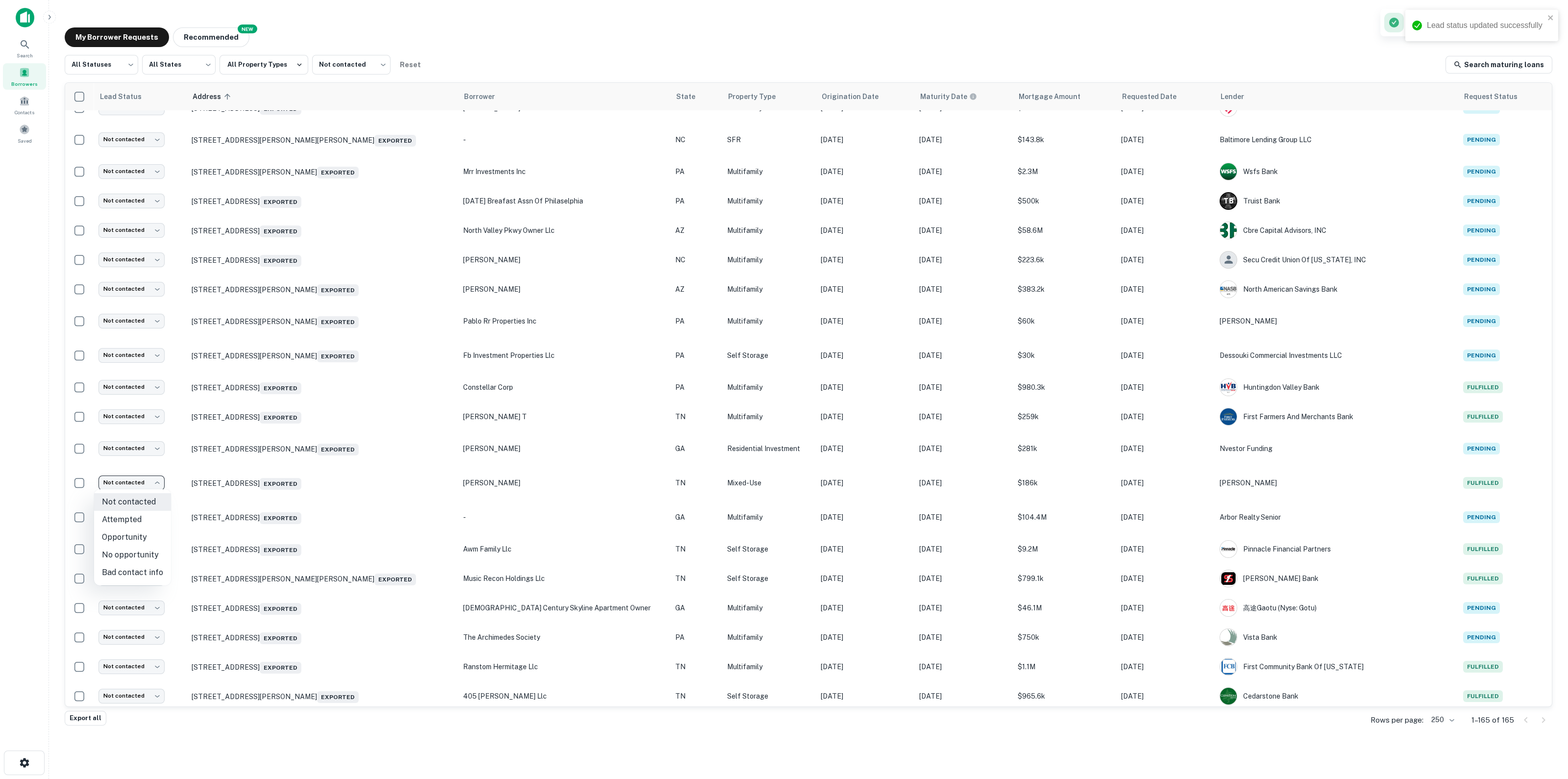
click at [132, 426] on li "Opportunity" at bounding box center [133, 537] width 77 height 18
type input "**********"
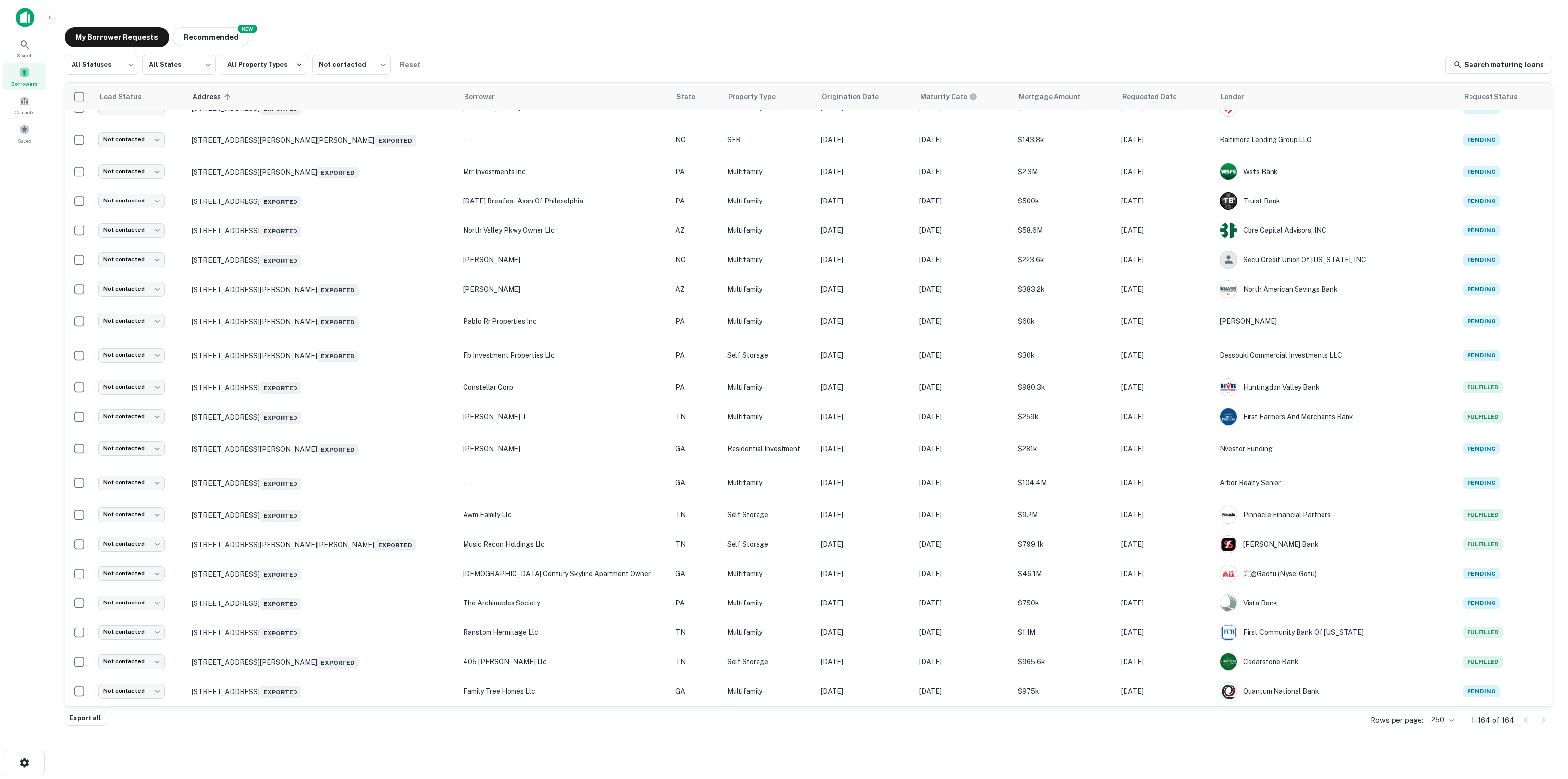
scroll to position [2699, 0]
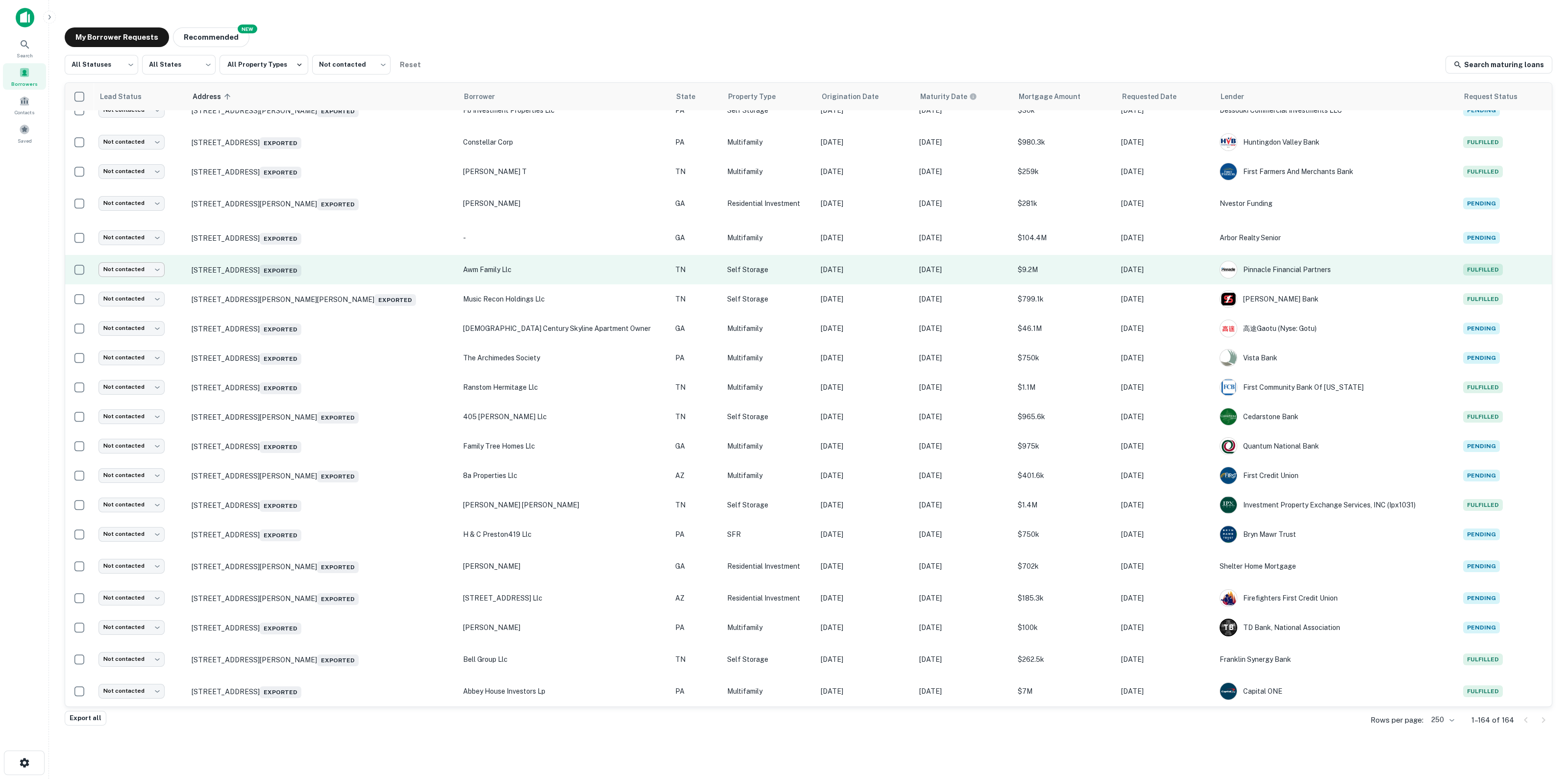
click at [129, 274] on body "Search Borrowers Contacts Saved My Borrower Requests NEW Recommended All Status…" at bounding box center [784, 389] width 1568 height 779
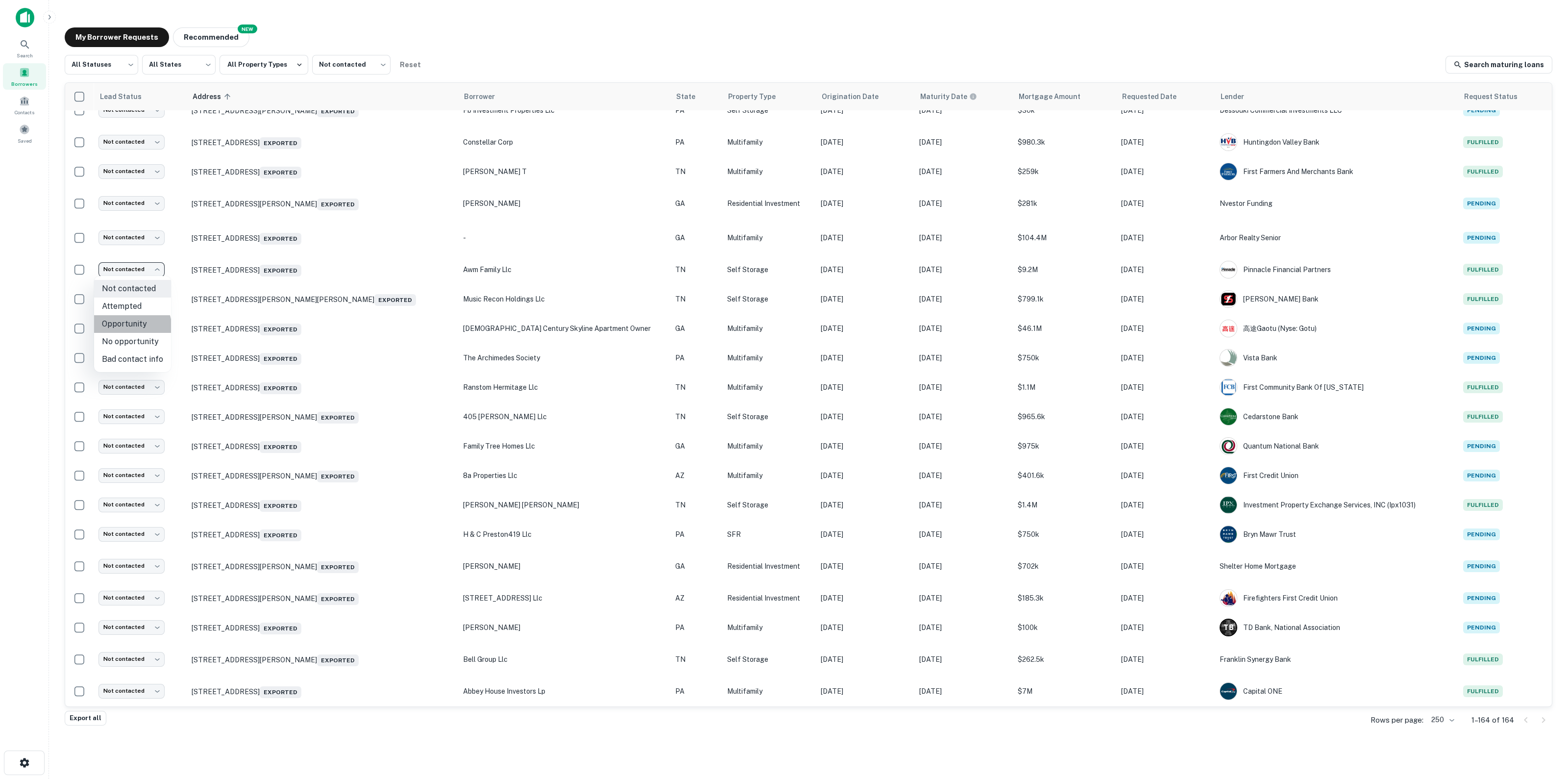
click at [129, 329] on li "Opportunity" at bounding box center [133, 324] width 77 height 18
type input "**********"
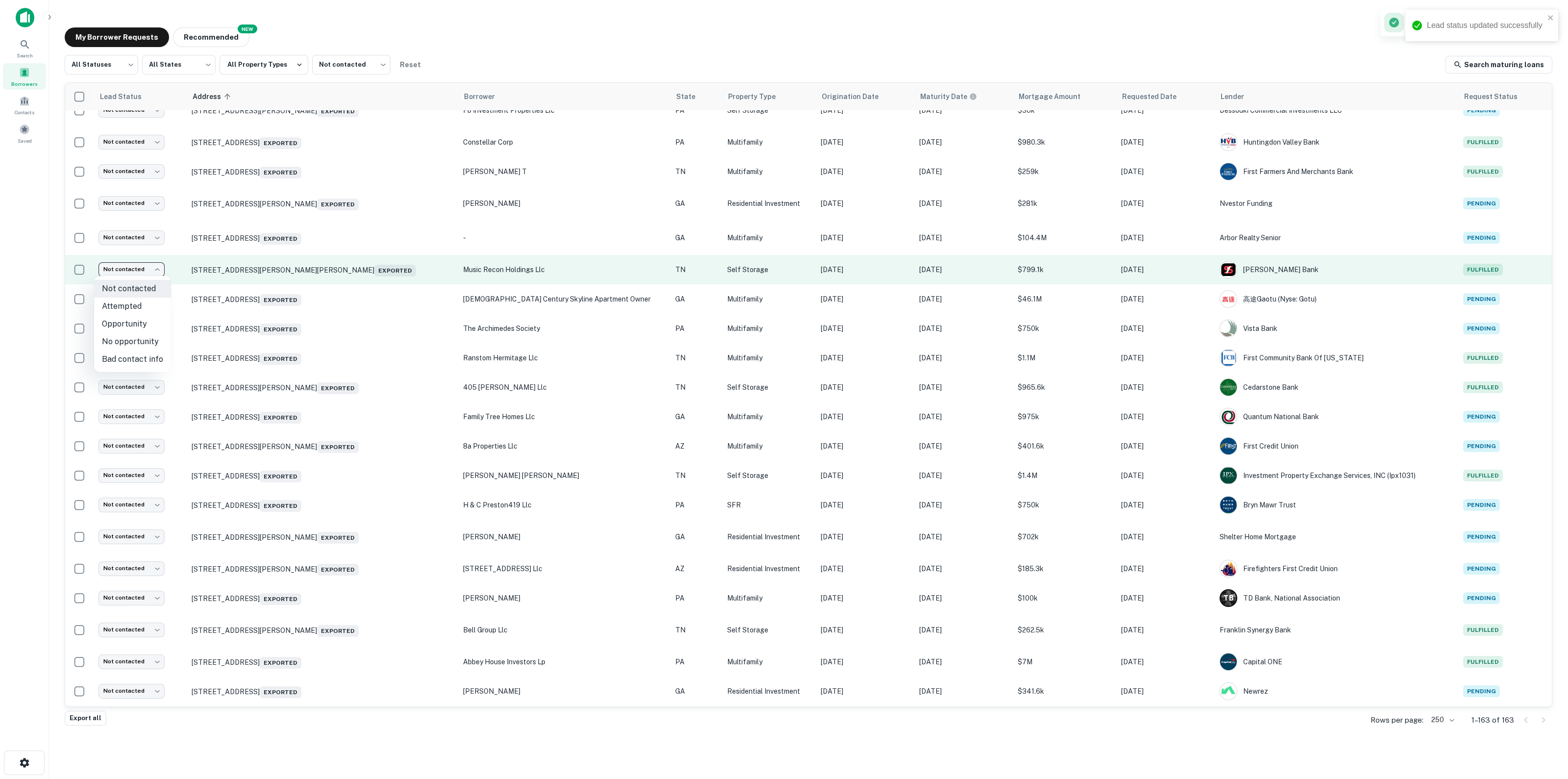
click at [122, 268] on body "Lead status updated successfully Search Borrowers Contacts Saved My Borrower Re…" at bounding box center [784, 389] width 1568 height 779
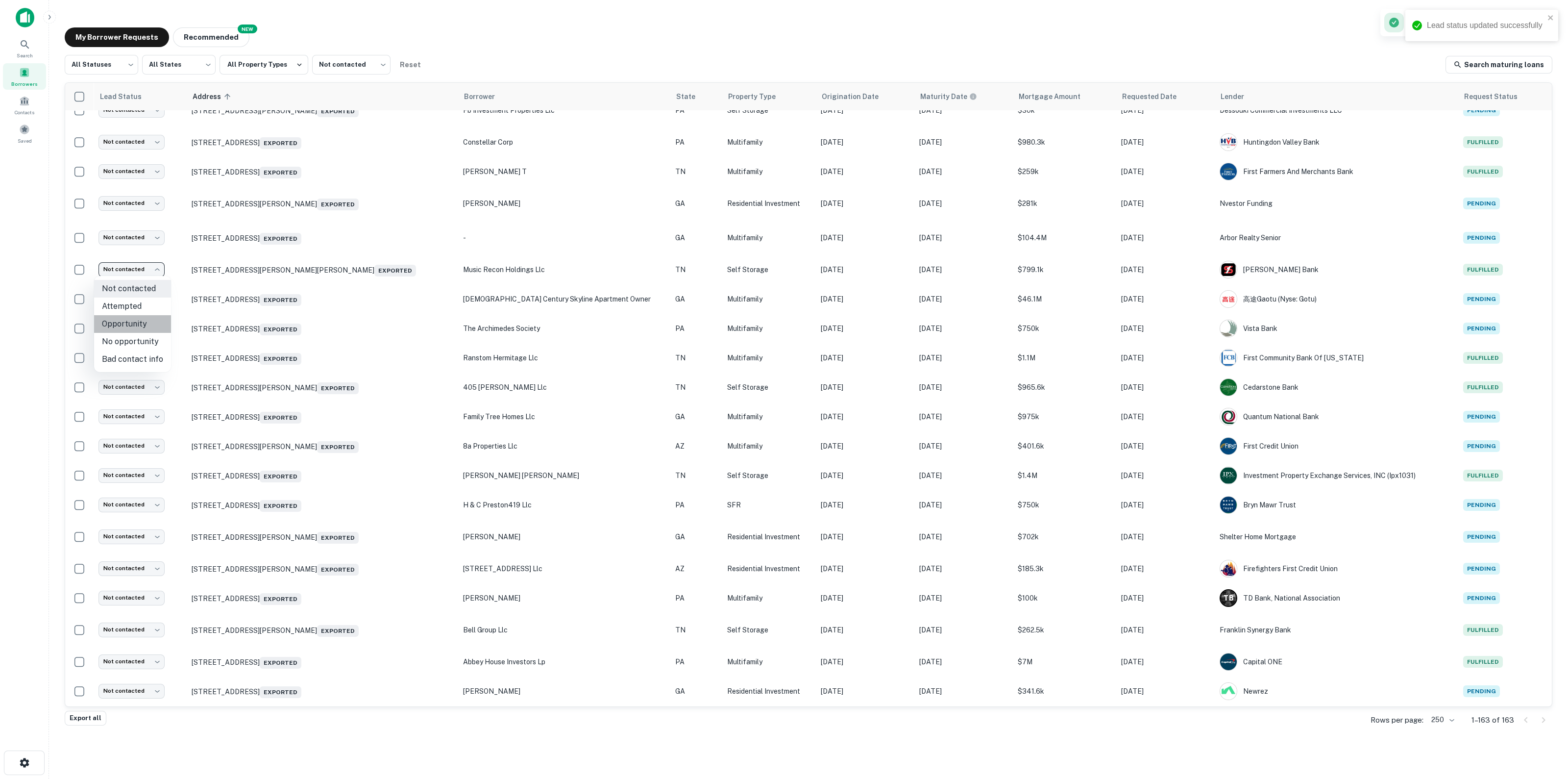
click at [137, 327] on li "Opportunity" at bounding box center [133, 324] width 77 height 18
type input "**********"
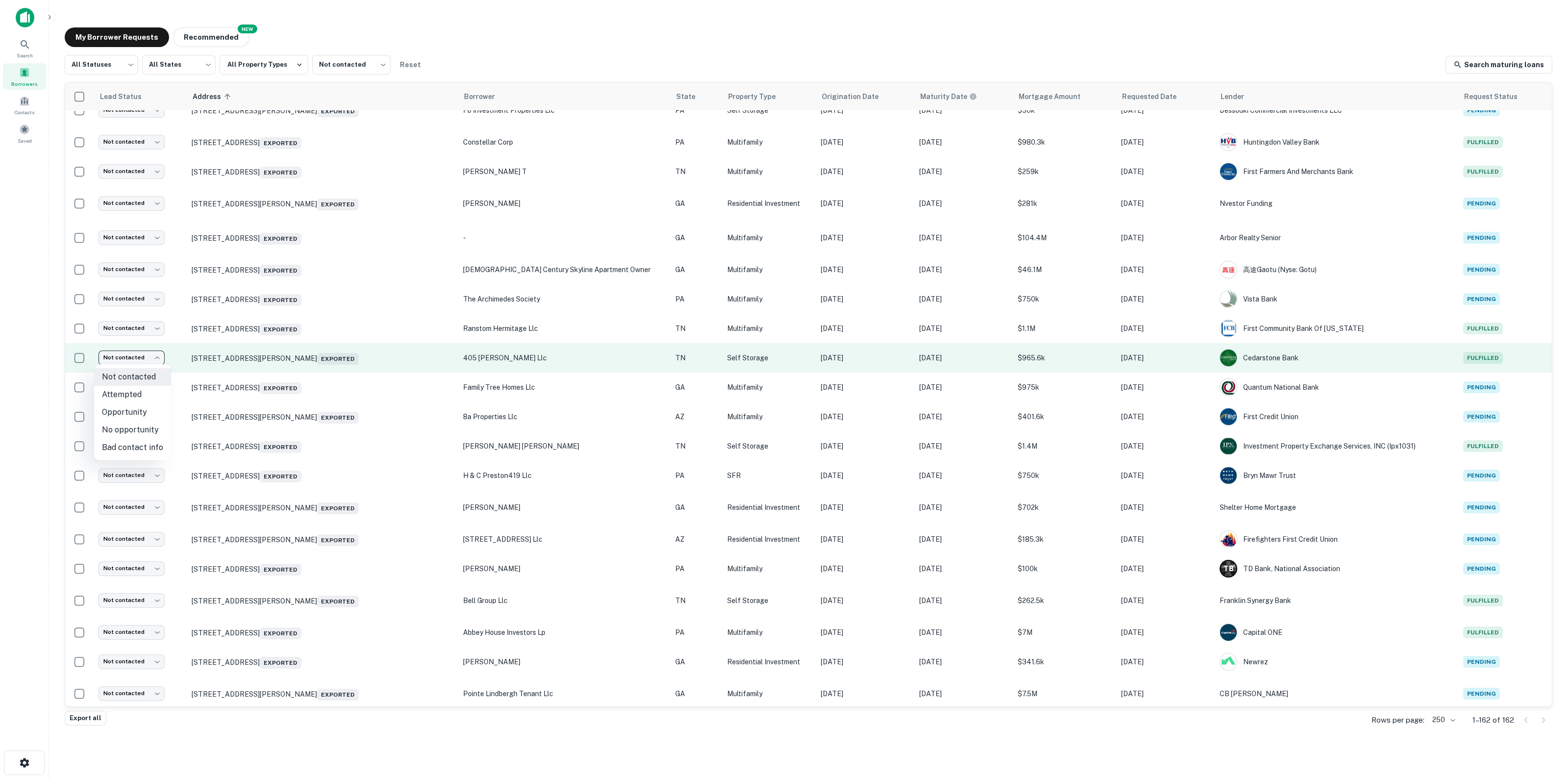
click at [122, 364] on body "Lead status updated successfully Search Borrowers Contacts Saved My Borrower Re…" at bounding box center [784, 389] width 1568 height 779
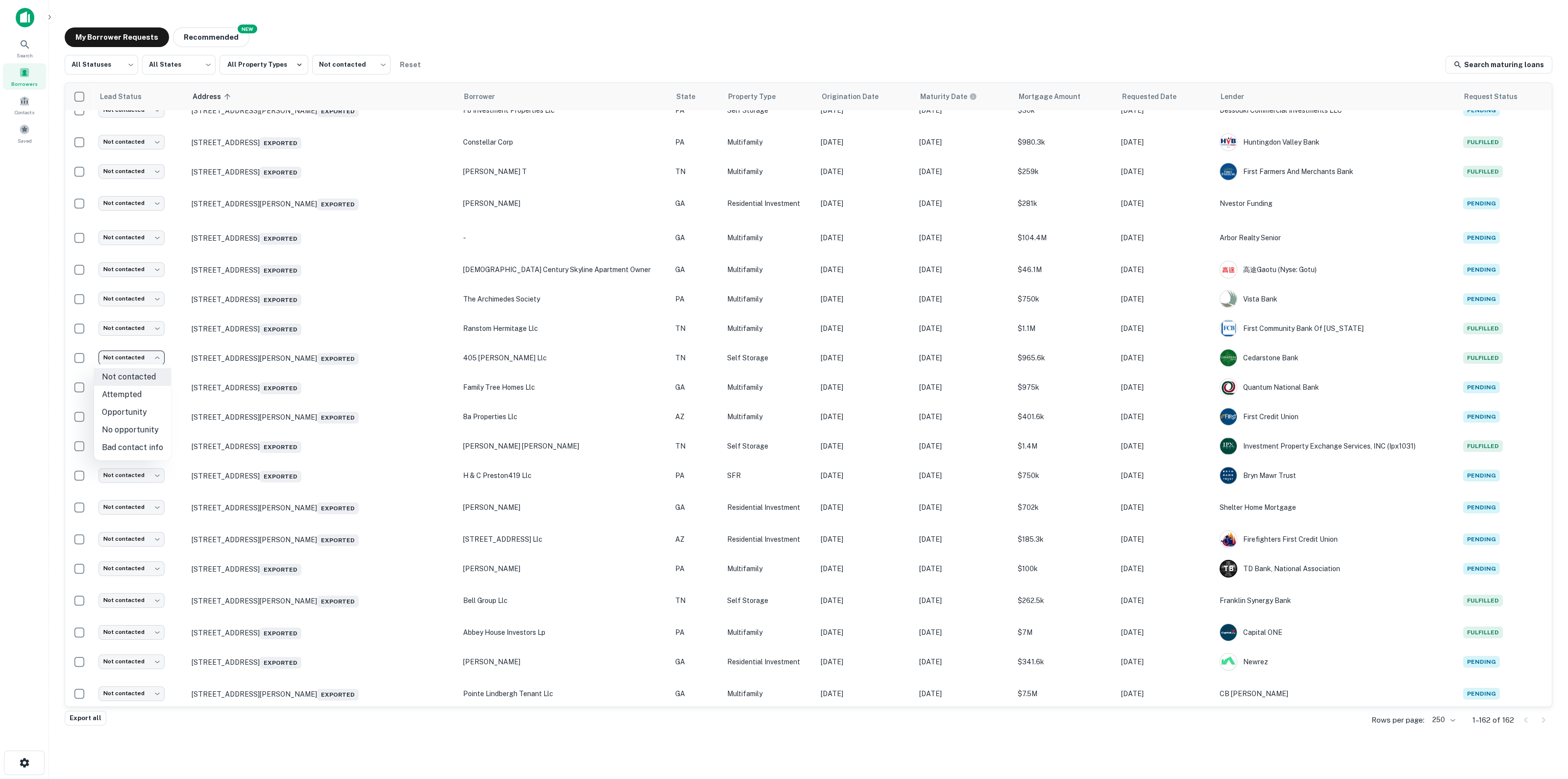
click at [114, 329] on div at bounding box center [784, 389] width 1568 height 779
click at [114, 329] on body "Search Borrowers Contacts Saved My Borrower Requests NEW Recommended All Status…" at bounding box center [784, 389] width 1568 height 779
click at [126, 384] on li "Opportunity" at bounding box center [133, 382] width 77 height 18
type input "**********"
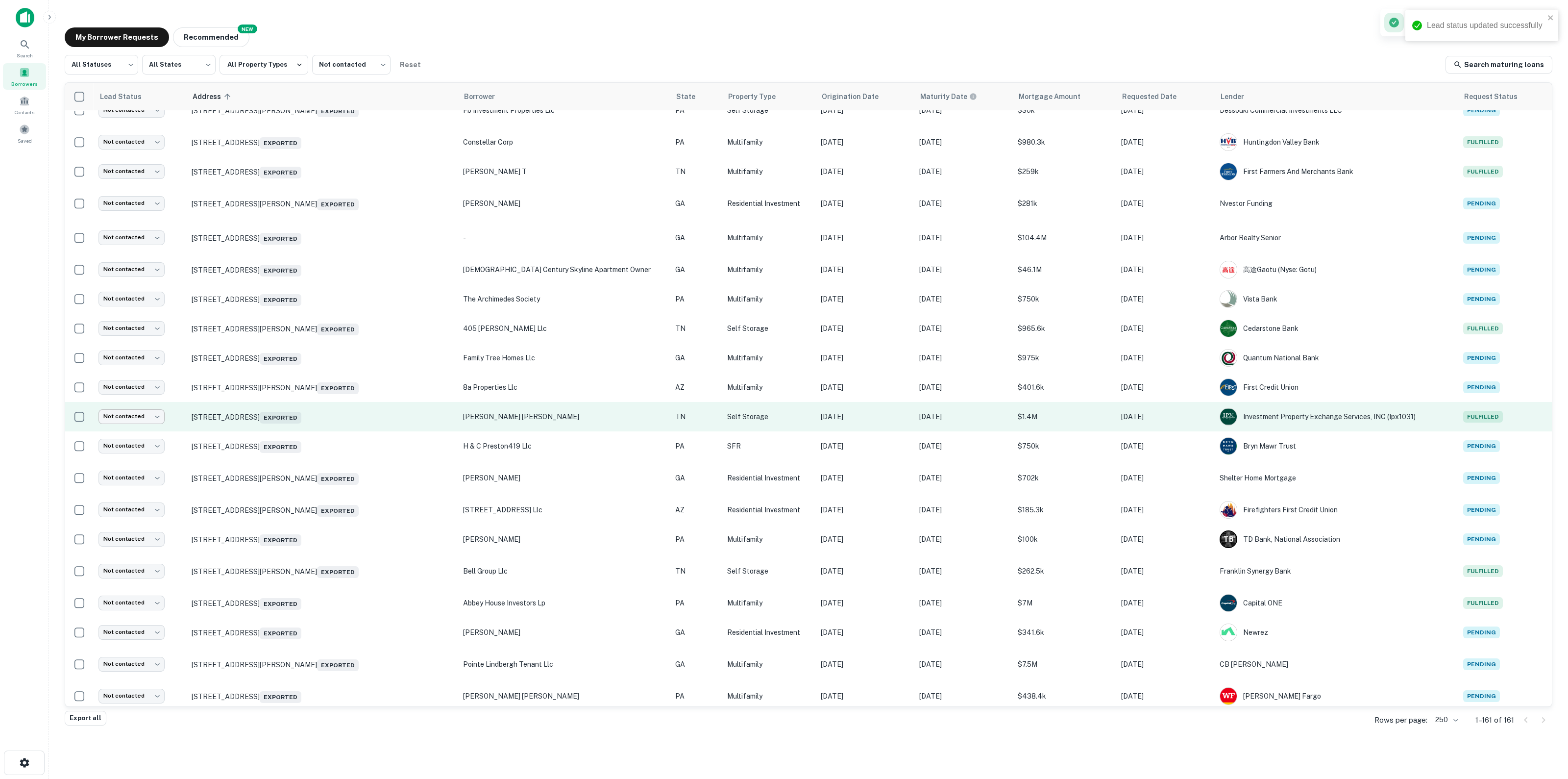
click at [112, 419] on body "Lead status updated successfully Search Borrowers Contacts Saved My Borrower Re…" at bounding box center [784, 389] width 1568 height 779
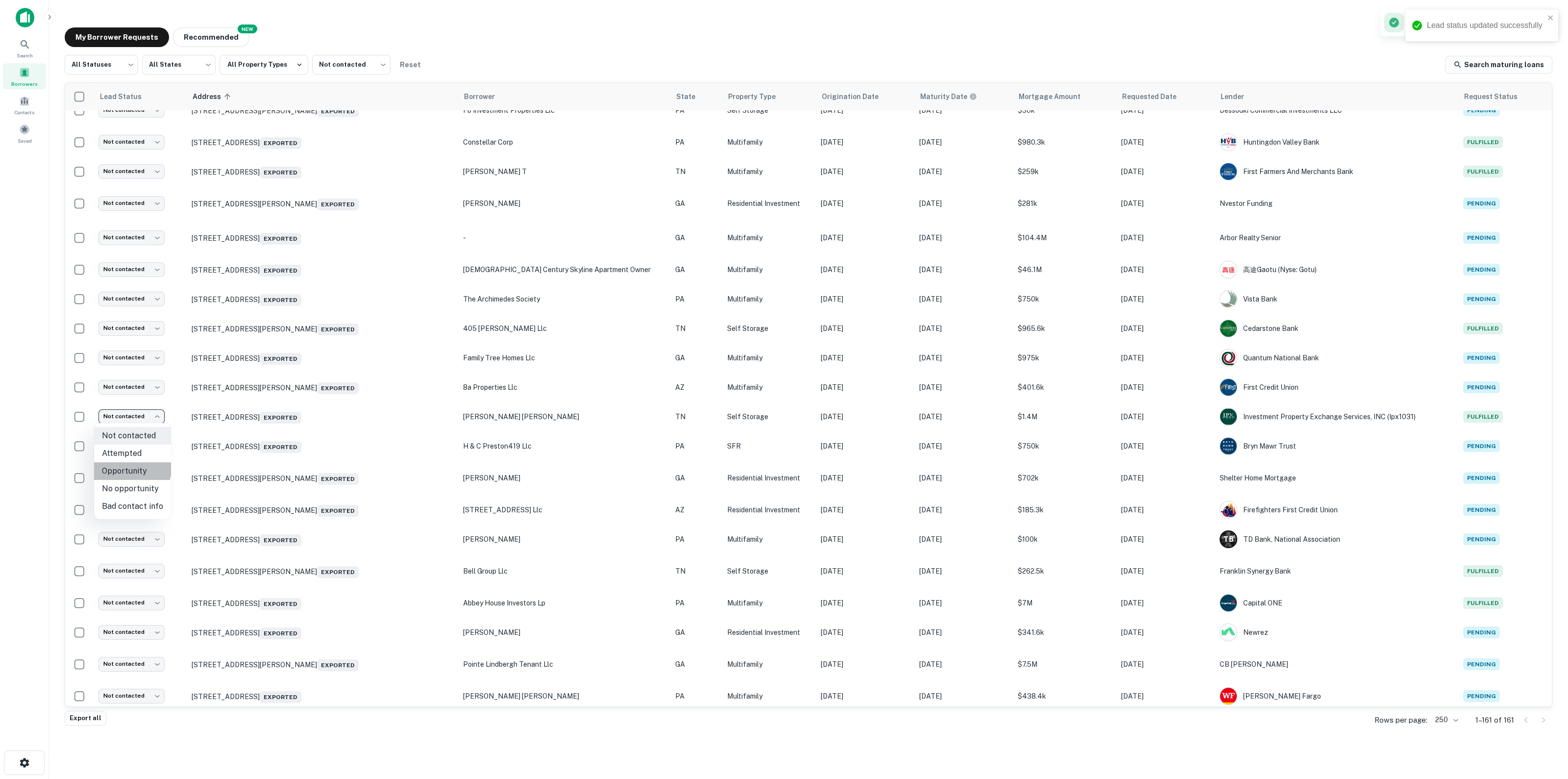
click at [128, 426] on li "Opportunity" at bounding box center [133, 471] width 77 height 18
type input "**********"
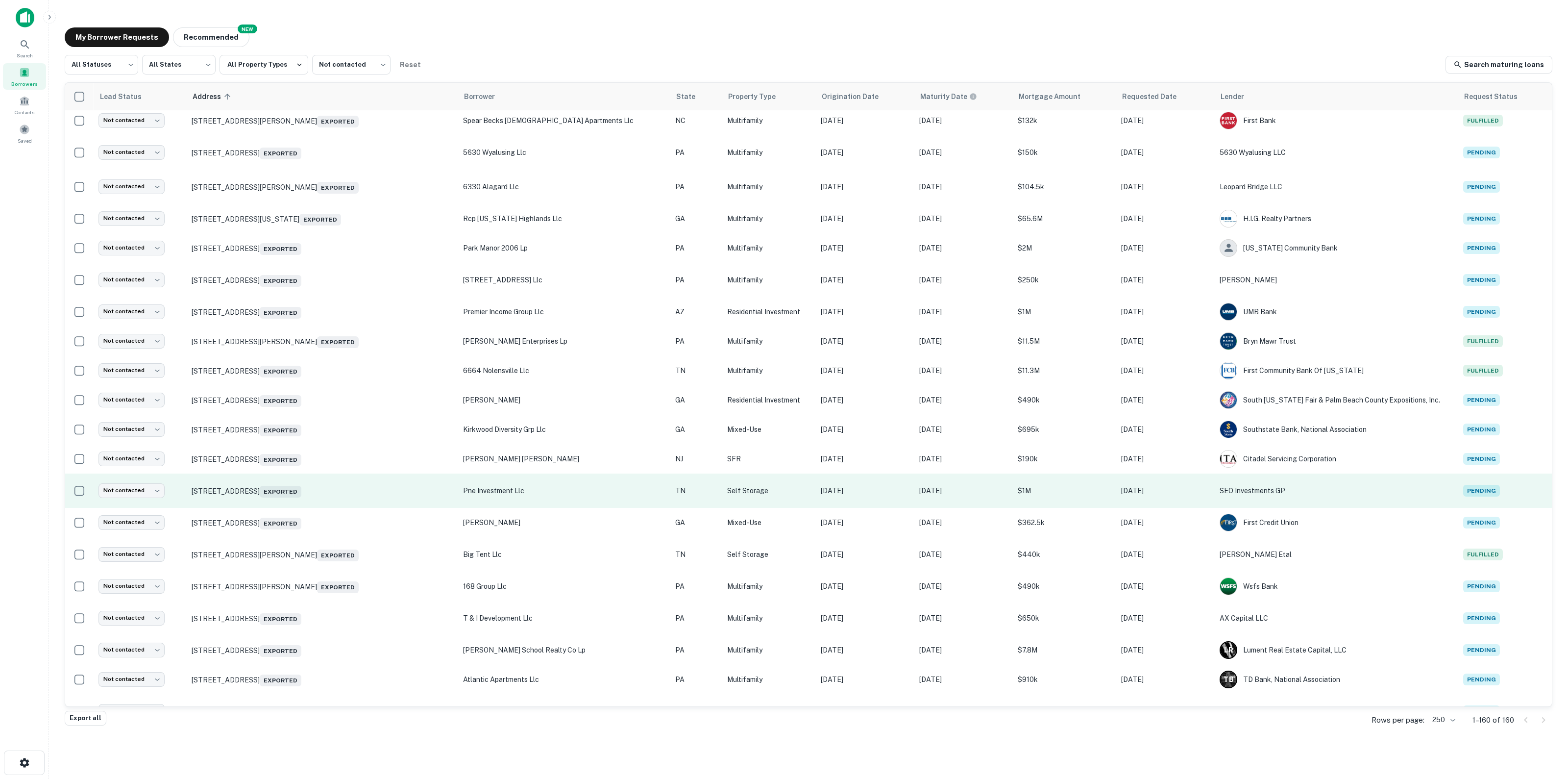
scroll to position [3465, 0]
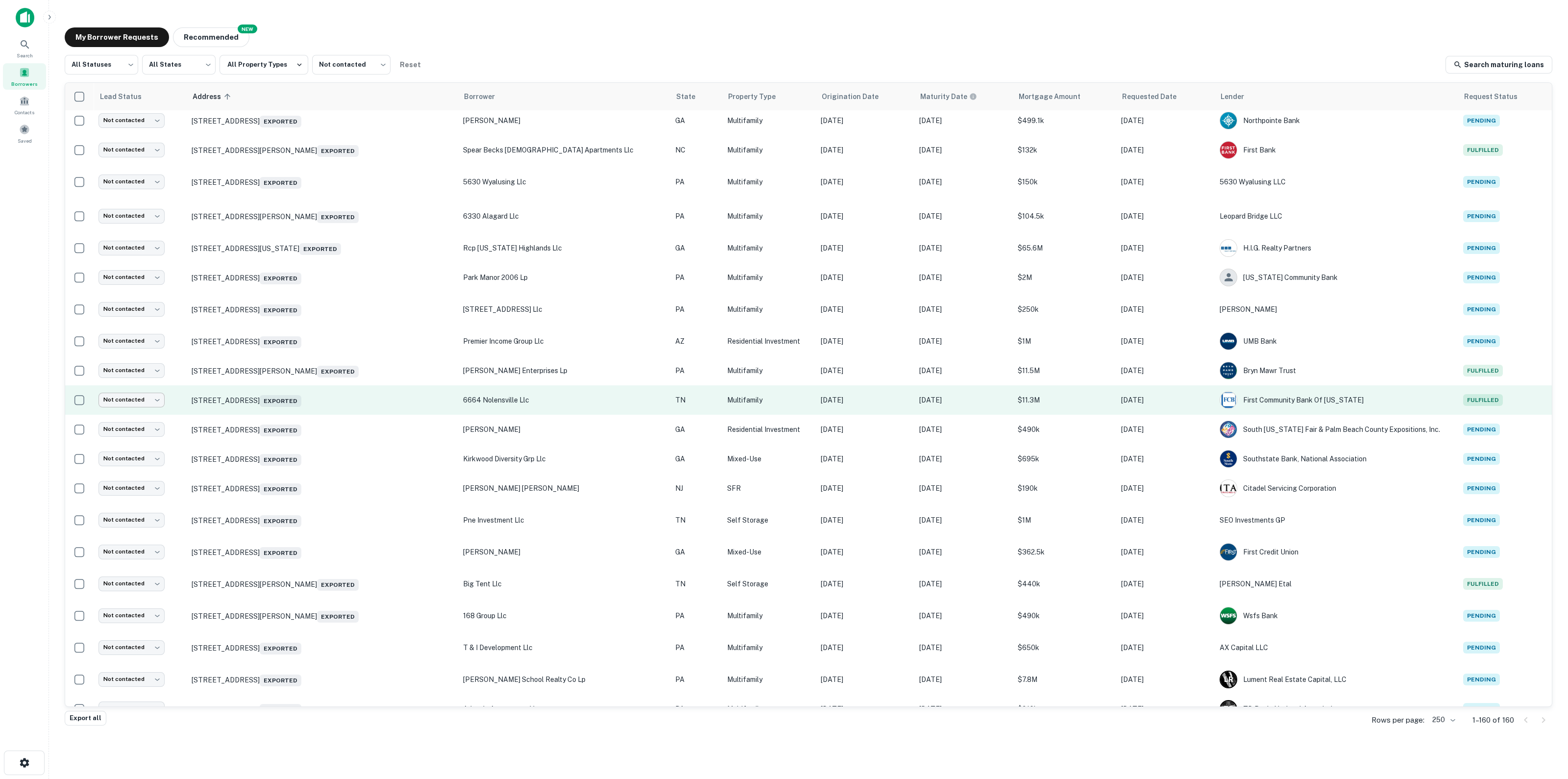
click at [126, 402] on body "Search Borrowers Contacts Saved My Borrower Requests NEW Recommended All Status…" at bounding box center [784, 389] width 1568 height 779
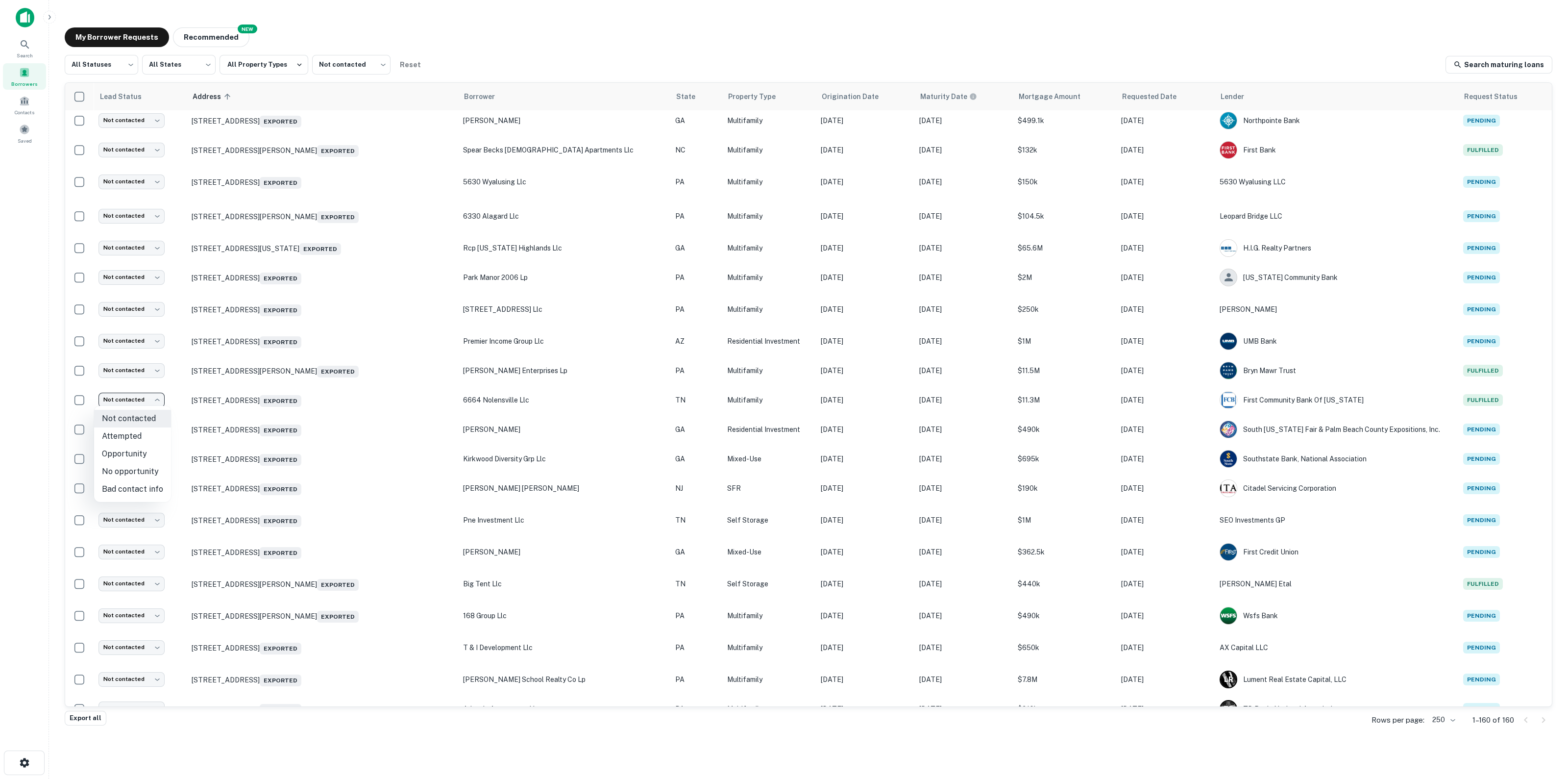
click at [137, 426] on li "Opportunity" at bounding box center [133, 453] width 77 height 18
type input "**********"
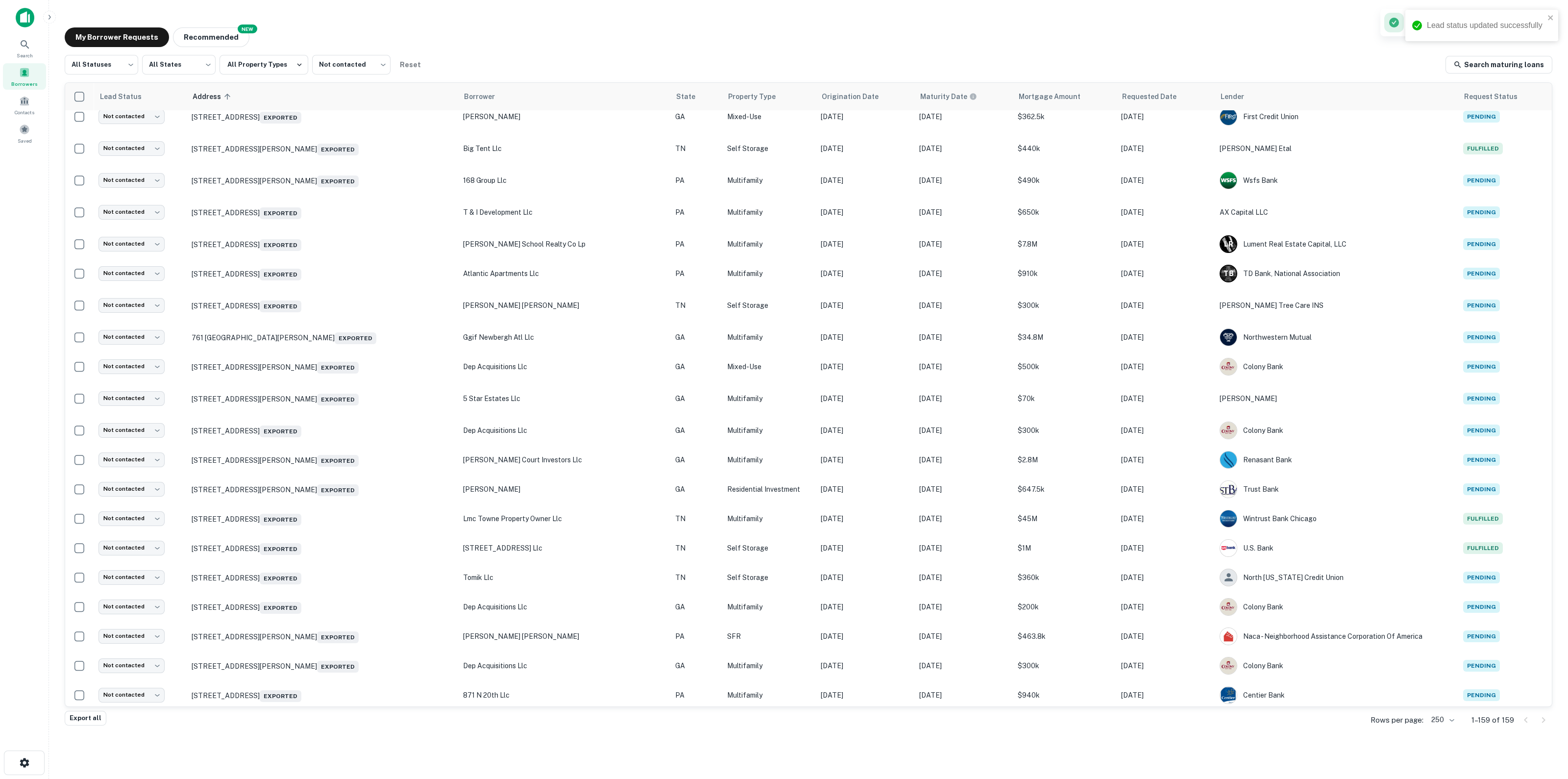
scroll to position [3865, 0]
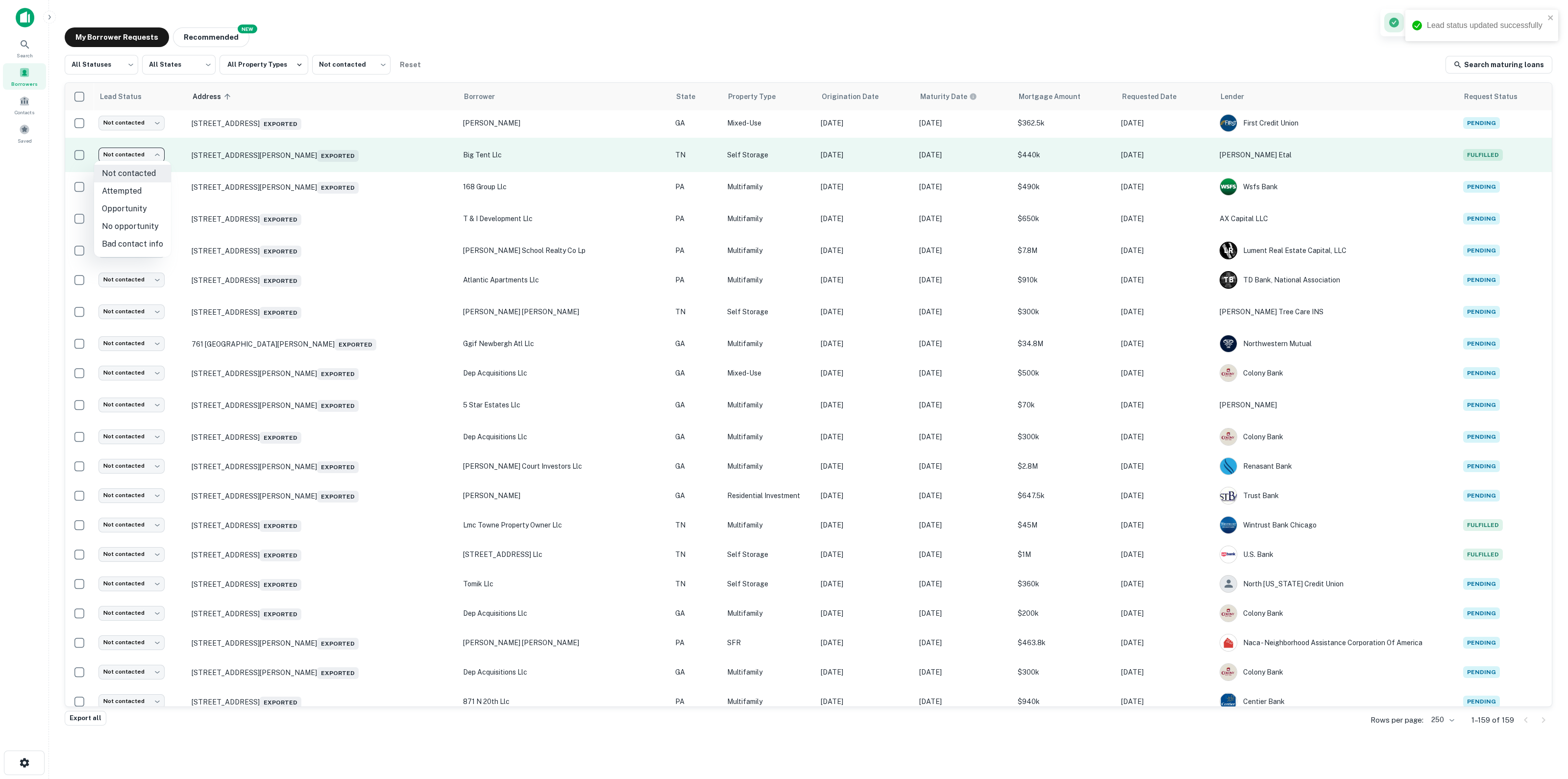
click at [120, 150] on body "Lead status updated successfully Search Borrowers Contacts Saved My Borrower Re…" at bounding box center [784, 389] width 1568 height 779
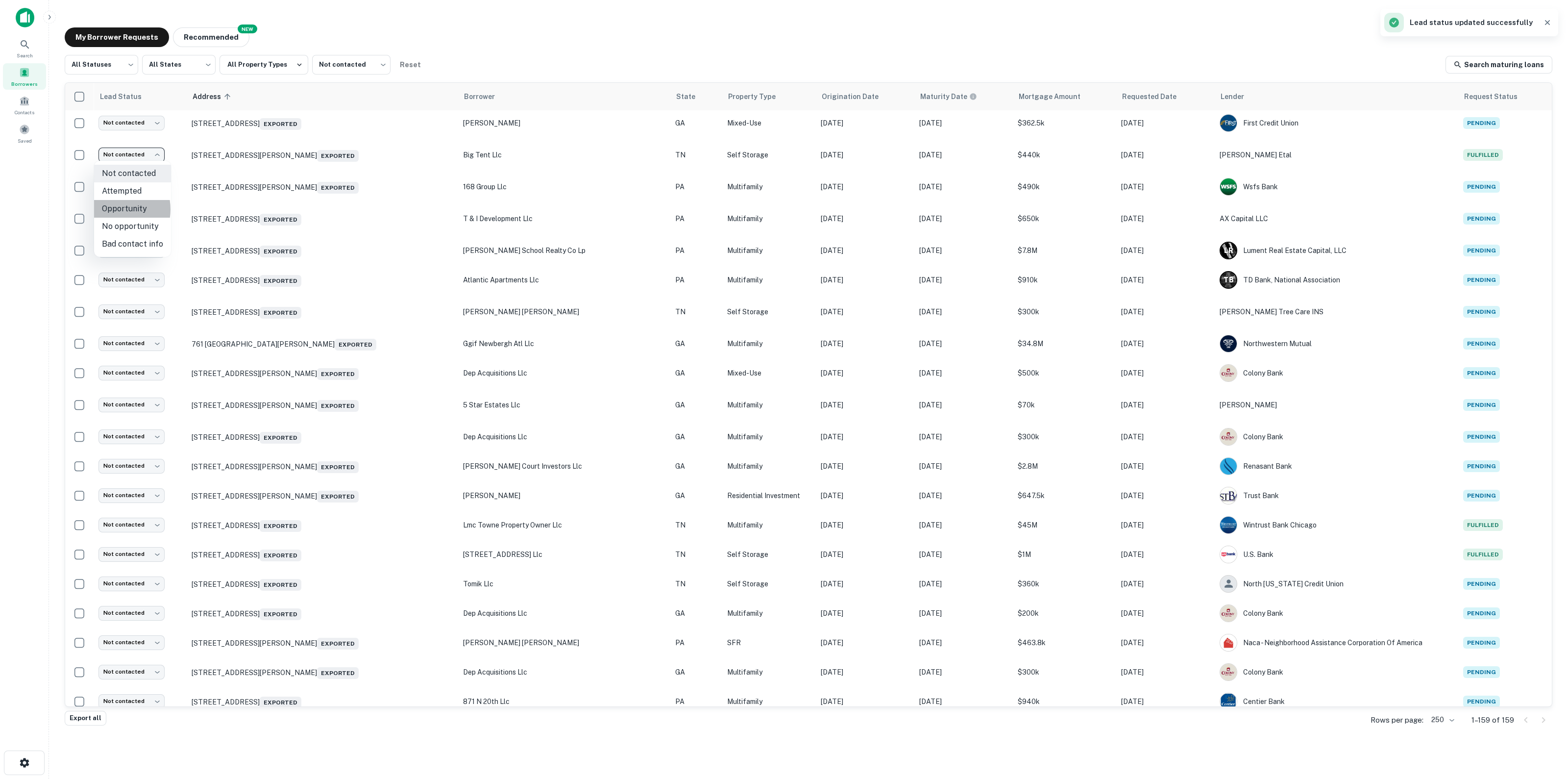
click at [113, 210] on li "Opportunity" at bounding box center [133, 209] width 77 height 18
type input "**********"
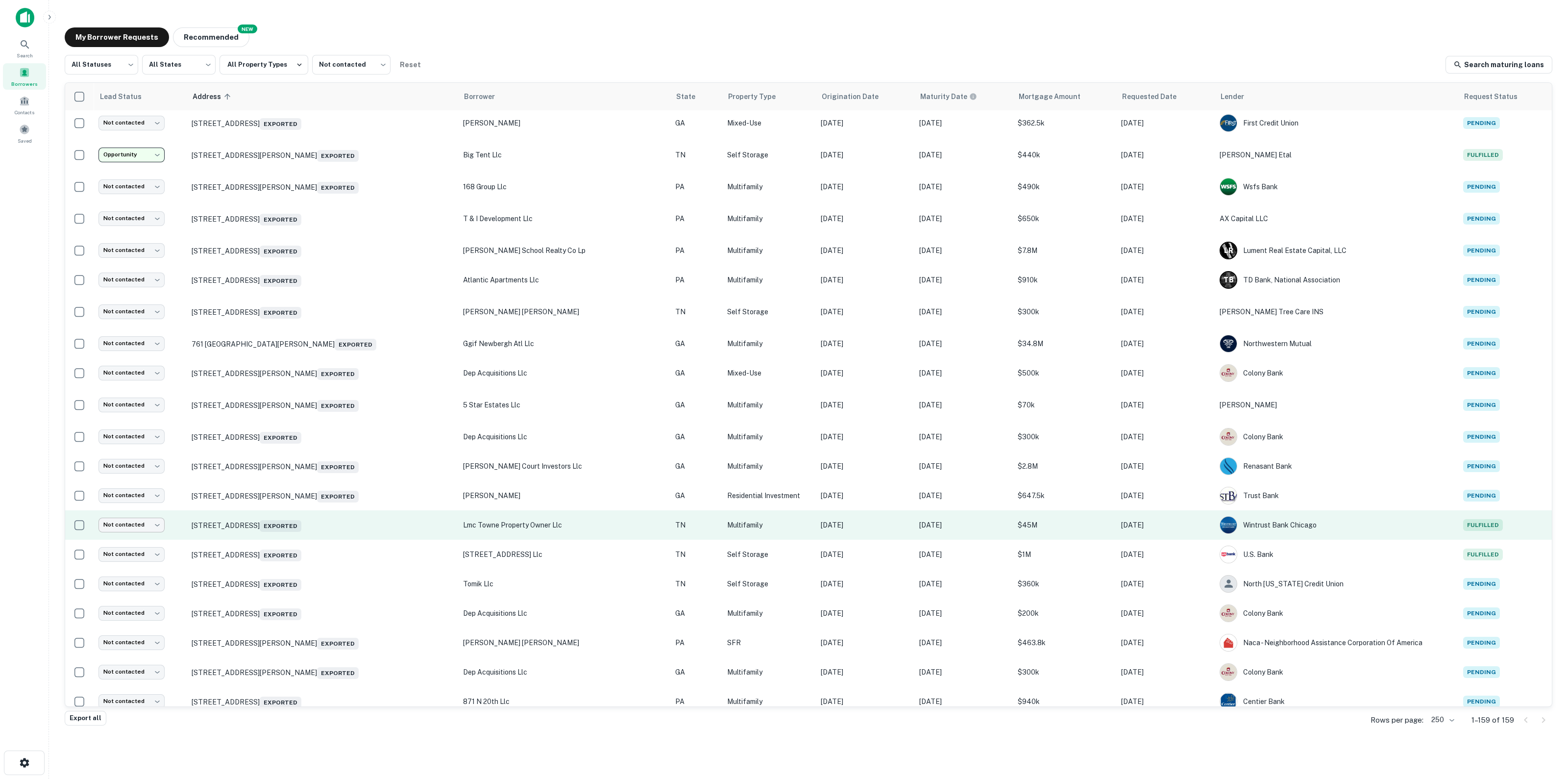
click at [129, 426] on body "Lead status updated successfully Search Borrowers Contacts Saved My Borrower Re…" at bounding box center [784, 389] width 1568 height 779
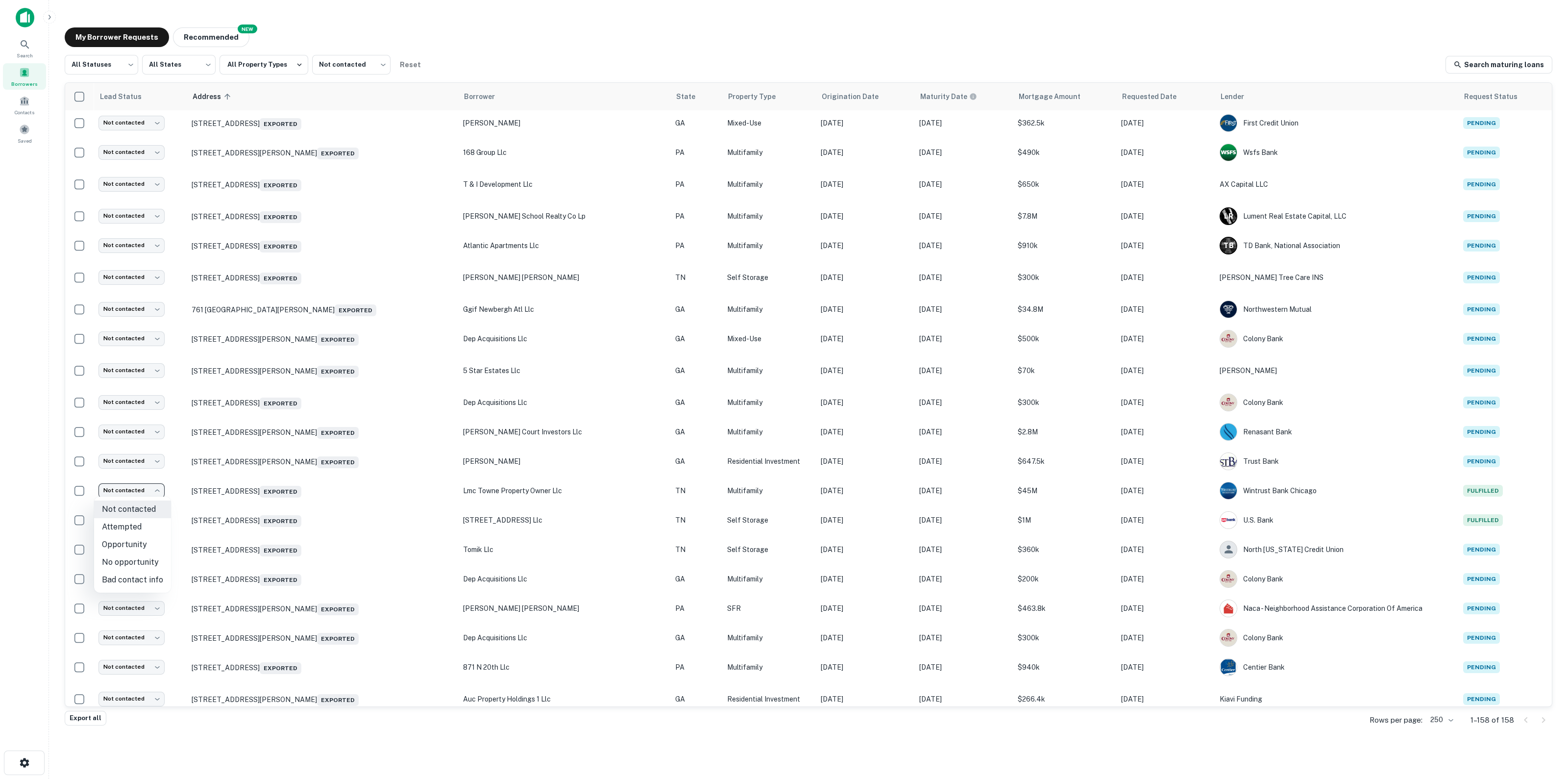
drag, startPoint x: 142, startPoint y: 591, endPoint x: 16, endPoint y: 550, distance: 132.5
click at [8, 426] on div "Not contacted Attempted Opportunity No opportunity Bad contact info" at bounding box center [784, 389] width 1568 height 779
click at [120, 426] on li "Opportunity" at bounding box center [133, 544] width 77 height 18
type input "**********"
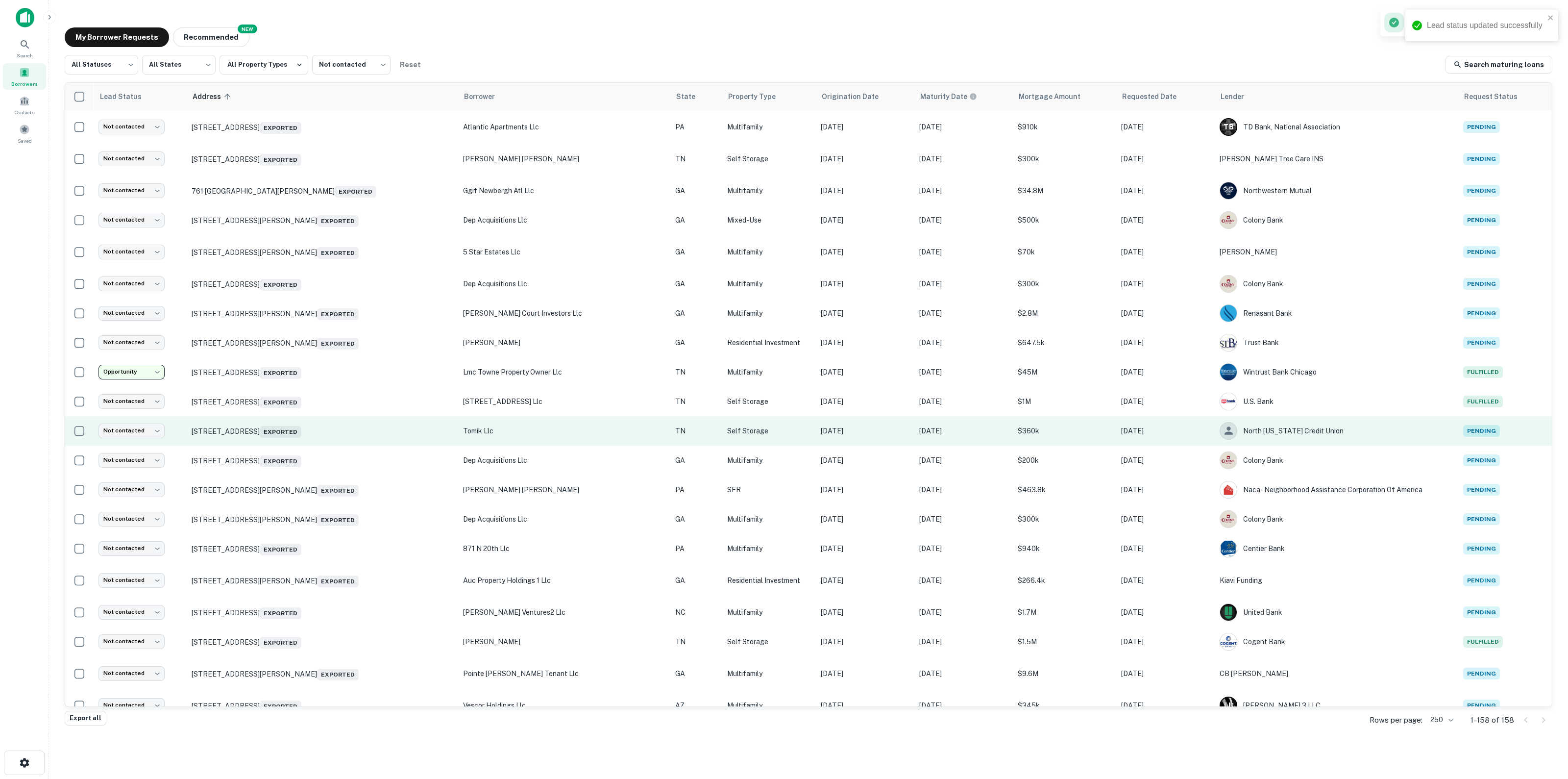
scroll to position [3988, 0]
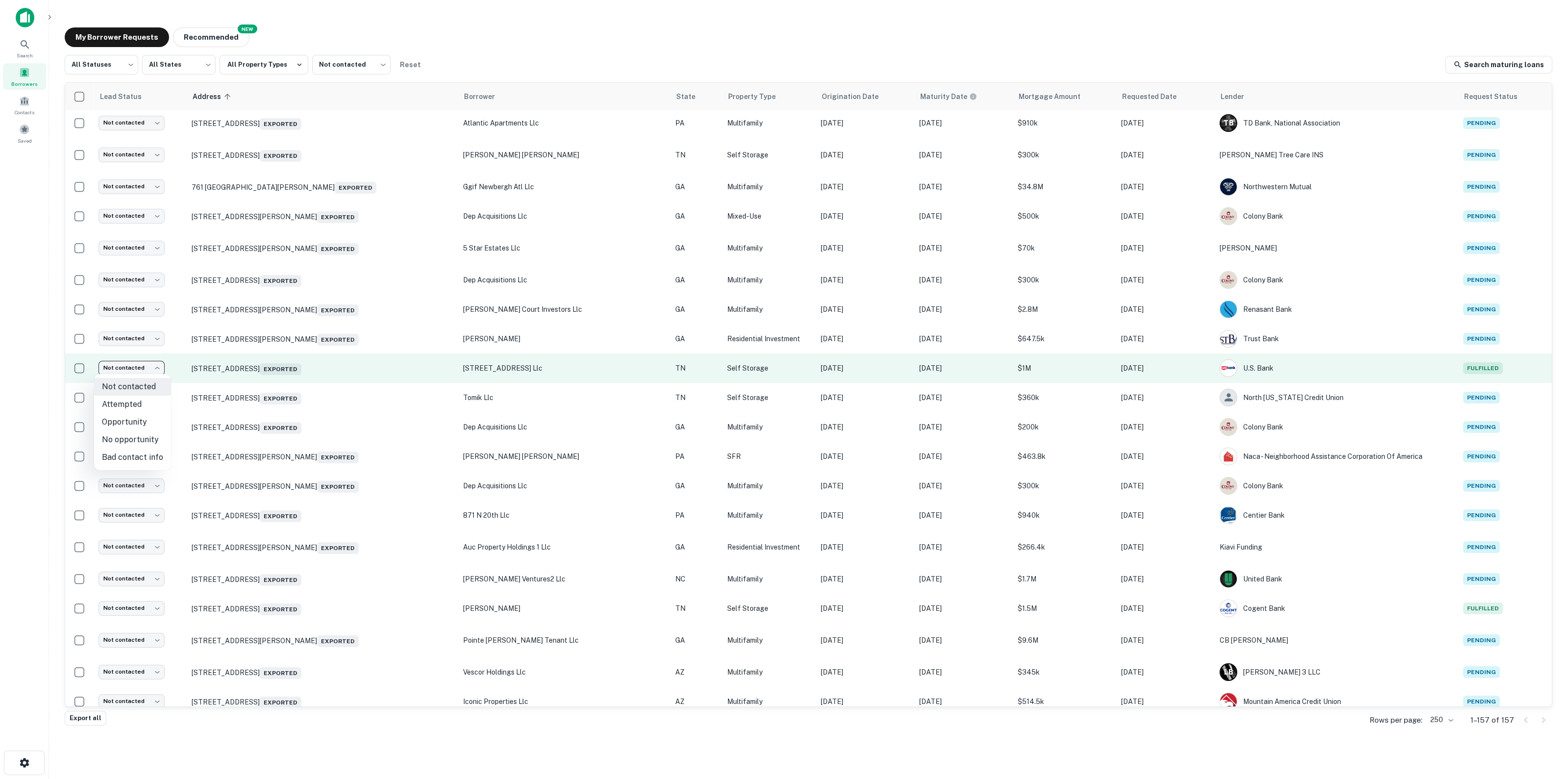
click at [144, 370] on body "Search Borrowers Contacts Saved My Borrower Requests NEW Recommended All Status…" at bounding box center [784, 389] width 1568 height 779
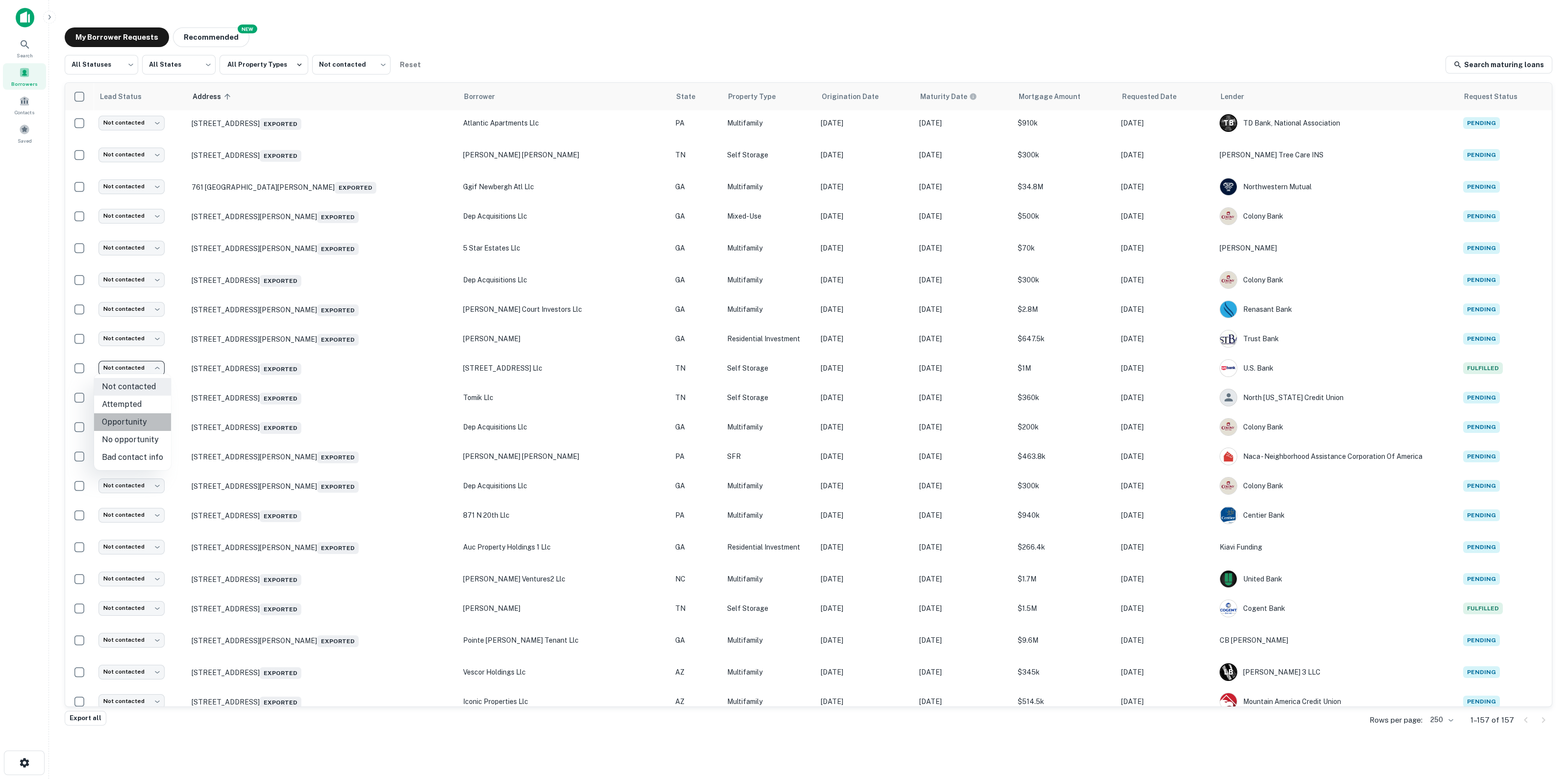
click at [144, 426] on li "Opportunity" at bounding box center [133, 422] width 77 height 18
type input "**********"
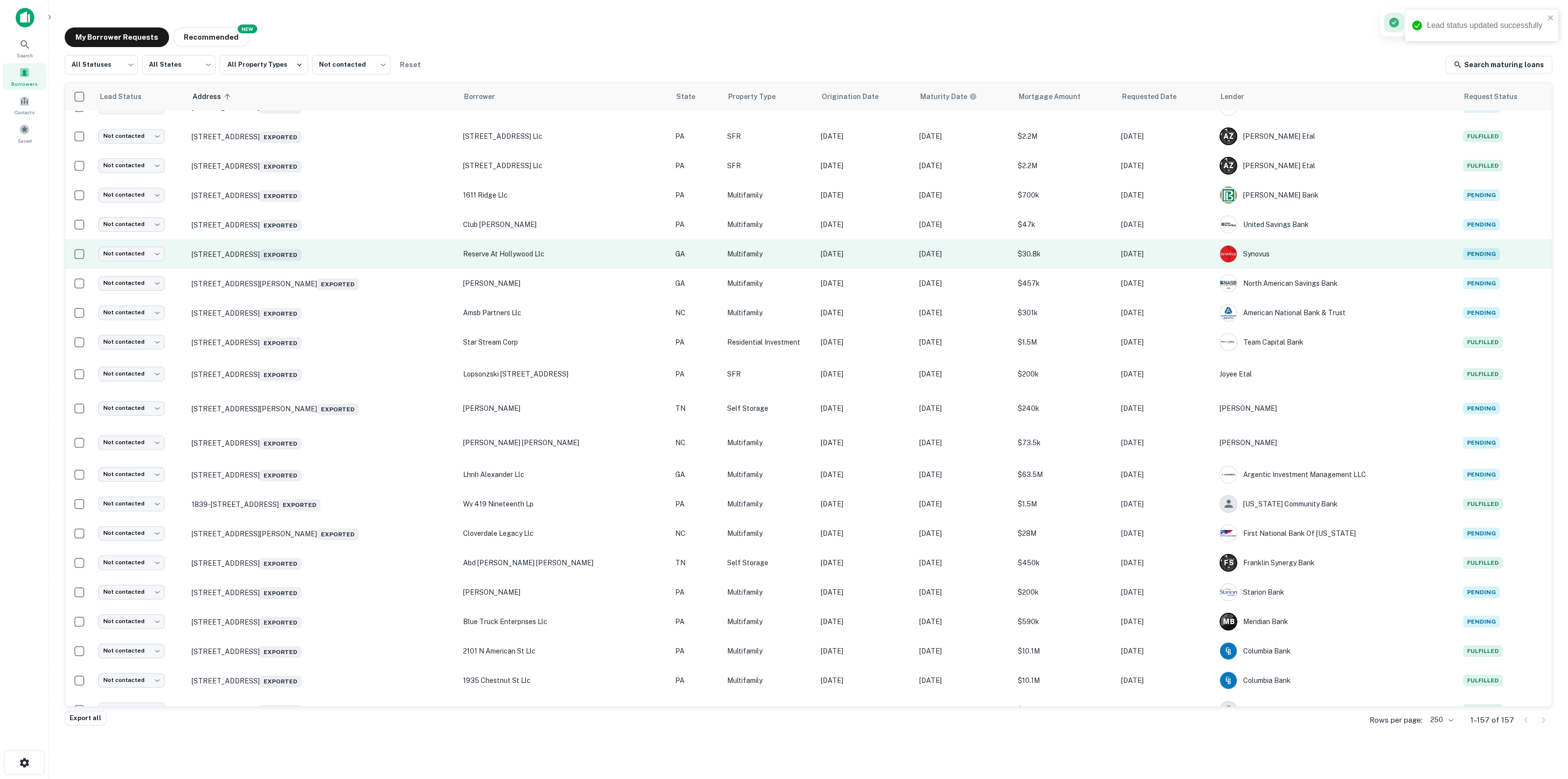
scroll to position [985, 0]
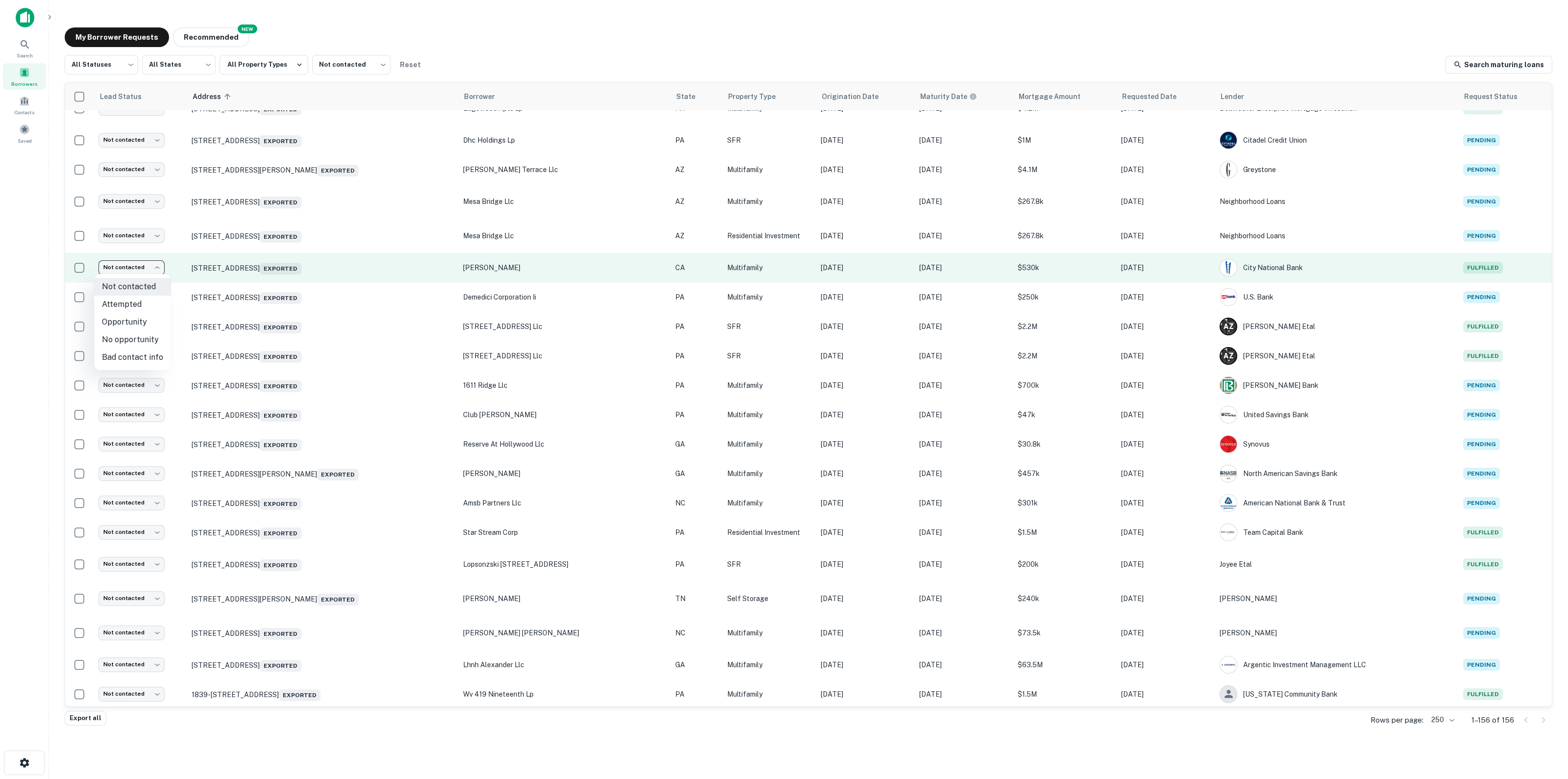
click at [135, 270] on body "Search Borrowers Contacts Saved My Borrower Requests NEW Recommended All Status…" at bounding box center [784, 389] width 1568 height 779
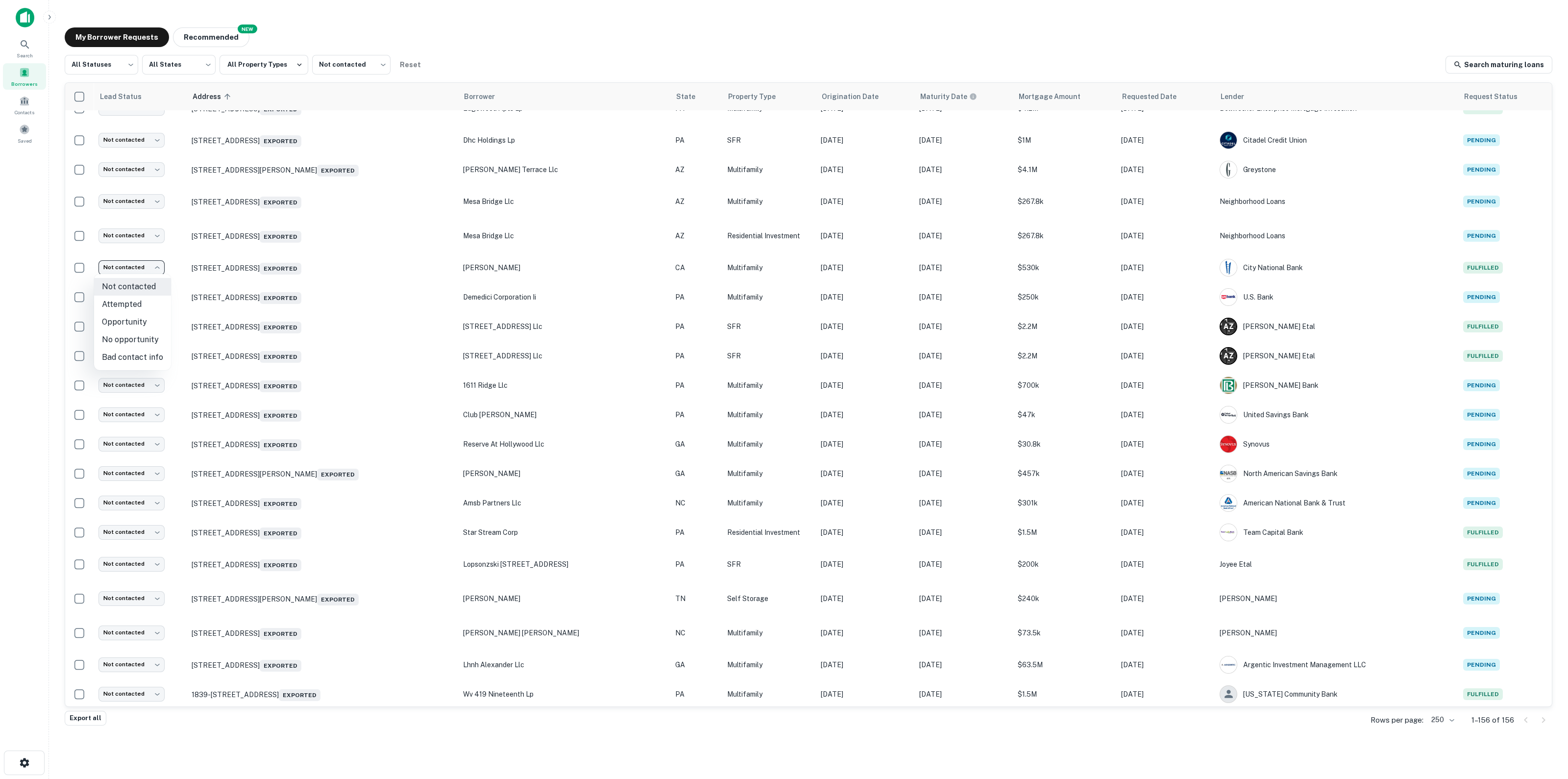
click at [126, 343] on li "No opportunity" at bounding box center [133, 339] width 77 height 18
type input "**********"
